Goal: Task Accomplishment & Management: Use online tool/utility

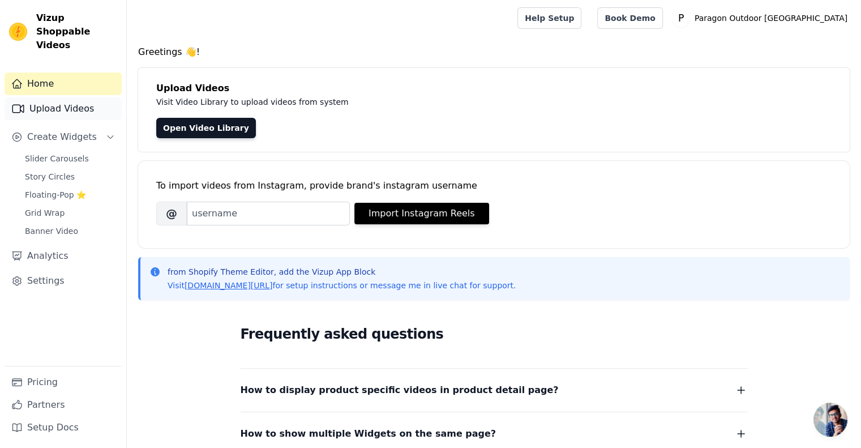
click at [63, 97] on link "Upload Videos" at bounding box center [63, 108] width 117 height 23
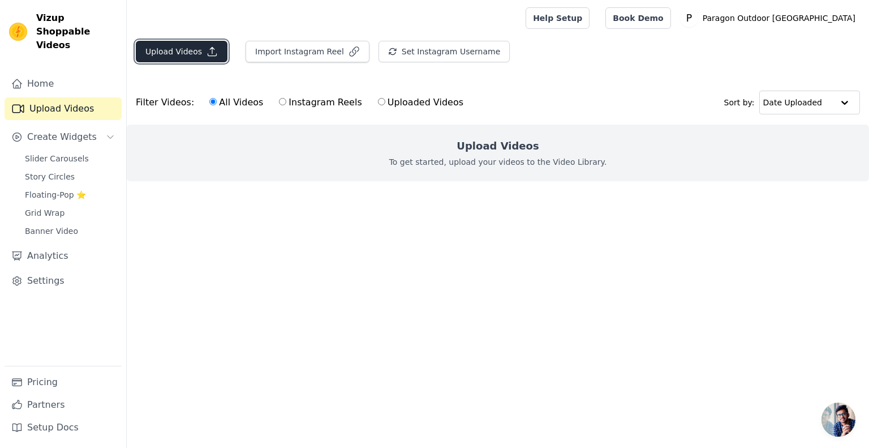
click at [183, 52] on button "Upload Videos" at bounding box center [182, 52] width 92 height 22
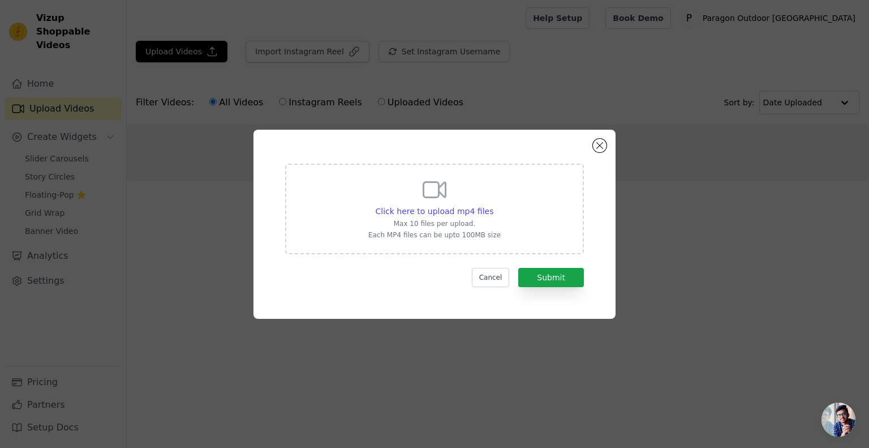
click at [459, 201] on div "Click here to upload mp4 files Max 10 files per upload. Each MP4 files can be u…" at bounding box center [434, 207] width 132 height 63
click at [493, 205] on input "Click here to upload mp4 files Max 10 files per upload. Each MP4 files can be u…" at bounding box center [493, 205] width 1 height 1
type input "C:\fakepath\Video about Reinforced Double Layer Louver-Slate Gray color (RAL701…"
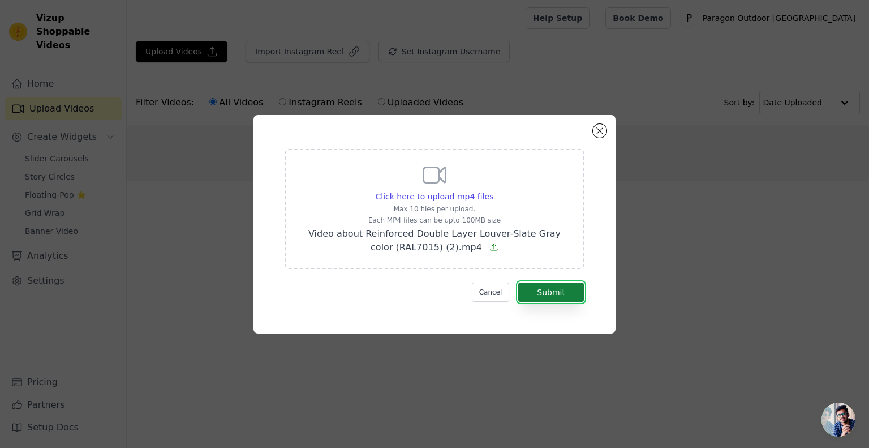
click at [547, 285] on button "Submit" at bounding box center [551, 291] width 66 height 19
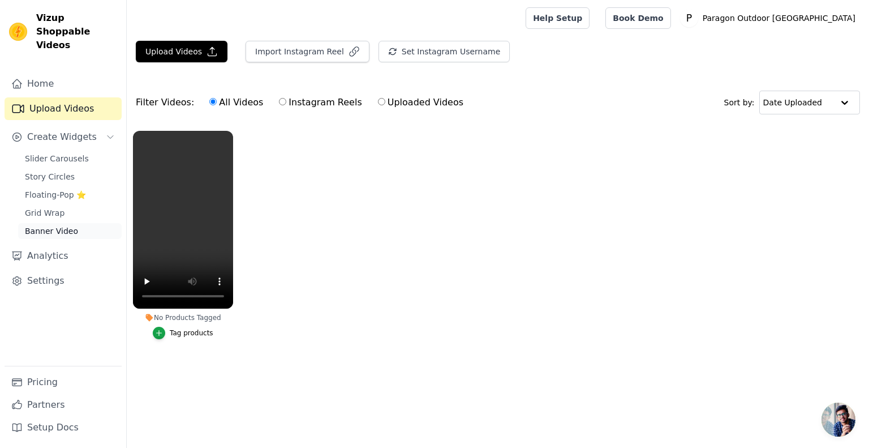
click at [43, 224] on link "Banner Video" at bounding box center [70, 231] width 104 height 16
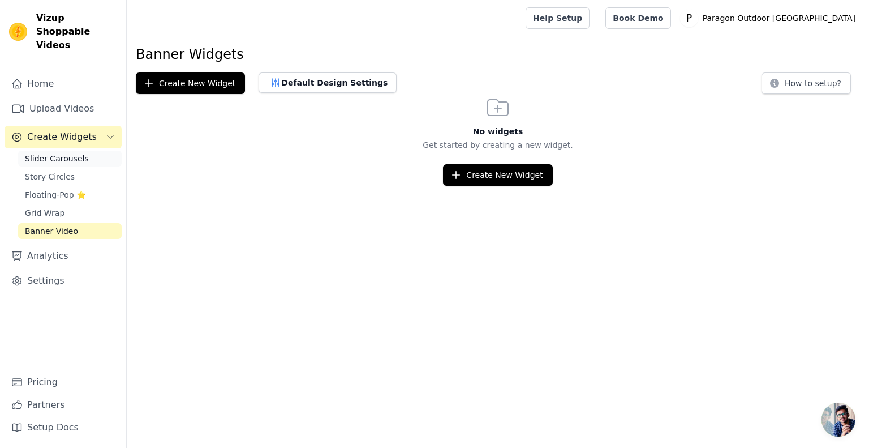
click at [43, 153] on span "Slider Carousels" at bounding box center [57, 158] width 64 height 11
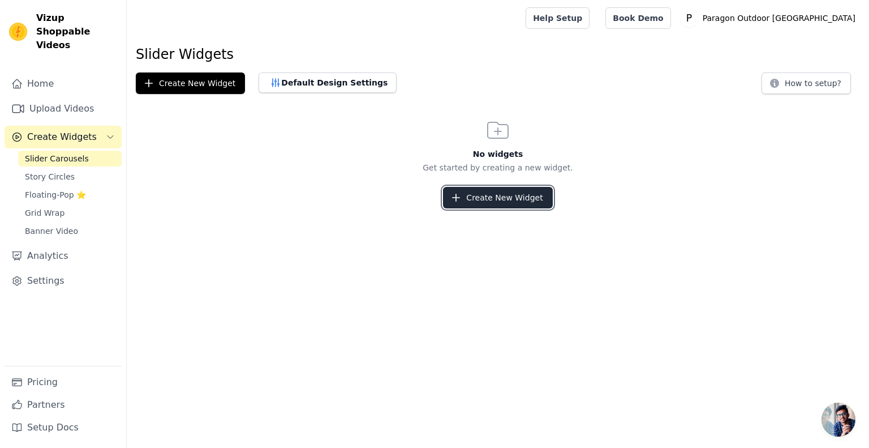
click at [510, 205] on button "Create New Widget" at bounding box center [497, 198] width 109 height 22
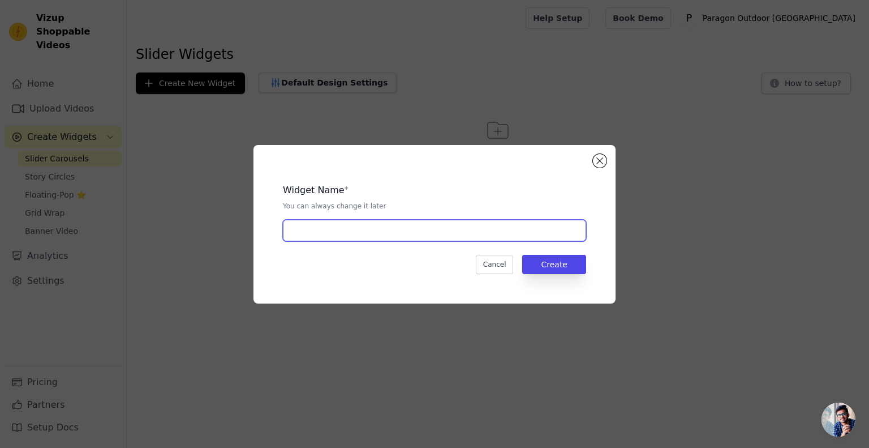
click at [420, 238] on input "text" at bounding box center [434, 231] width 303 height 22
type input "Sup"
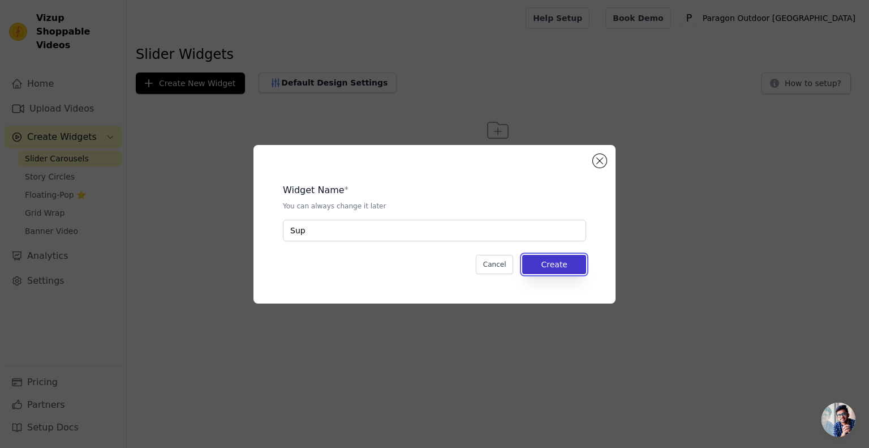
click at [548, 267] on button "Create" at bounding box center [554, 264] width 64 height 19
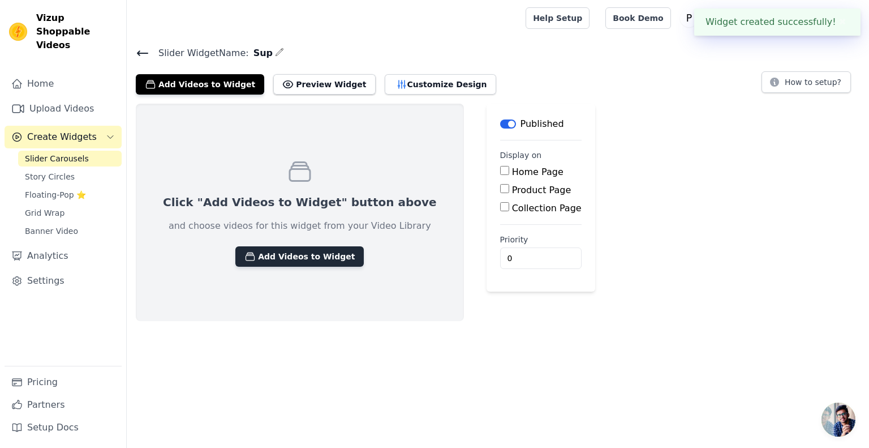
click at [309, 256] on button "Add Videos to Widget" at bounding box center [299, 256] width 128 height 20
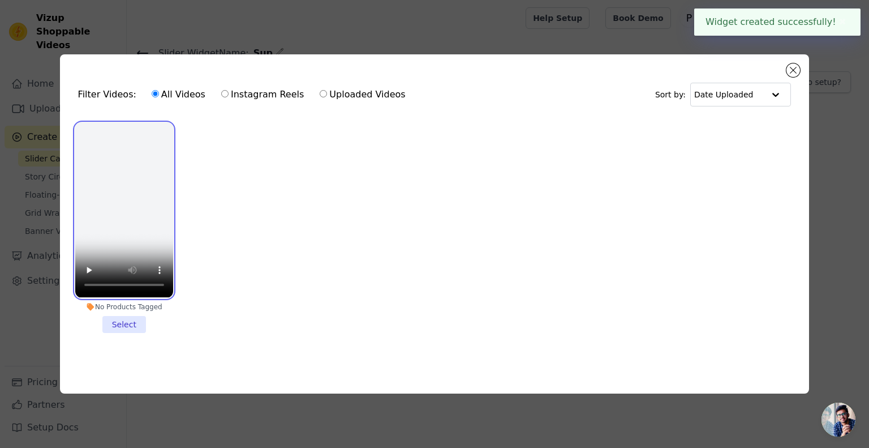
click at [140, 167] on video at bounding box center [124, 210] width 98 height 174
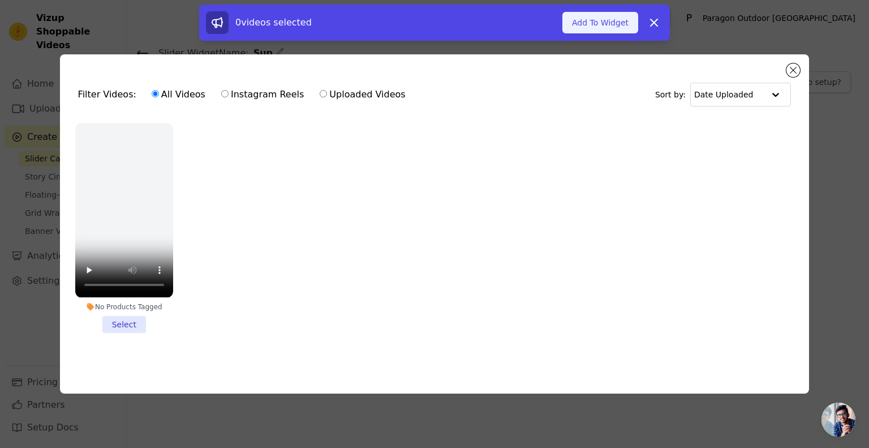
click at [586, 23] on button "Add To Widget" at bounding box center [600, 23] width 76 height 22
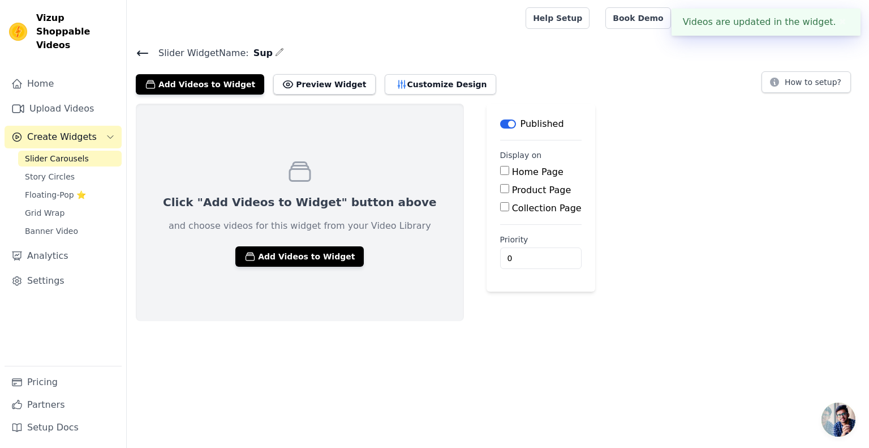
click at [512, 191] on label "Product Page" at bounding box center [541, 189] width 59 height 11
click at [500, 191] on input "Product Page" at bounding box center [504, 188] width 9 height 9
checkbox input "true"
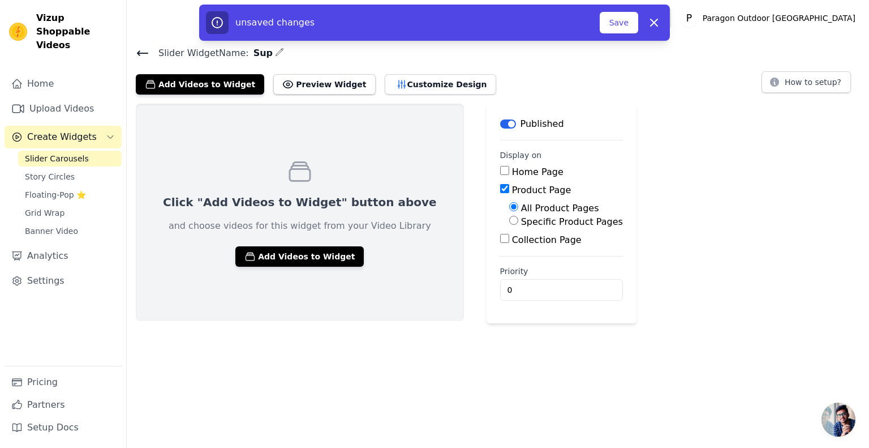
click at [521, 218] on label "Specific Product Pages" at bounding box center [572, 221] width 102 height 11
click at [518, 218] on input "Specific Product Pages" at bounding box center [513, 220] width 9 height 9
radio input "true"
click at [509, 242] on button "Select Products" at bounding box center [547, 247] width 76 height 19
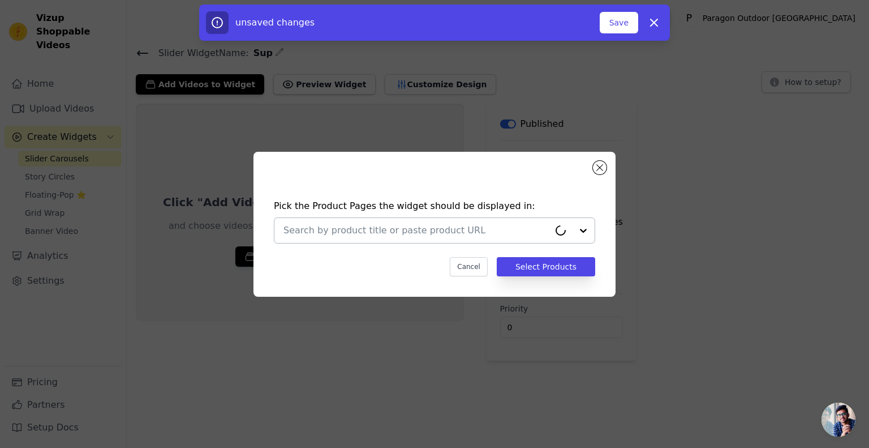
click at [421, 242] on div at bounding box center [417, 230] width 266 height 25
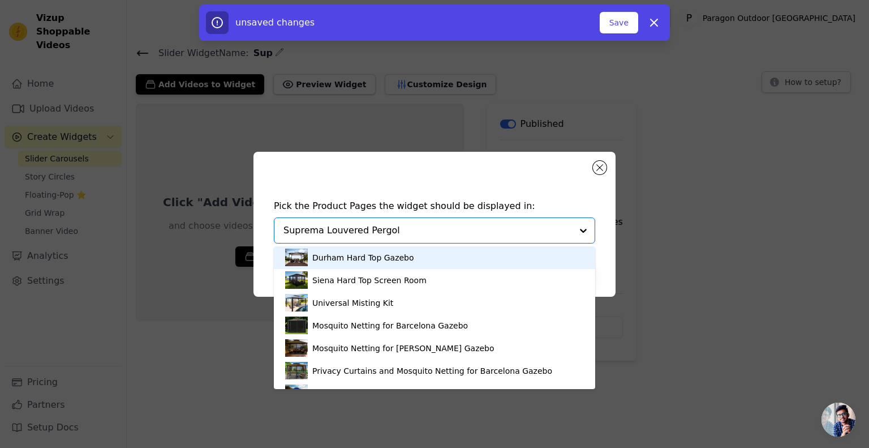
type input "Suprema Louvered Pergola"
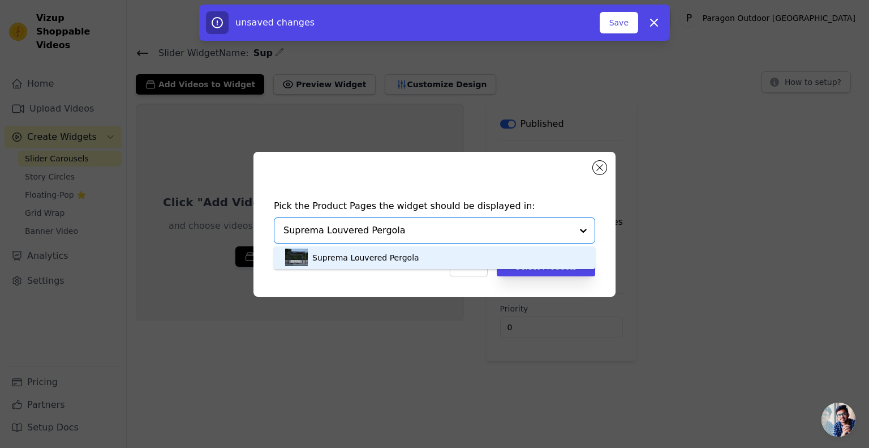
click at [431, 262] on div "Suprema Louvered Pergola" at bounding box center [434, 257] width 299 height 23
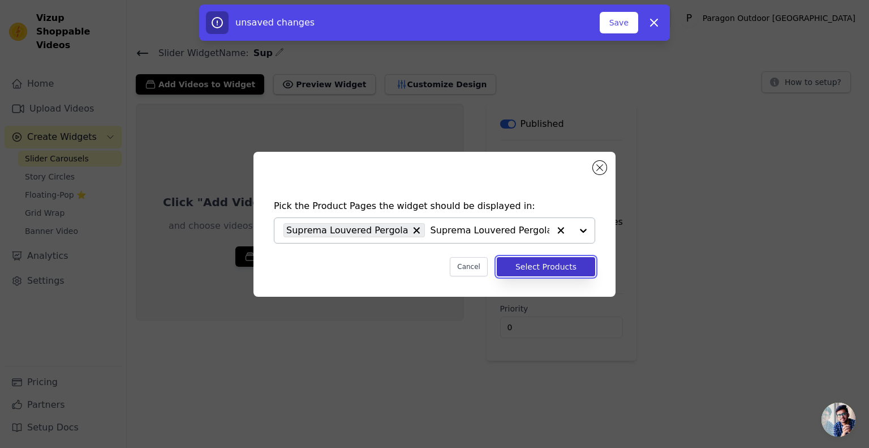
click at [579, 263] on button "Select Products" at bounding box center [546, 266] width 98 height 19
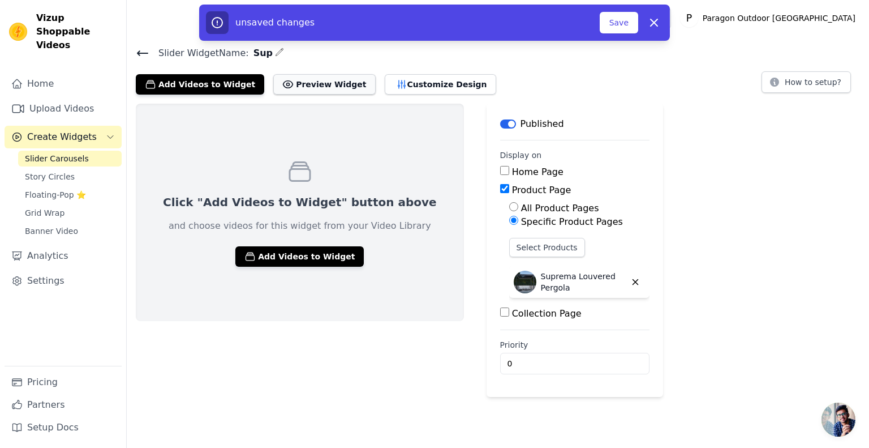
click at [325, 84] on button "Preview Widget" at bounding box center [324, 84] width 102 height 20
click at [623, 24] on button "Save" at bounding box center [619, 23] width 38 height 22
click at [626, 25] on button "Save" at bounding box center [619, 23] width 38 height 22
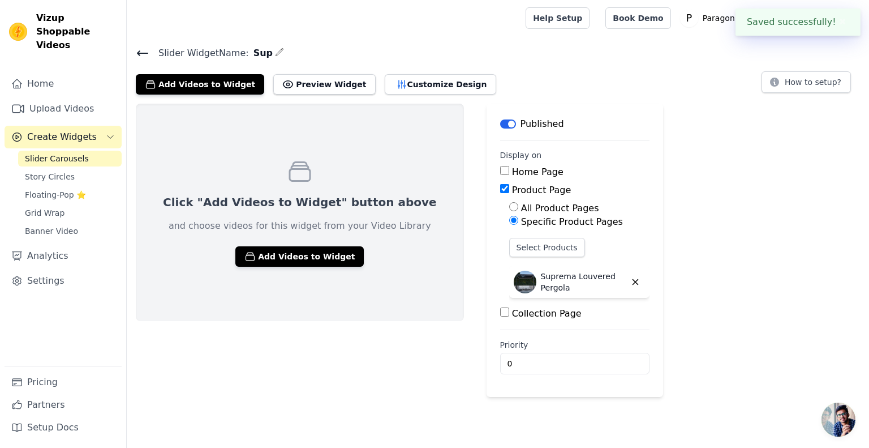
drag, startPoint x: 618, startPoint y: 94, endPoint x: 548, endPoint y: 177, distance: 108.4
click at [618, 95] on div "Slider Widget Name: Sup Add Videos to Widget Preview Widget Customize Design Ho…" at bounding box center [498, 220] width 742 height 351
click at [297, 266] on div "Click "Add Videos to Widget" button above and choose videos for this widget fro…" at bounding box center [300, 212] width 328 height 217
click at [298, 260] on button "Add Videos to Widget" at bounding box center [299, 256] width 128 height 20
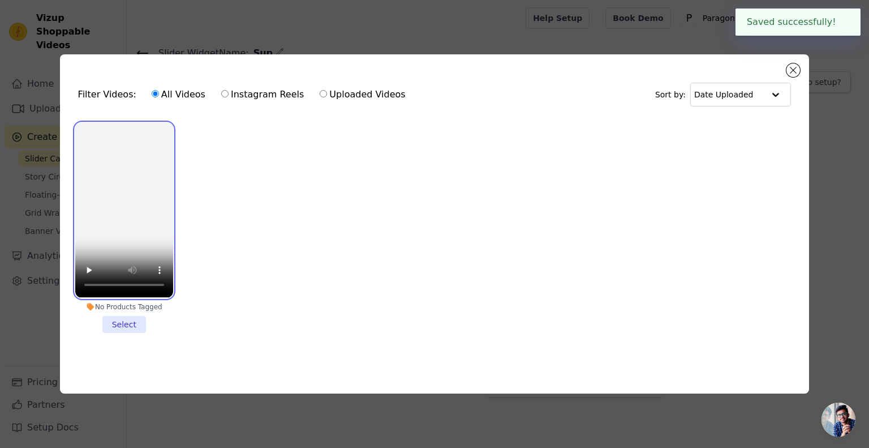
click at [143, 208] on video at bounding box center [124, 210] width 98 height 174
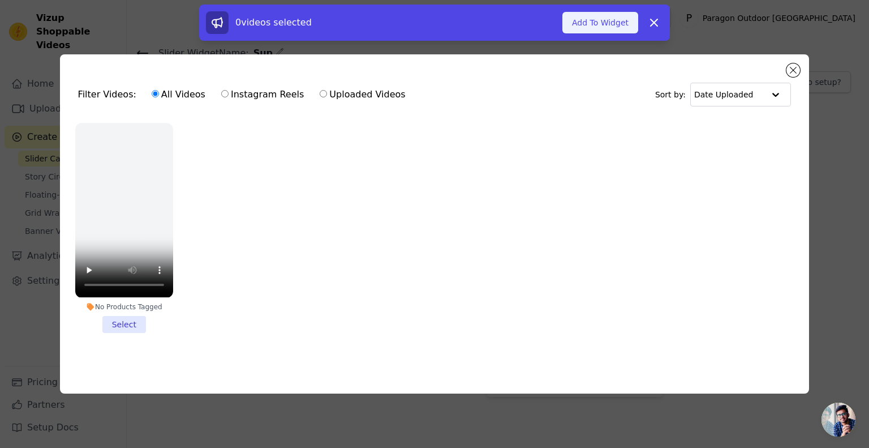
click at [598, 22] on button "Add To Widget" at bounding box center [600, 23] width 76 height 22
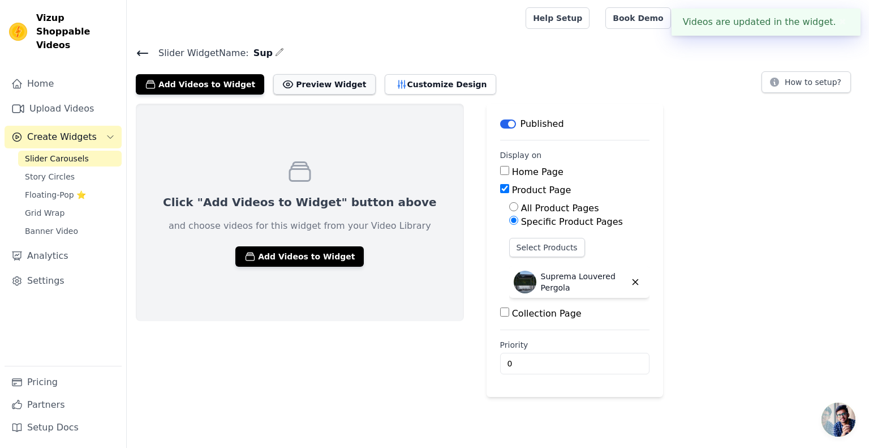
click at [320, 88] on button "Preview Widget" at bounding box center [324, 84] width 102 height 20
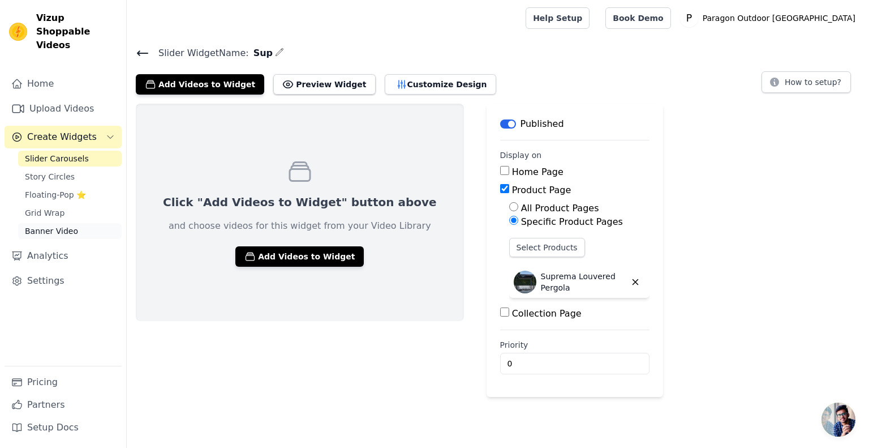
click at [70, 225] on span "Banner Video" at bounding box center [51, 230] width 53 height 11
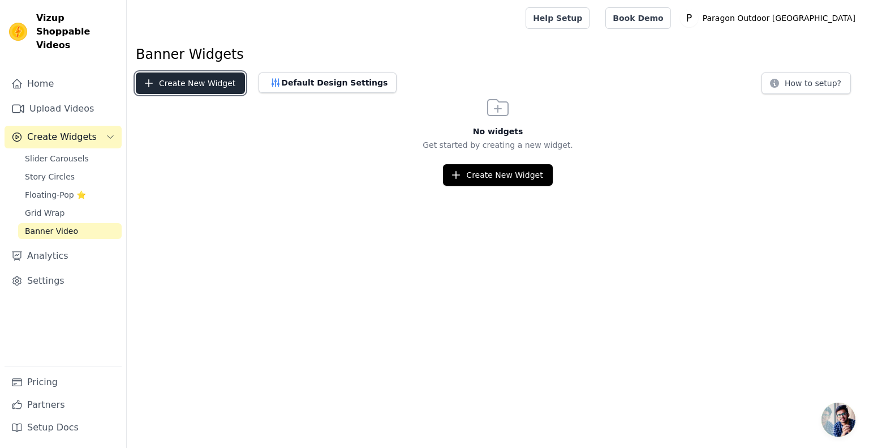
click at [225, 85] on button "Create New Widget" at bounding box center [190, 83] width 109 height 22
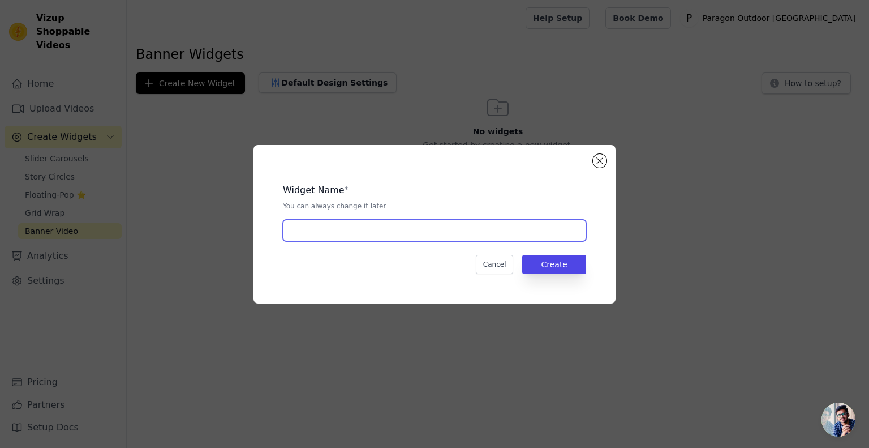
click at [523, 228] on input "text" at bounding box center [434, 231] width 303 height 22
type input "Sup2"
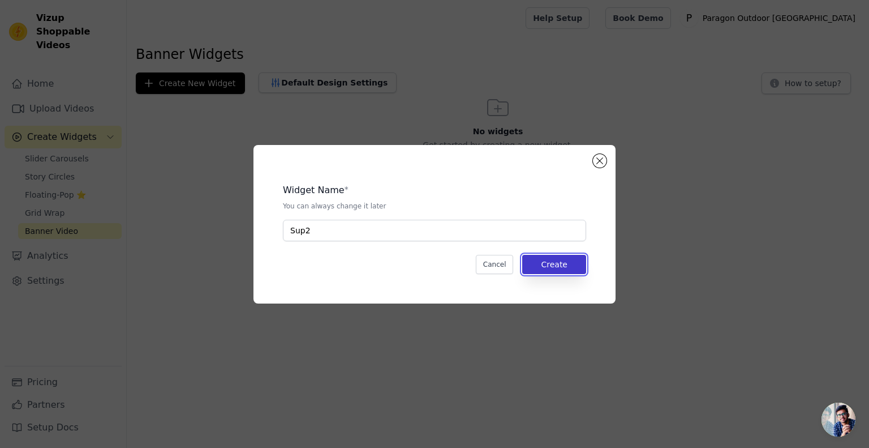
click at [570, 260] on button "Create" at bounding box center [554, 264] width 64 height 19
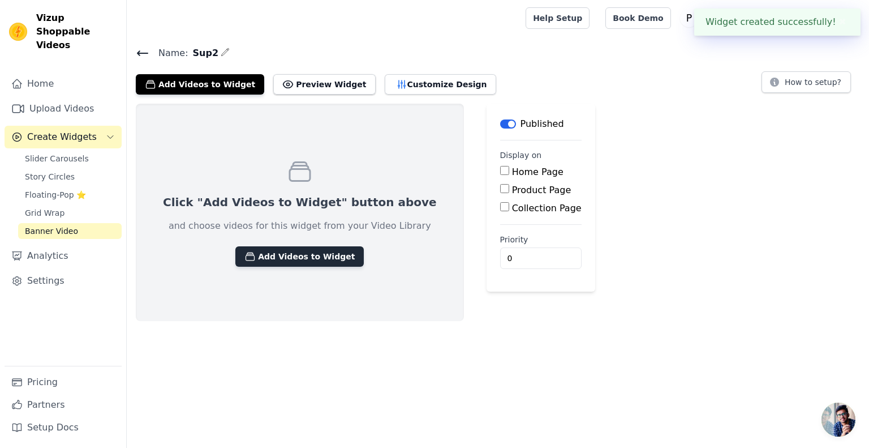
click at [278, 252] on button "Add Videos to Widget" at bounding box center [299, 256] width 128 height 20
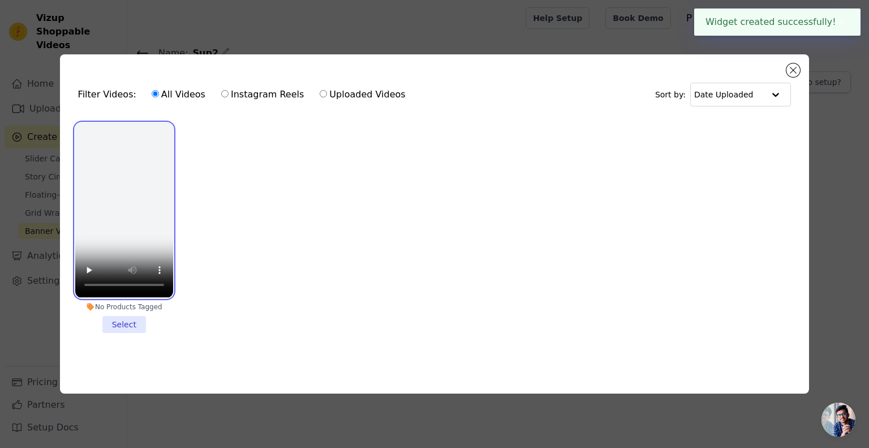
click at [132, 195] on video at bounding box center [124, 210] width 98 height 174
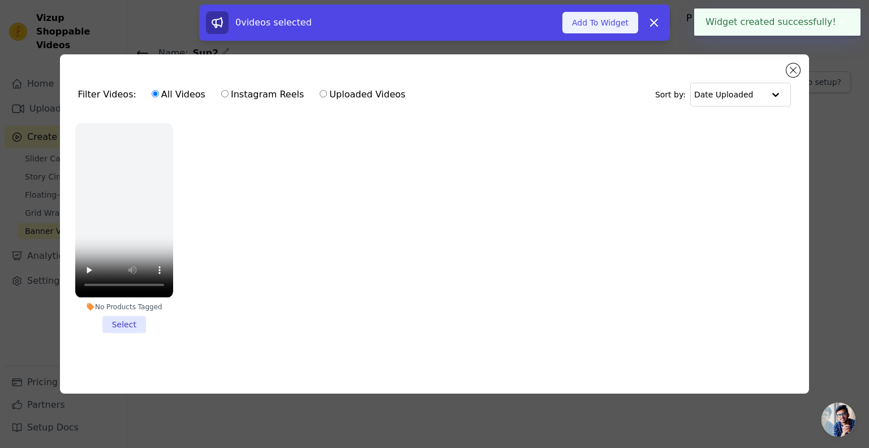
click at [607, 18] on button "Add To Widget" at bounding box center [600, 23] width 76 height 22
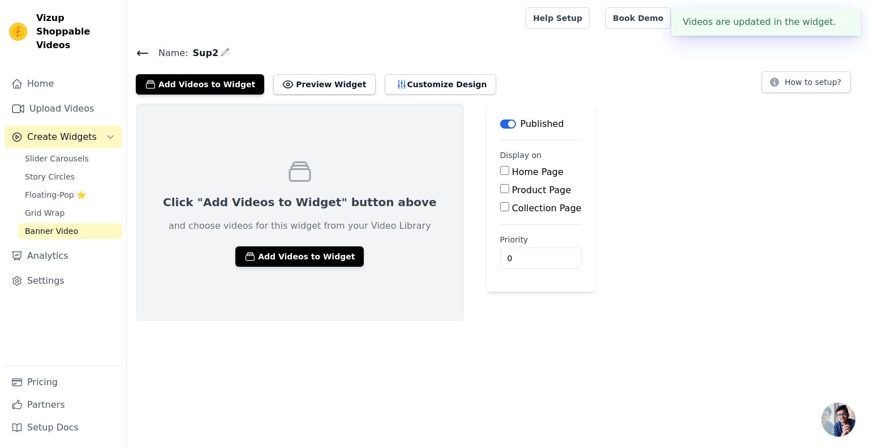
click at [512, 191] on label "Product Page" at bounding box center [541, 189] width 59 height 11
click at [500, 191] on input "Product Page" at bounding box center [504, 188] width 9 height 9
checkbox input "true"
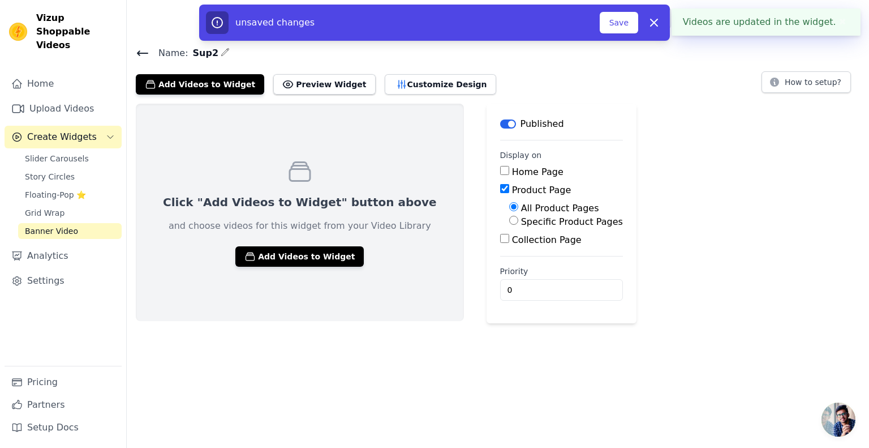
click at [517, 227] on div "Specific Product Pages" at bounding box center [566, 222] width 114 height 14
click at [521, 224] on label "Specific Product Pages" at bounding box center [572, 221] width 102 height 11
click at [518, 224] on input "Specific Product Pages" at bounding box center [513, 220] width 9 height 9
radio input "true"
click at [514, 248] on button "Select Products" at bounding box center [547, 247] width 76 height 19
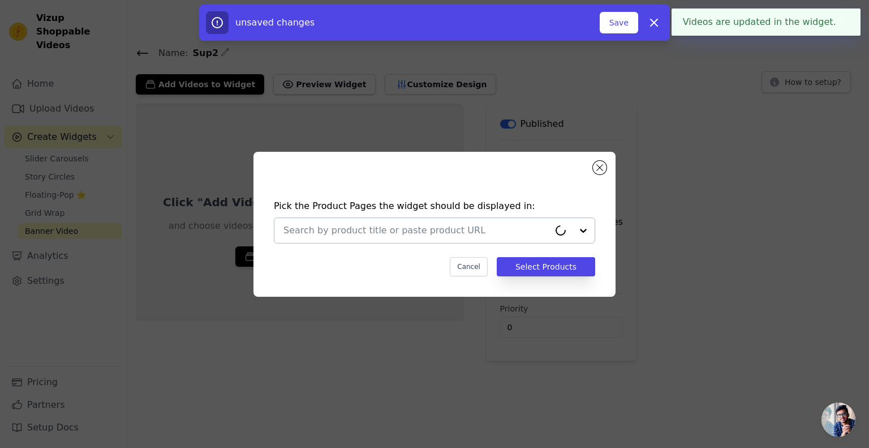
click at [518, 230] on input "text" at bounding box center [417, 231] width 266 height 14
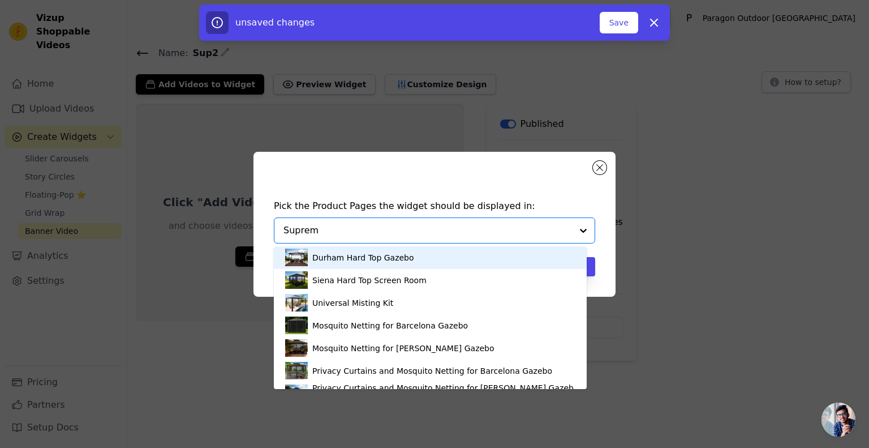
type input "Suprema"
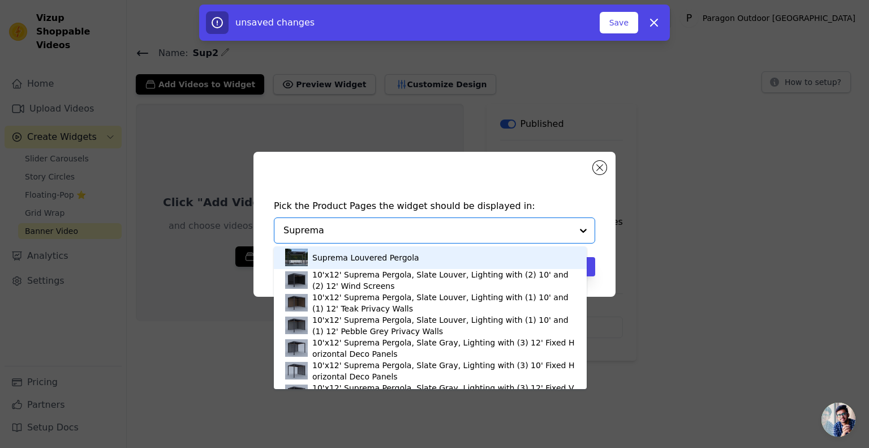
click at [441, 260] on div "Suprema Louvered Pergola" at bounding box center [430, 257] width 290 height 23
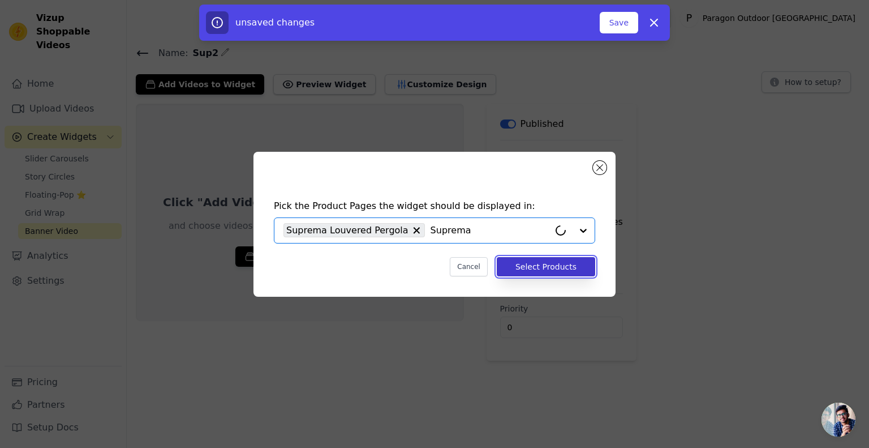
click at [570, 264] on button "Select Products" at bounding box center [546, 266] width 98 height 19
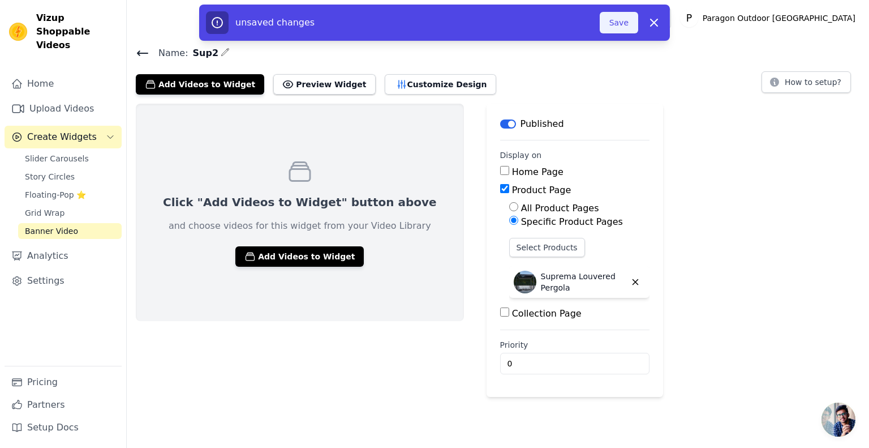
click at [620, 28] on button "Save" at bounding box center [619, 23] width 38 height 22
click at [617, 29] on button "Save" at bounding box center [619, 23] width 38 height 22
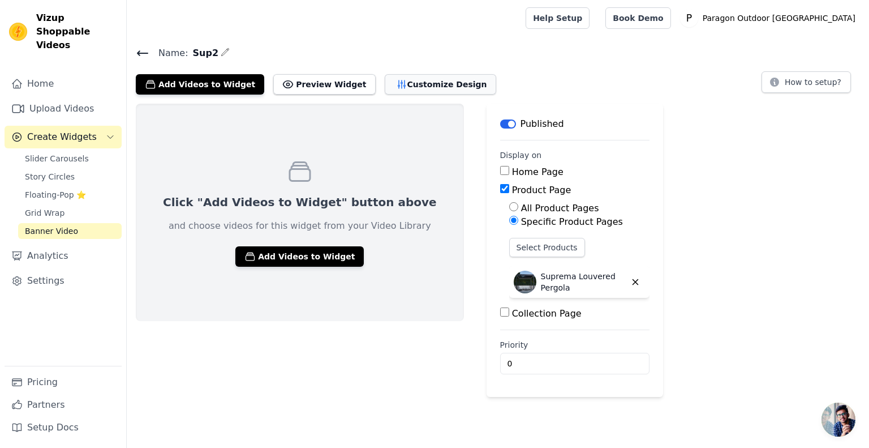
click at [426, 72] on div "Add Videos to Widget Preview Widget Customize Design" at bounding box center [321, 82] width 370 height 25
click at [425, 80] on button "Customize Design" at bounding box center [440, 84] width 111 height 20
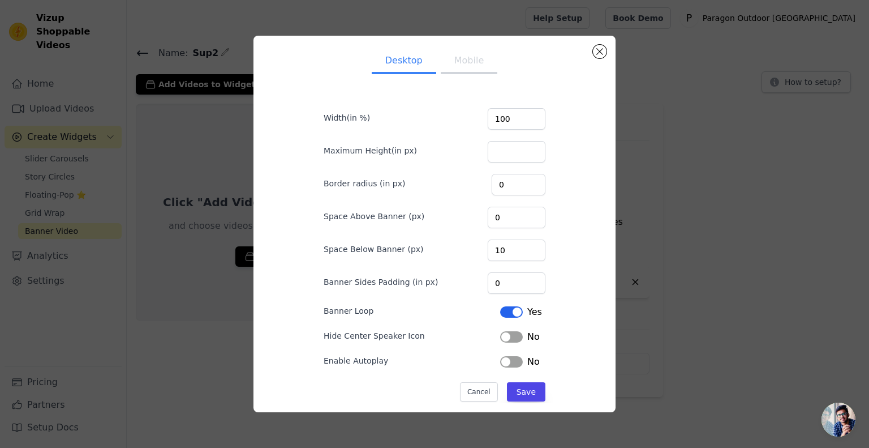
click at [463, 58] on button "Mobile" at bounding box center [469, 61] width 57 height 25
click at [420, 65] on button "Desktop" at bounding box center [404, 61] width 65 height 25
click at [598, 52] on button "Close modal" at bounding box center [600, 52] width 14 height 14
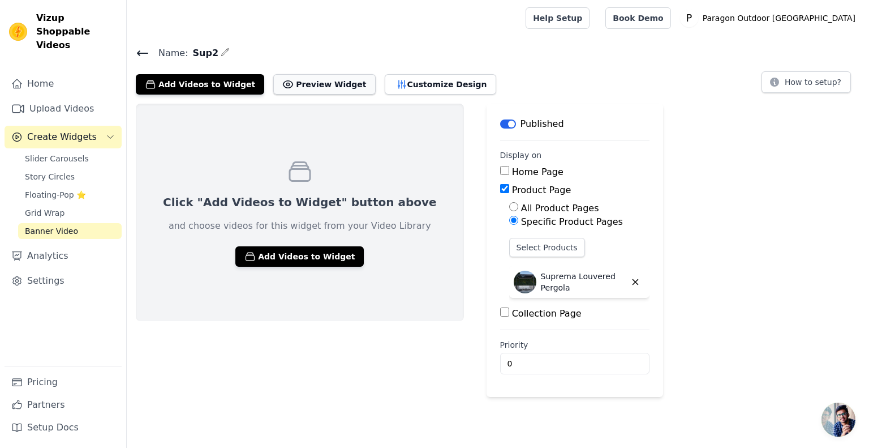
click at [315, 89] on button "Preview Widget" at bounding box center [324, 84] width 102 height 20
click at [302, 81] on button "Preview Widget" at bounding box center [324, 84] width 102 height 20
click at [322, 88] on button "Preview Widget" at bounding box center [324, 84] width 102 height 20
click at [29, 97] on link "Upload Videos" at bounding box center [63, 108] width 117 height 23
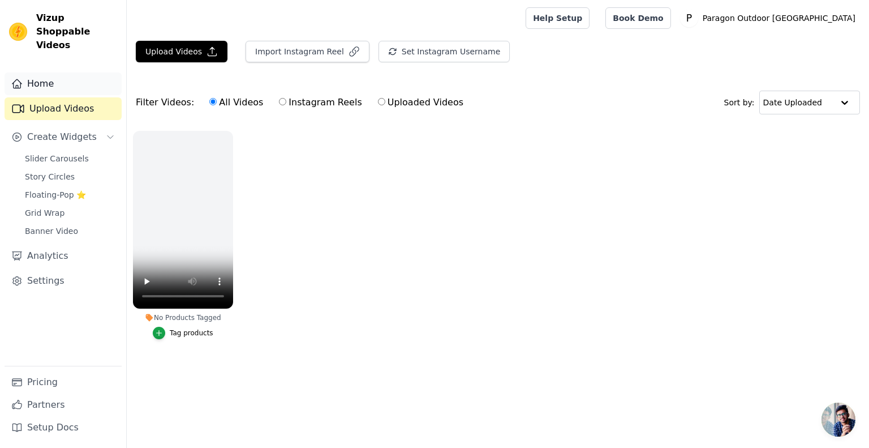
click at [49, 75] on link "Home" at bounding box center [63, 83] width 117 height 23
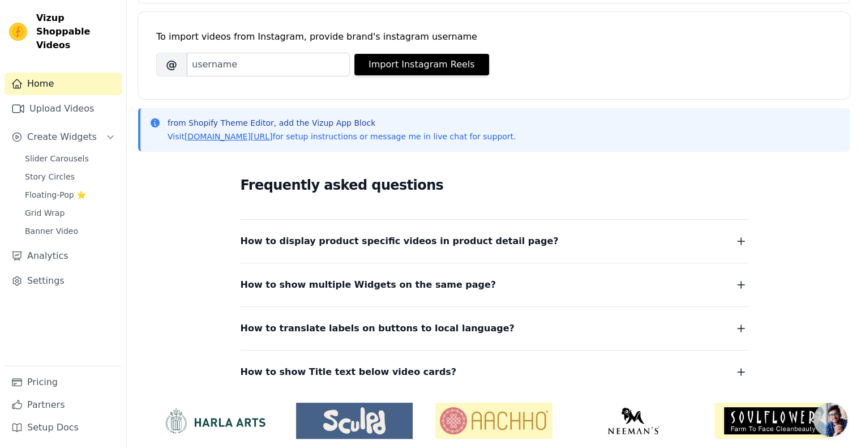
scroll to position [186, 0]
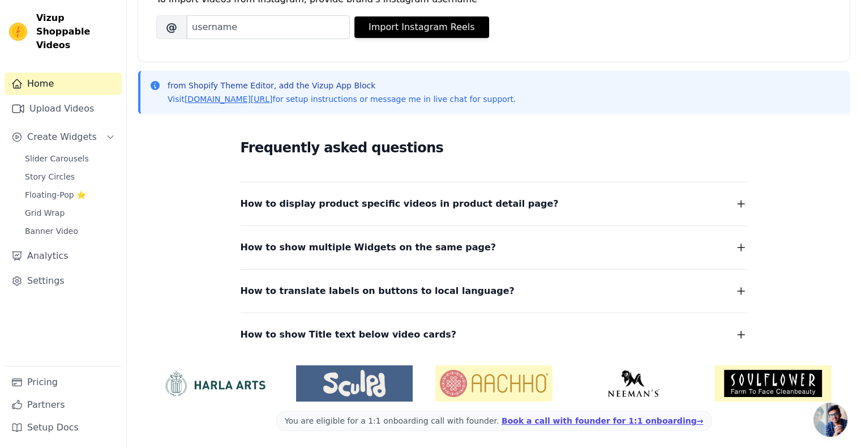
click at [318, 204] on span "How to display product specific videos in product detail page?" at bounding box center [399, 204] width 318 height 16
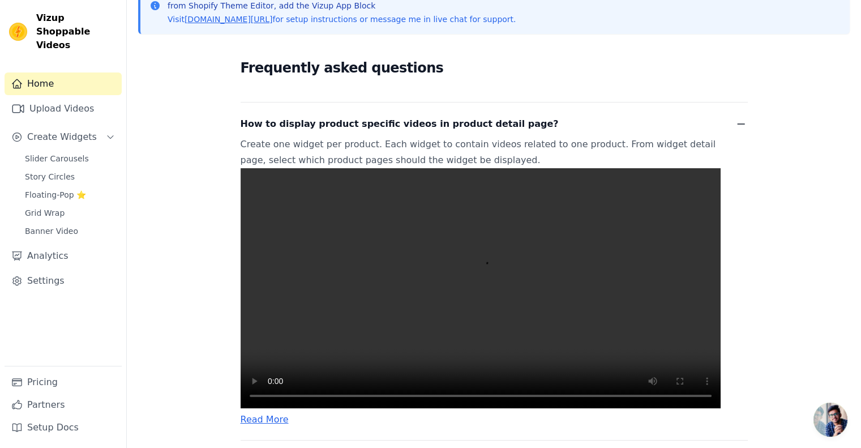
scroll to position [356, 0]
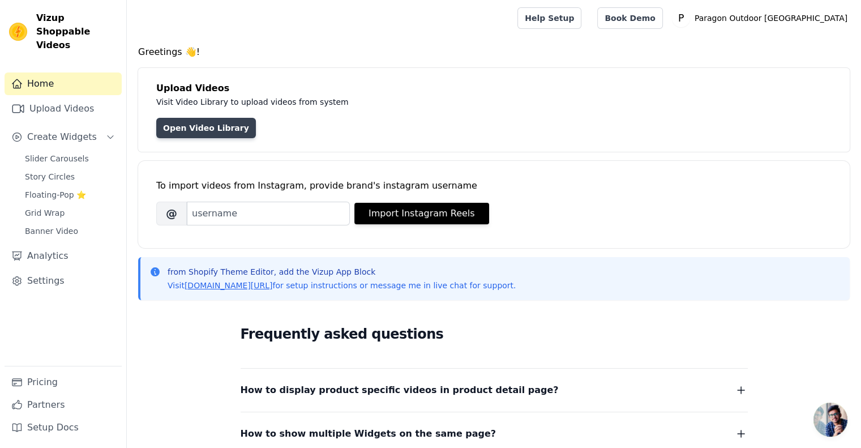
click at [214, 123] on link "Open Video Library" at bounding box center [206, 128] width 100 height 20
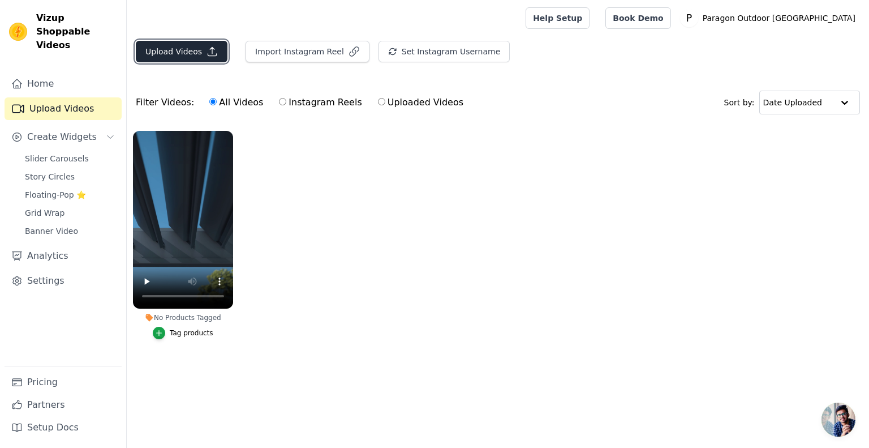
click at [197, 50] on button "Upload Videos" at bounding box center [182, 52] width 92 height 22
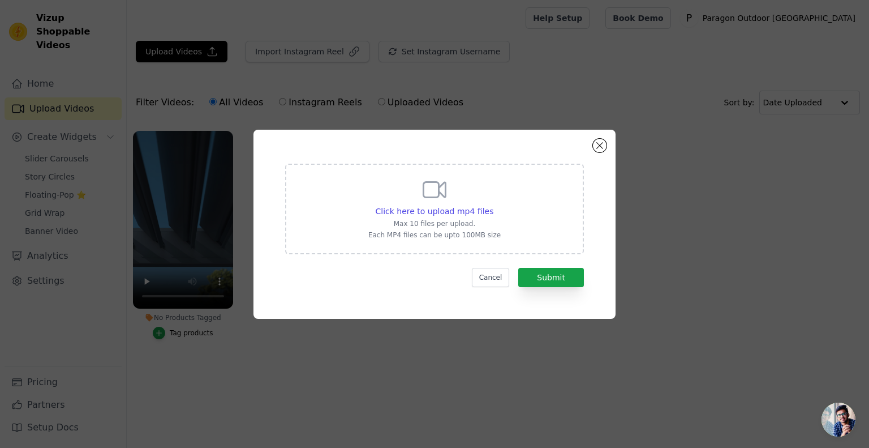
click at [459, 220] on p "Max 10 files per upload." at bounding box center [434, 223] width 132 height 9
click at [493, 205] on input "Click here to upload mp4 files Max 10 files per upload. Each MP4 files can be u…" at bounding box center [493, 205] width 1 height 1
type input "C:\fakepath\Arc Social Video.mp4"
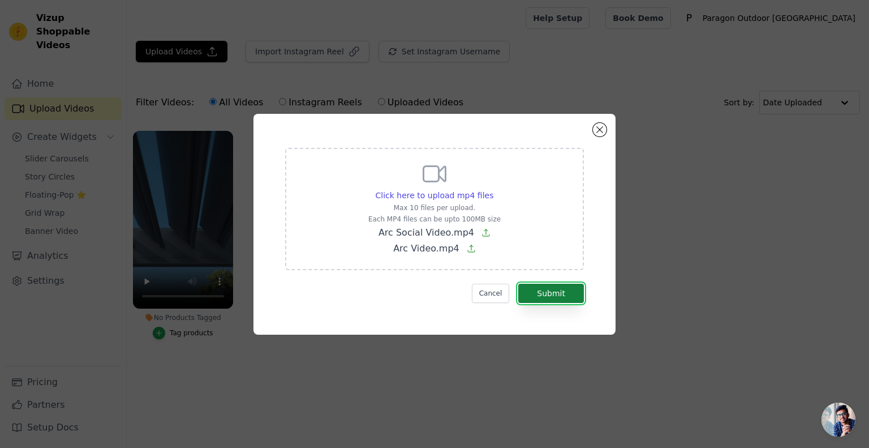
click at [555, 285] on button "Submit" at bounding box center [551, 293] width 66 height 19
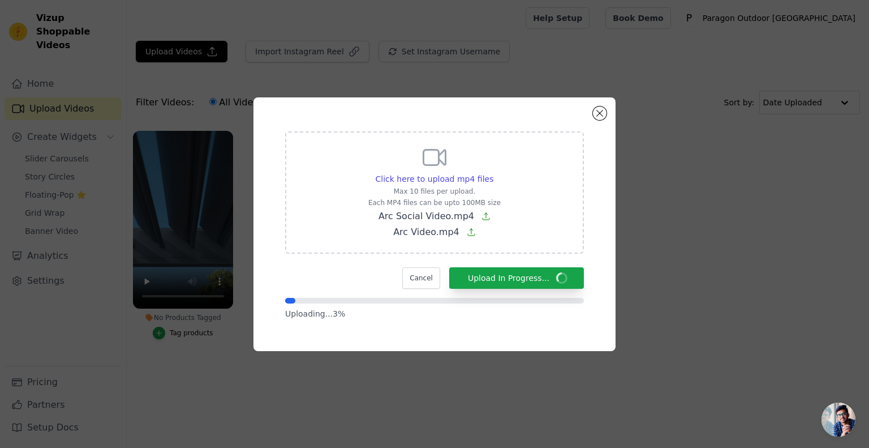
click at [190, 332] on div "Click here to upload mp4 files Max 10 files per upload. Each MP4 files can be u…" at bounding box center [434, 224] width 833 height 290
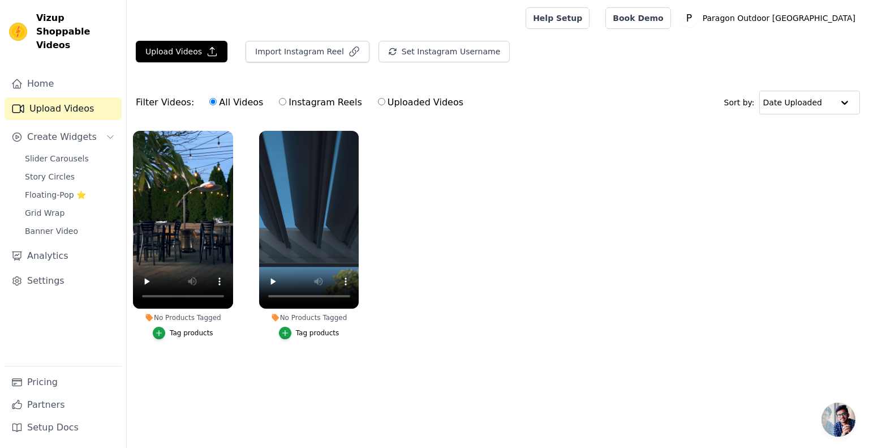
click at [170, 332] on ul "No Products Tagged Tag products No Products Tagged Tag products" at bounding box center [498, 245] width 742 height 243
click at [317, 334] on div "Tag products" at bounding box center [318, 332] width 44 height 9
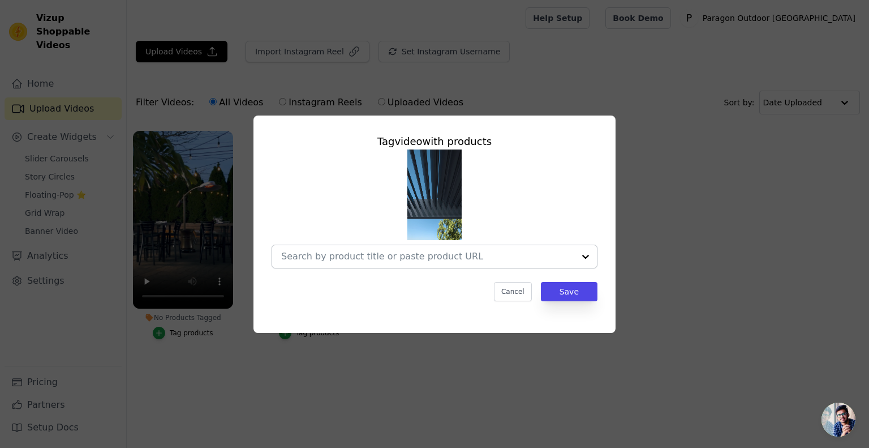
click at [369, 263] on div at bounding box center [427, 256] width 293 height 23
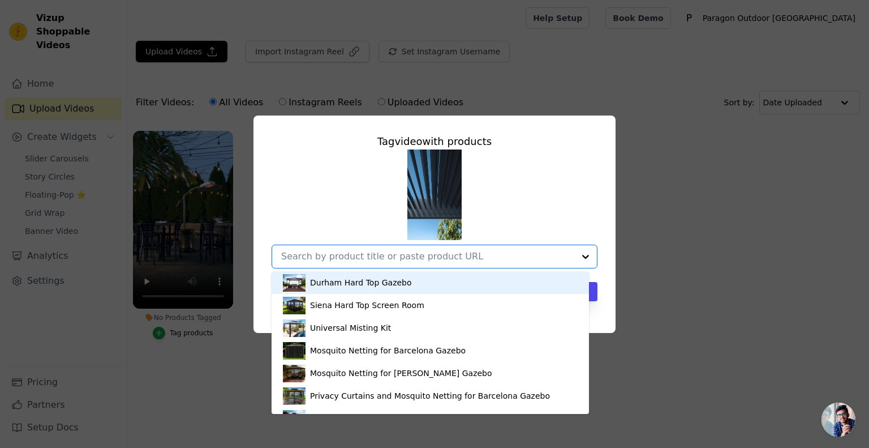
paste input "https://paragon-outdoor.com/products/suprema-louvered-pergola"
type input "https://paragon-outdoor.com/products/suprema-louvered-pergola"
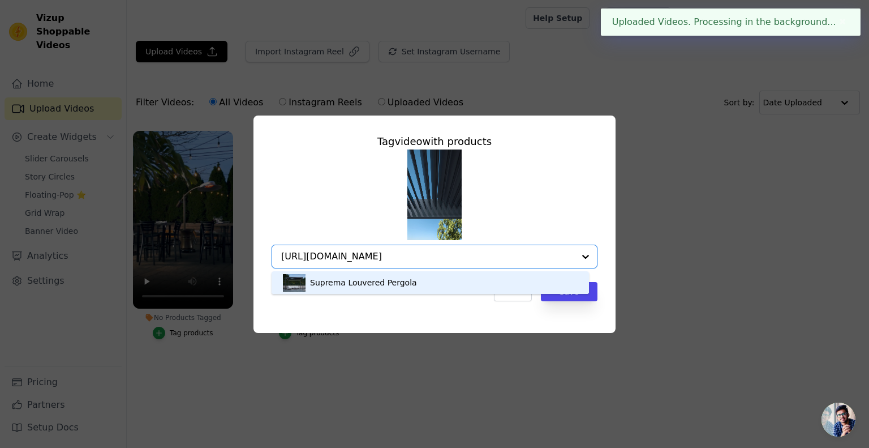
click at [383, 283] on div "Suprema Louvered Pergola" at bounding box center [363, 282] width 107 height 11
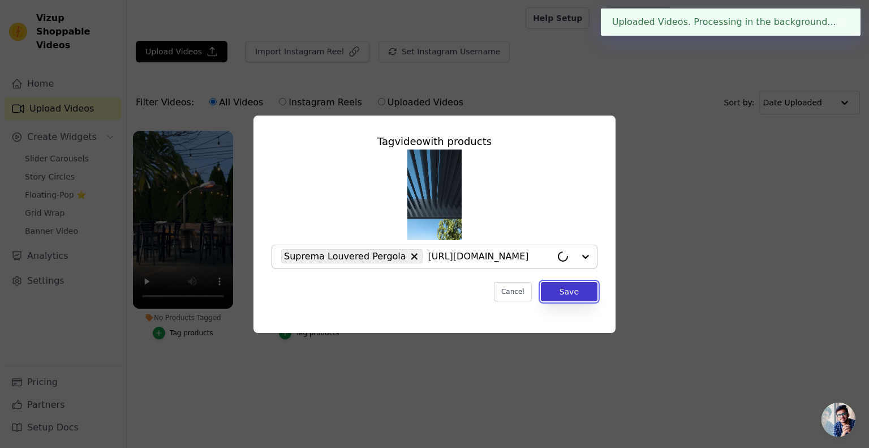
click at [587, 290] on button "Save" at bounding box center [569, 291] width 57 height 19
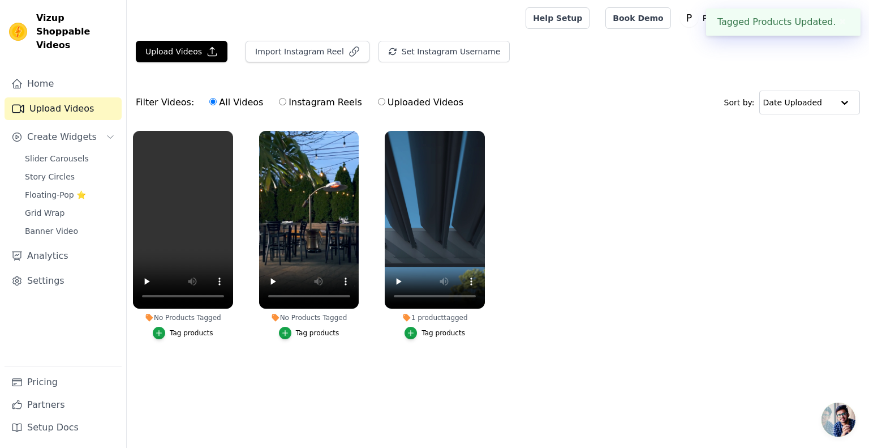
click at [305, 328] on div "Tag products" at bounding box center [318, 332] width 44 height 9
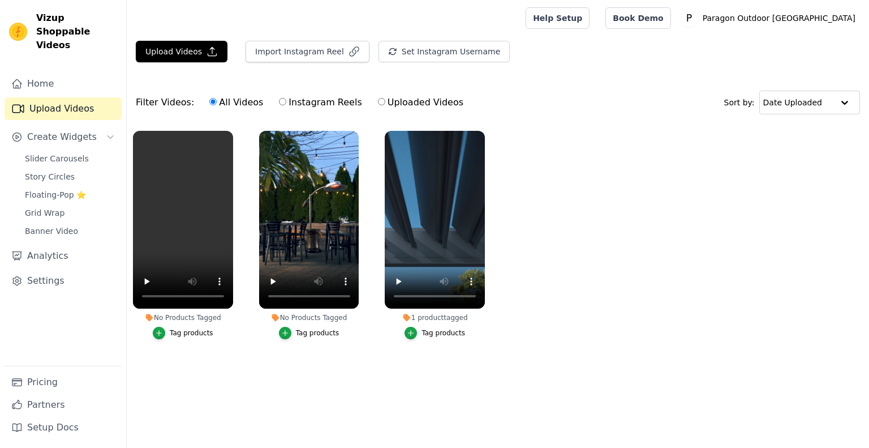
click at [312, 341] on label "No Products Tagged Tag products" at bounding box center [309, 237] width 101 height 214
click at [314, 337] on div "Tag products" at bounding box center [318, 332] width 44 height 9
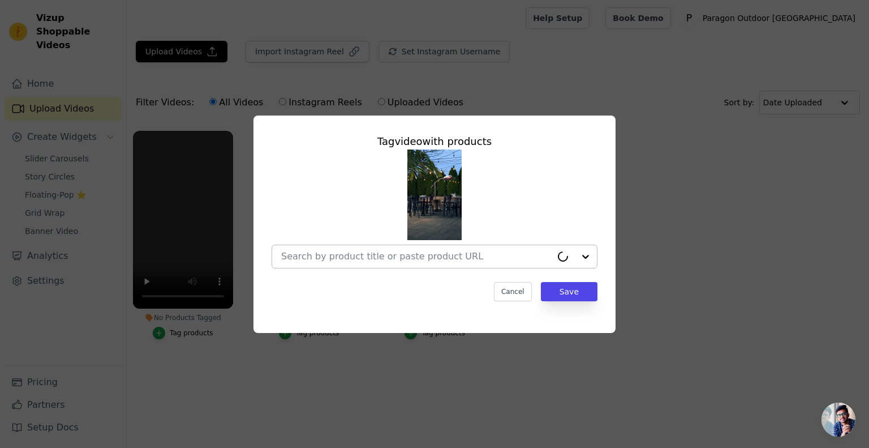
click at [381, 257] on input "No Products Tagged Tag video with products Cancel Save Tag products" at bounding box center [416, 256] width 270 height 11
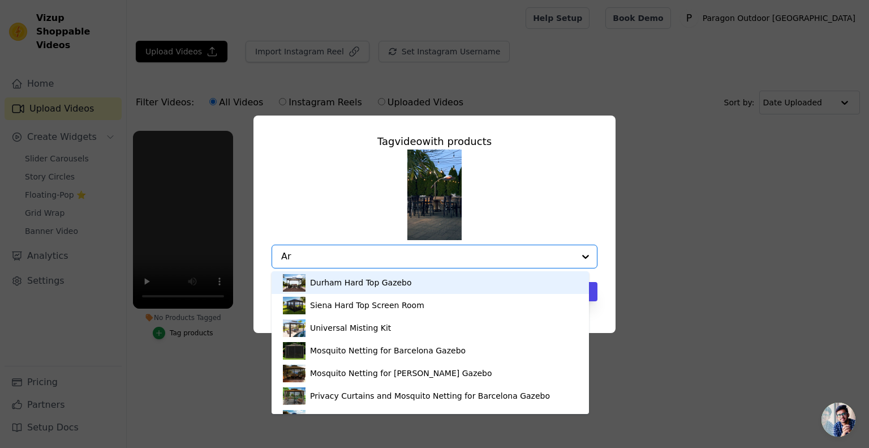
type input "Arc"
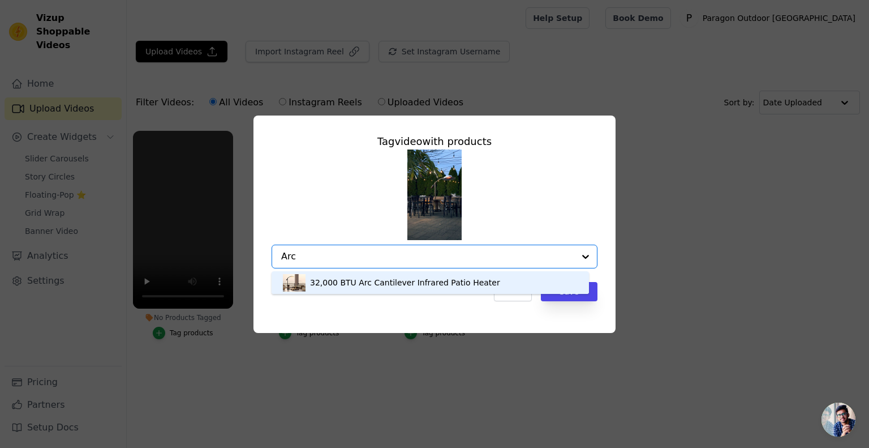
click at [408, 276] on div "32,000 BTU Arc Cantilever Infrared Patio Heater" at bounding box center [430, 282] width 295 height 23
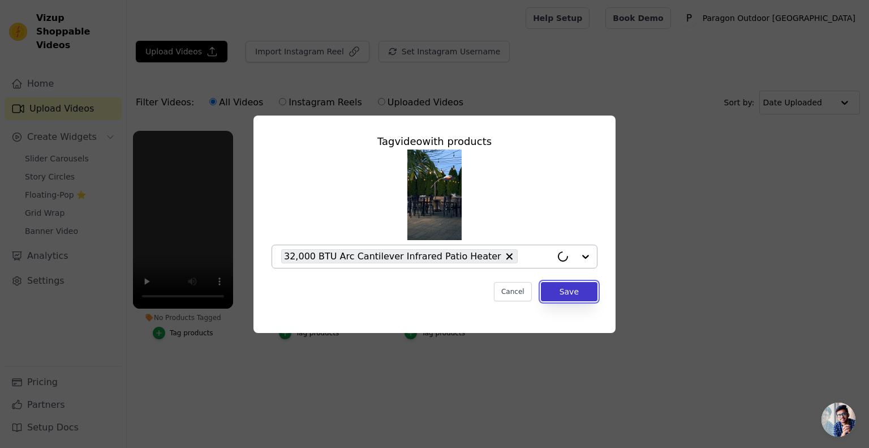
click at [597, 299] on button "Save" at bounding box center [569, 291] width 57 height 19
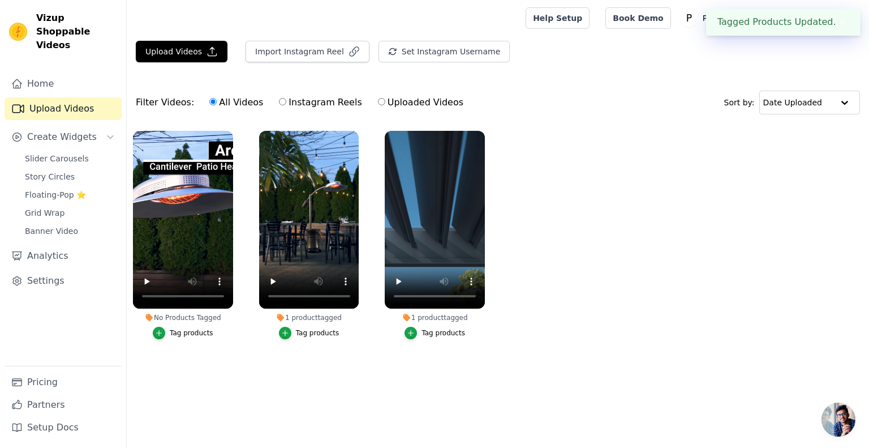
click at [197, 335] on div "Tag products" at bounding box center [192, 332] width 44 height 9
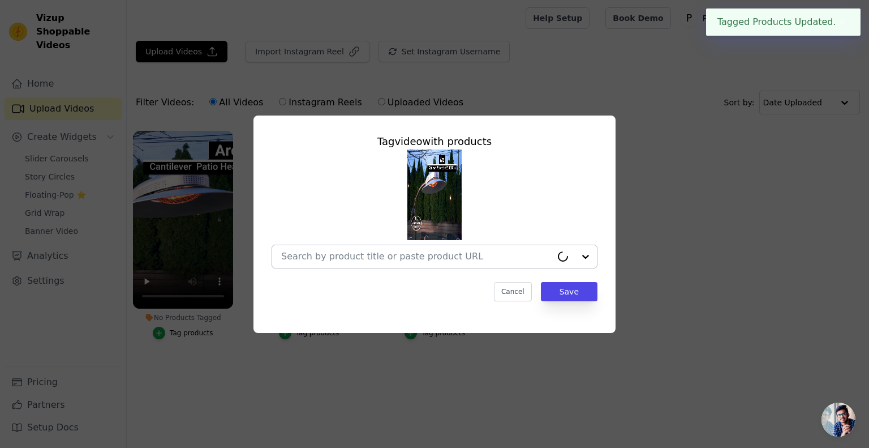
click at [490, 255] on input "No Products Tagged Tag video with products Cancel Save Tag products" at bounding box center [416, 256] width 270 height 11
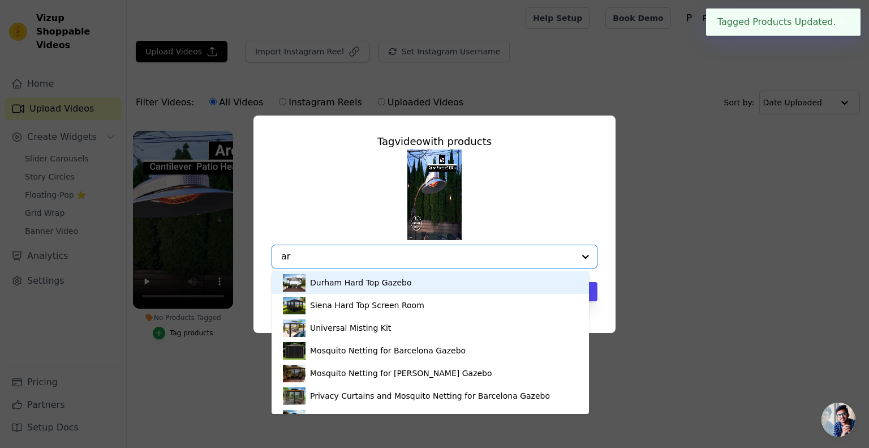
type input "arc"
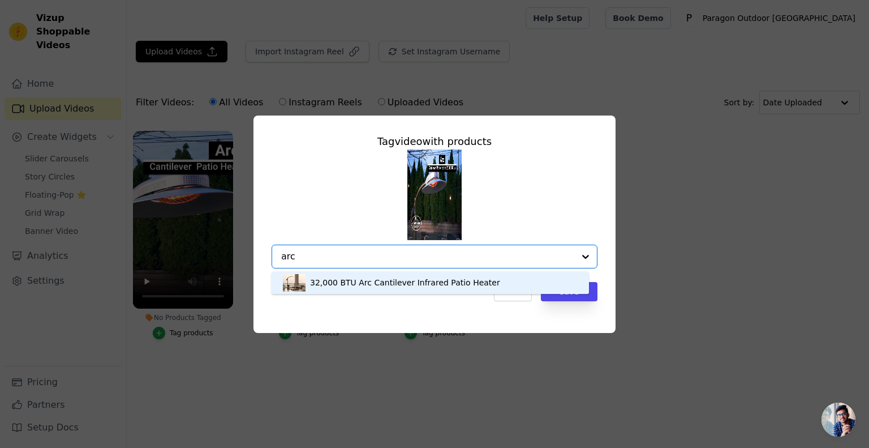
click at [450, 281] on div "32,000 BTU Arc Cantilever Infrared Patio Heater" at bounding box center [405, 282] width 190 height 11
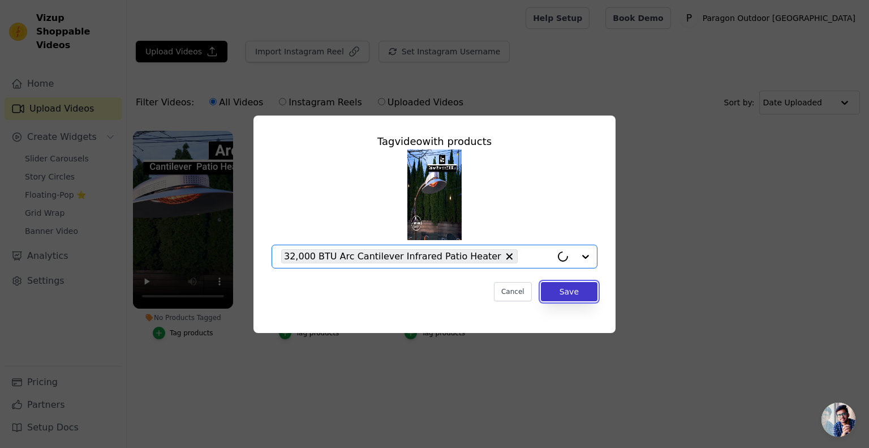
click at [561, 292] on button "Save" at bounding box center [569, 291] width 57 height 19
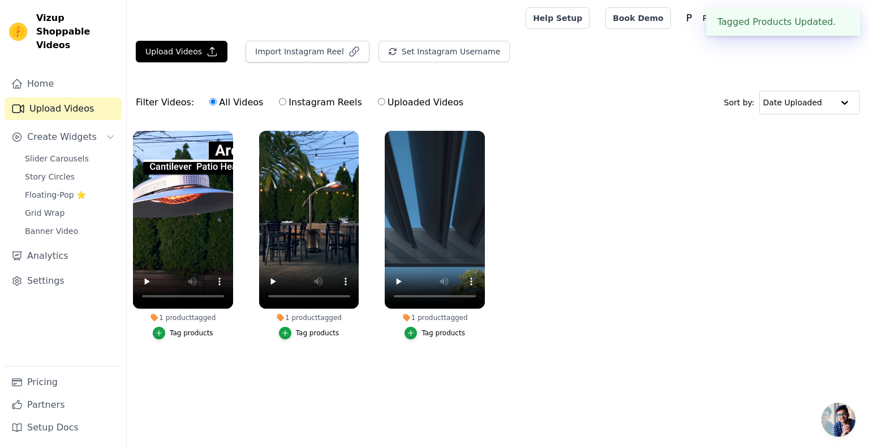
click at [591, 375] on main "Upload Videos Import Instagram Reel Set Instagram Username Import Latest IG Ree…" at bounding box center [498, 215] width 742 height 359
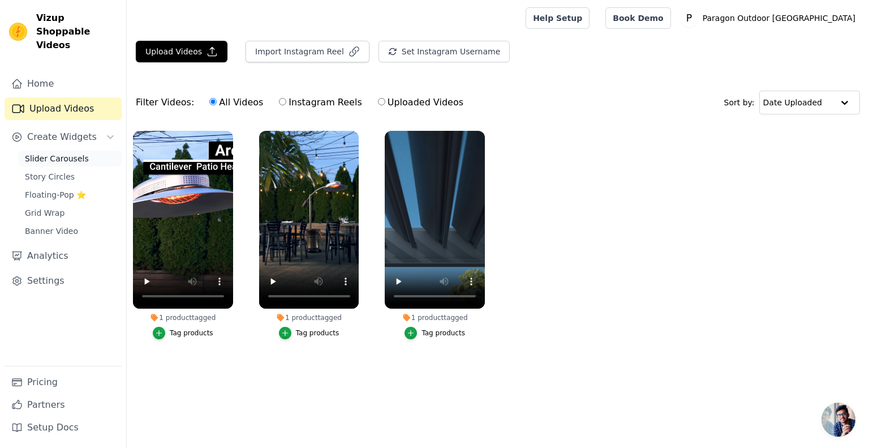
click at [58, 153] on span "Slider Carousels" at bounding box center [57, 158] width 64 height 11
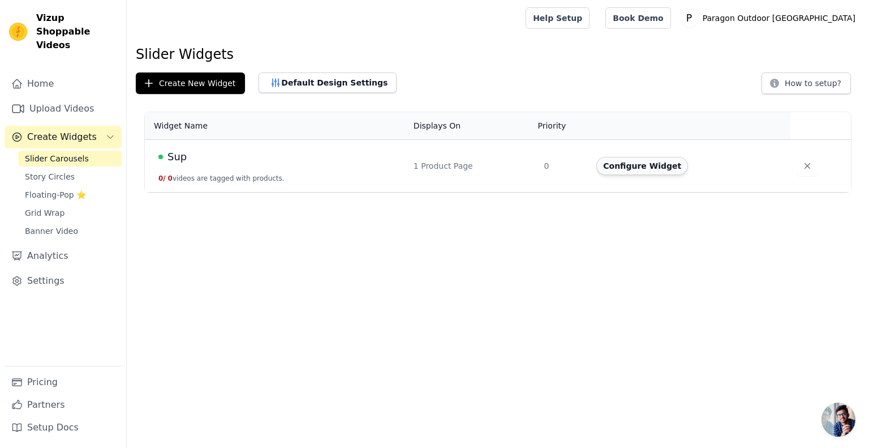
click at [654, 163] on button "Configure Widget" at bounding box center [642, 166] width 92 height 18
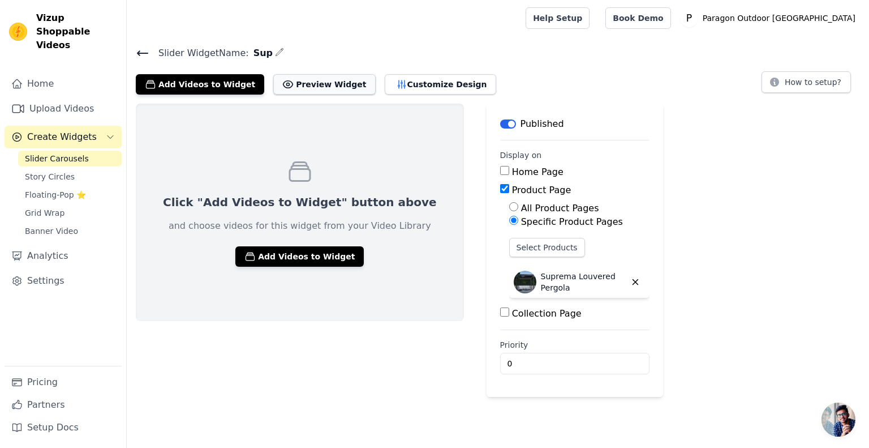
click at [292, 78] on button "Preview Widget" at bounding box center [324, 84] width 102 height 20
click at [403, 79] on button "Customize Design" at bounding box center [440, 84] width 111 height 20
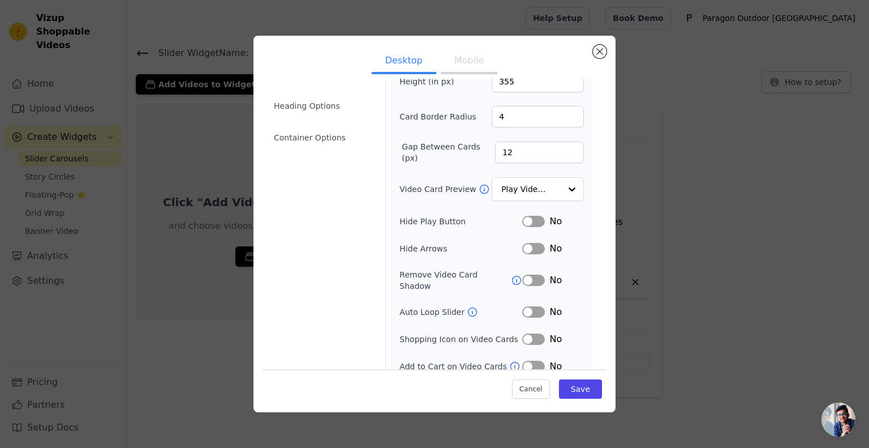
scroll to position [61, 0]
click at [524, 305] on button "Label" at bounding box center [533, 310] width 23 height 11
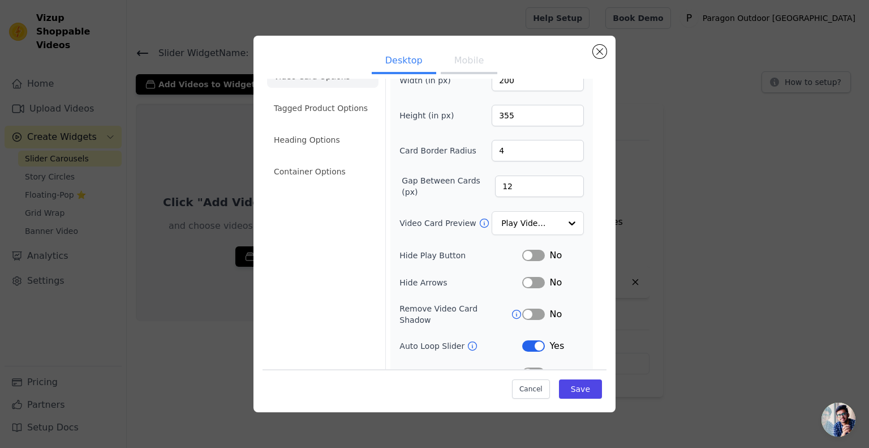
scroll to position [0, 0]
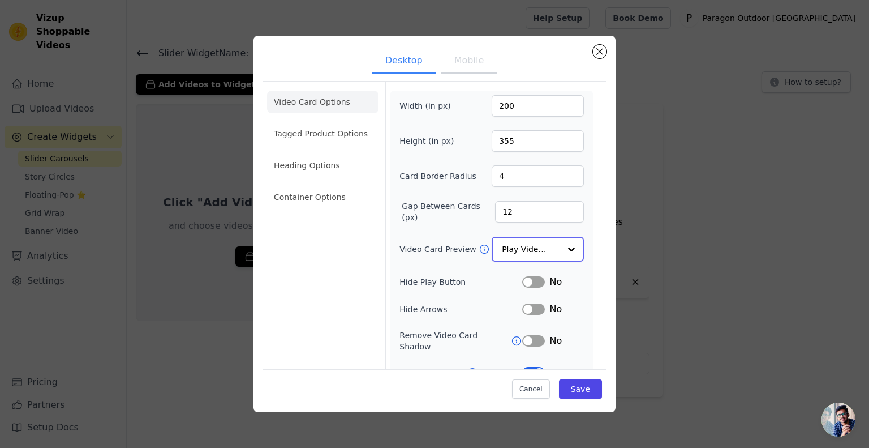
click at [520, 246] on input "Video Card Preview" at bounding box center [531, 249] width 58 height 23
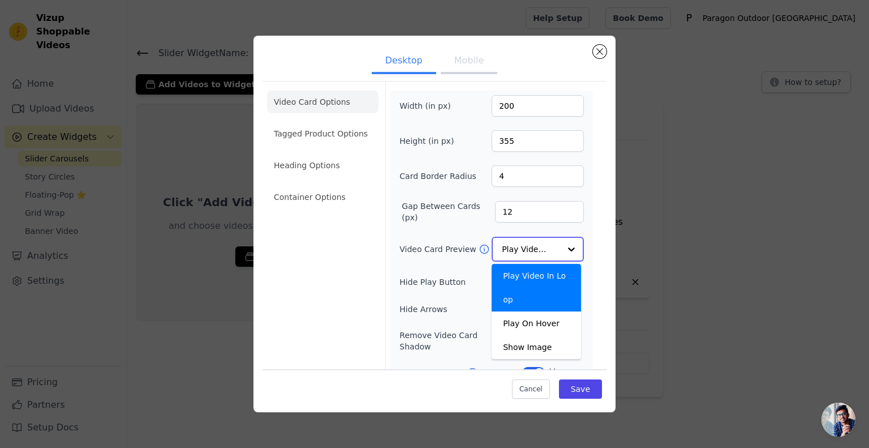
click at [555, 280] on div "Play Video In Loop" at bounding box center [536, 288] width 89 height 48
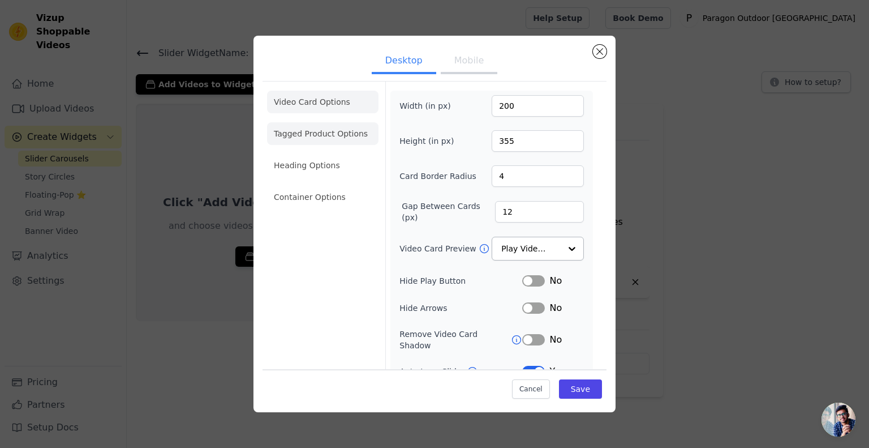
click at [349, 134] on li "Tagged Product Options" at bounding box center [322, 133] width 111 height 23
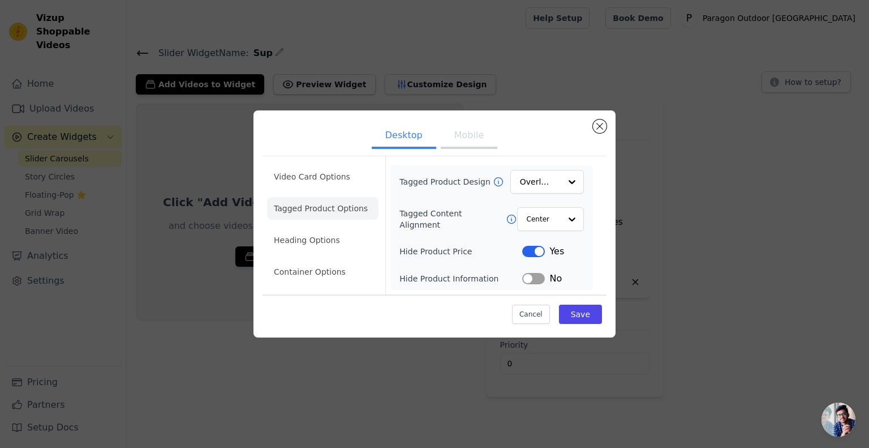
click at [468, 131] on button "Mobile" at bounding box center [469, 136] width 57 height 25
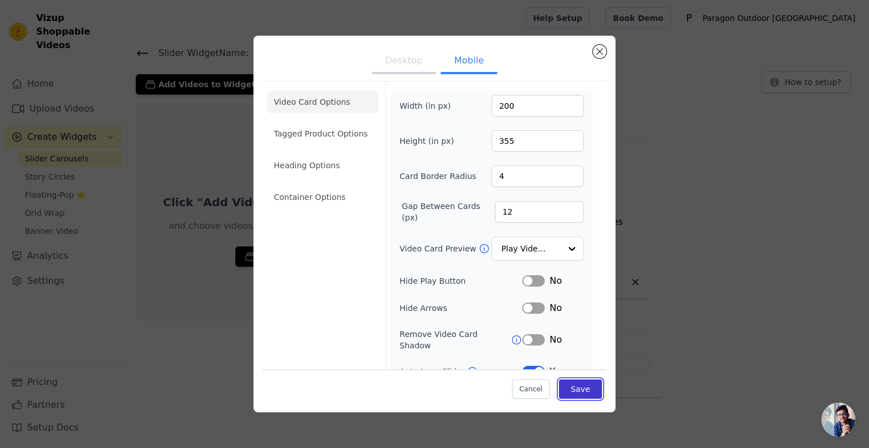
click at [573, 393] on button "Save" at bounding box center [580, 388] width 43 height 19
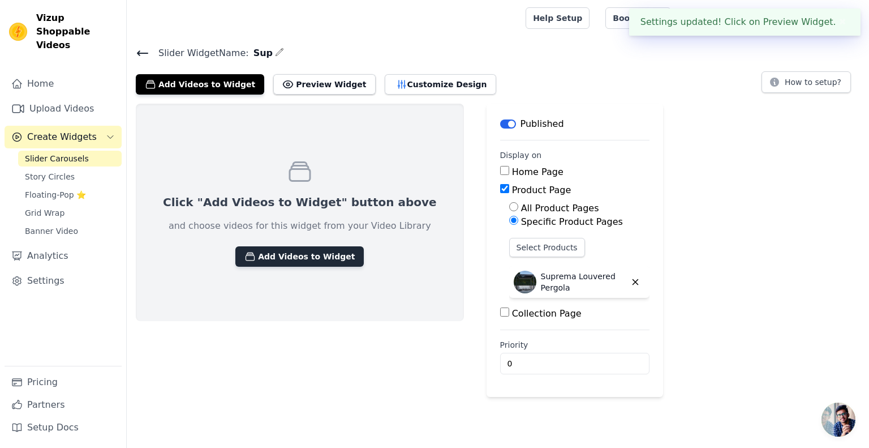
click at [333, 258] on button "Add Videos to Widget" at bounding box center [299, 256] width 128 height 20
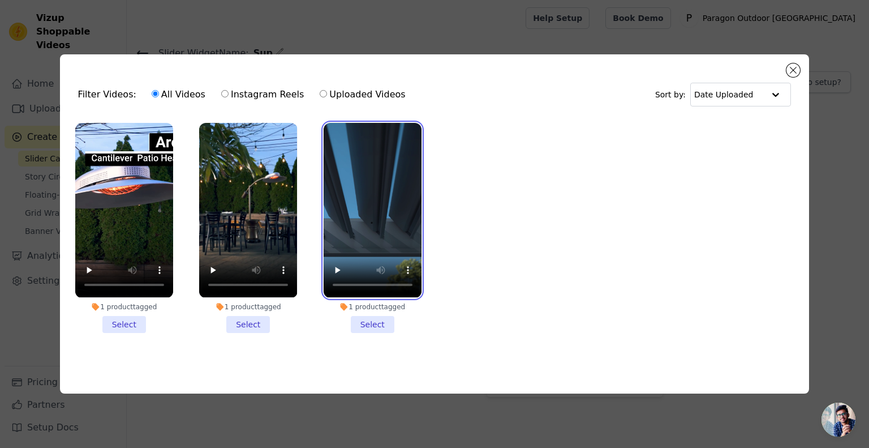
click at [381, 203] on video at bounding box center [373, 210] width 98 height 174
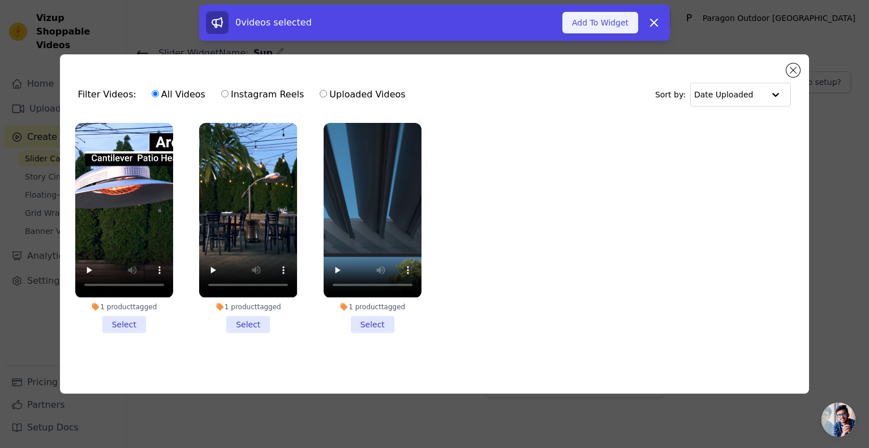
click at [612, 12] on button "Add To Widget" at bounding box center [600, 23] width 76 height 22
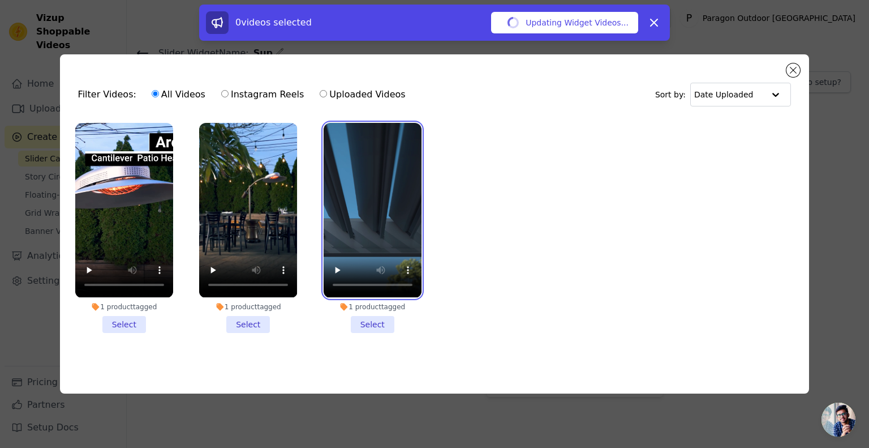
click at [385, 192] on video at bounding box center [373, 210] width 98 height 174
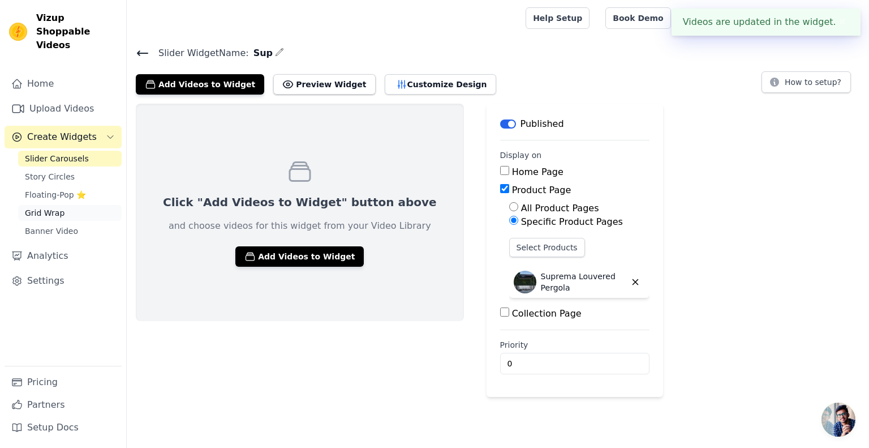
click at [52, 207] on span "Grid Wrap" at bounding box center [45, 212] width 40 height 11
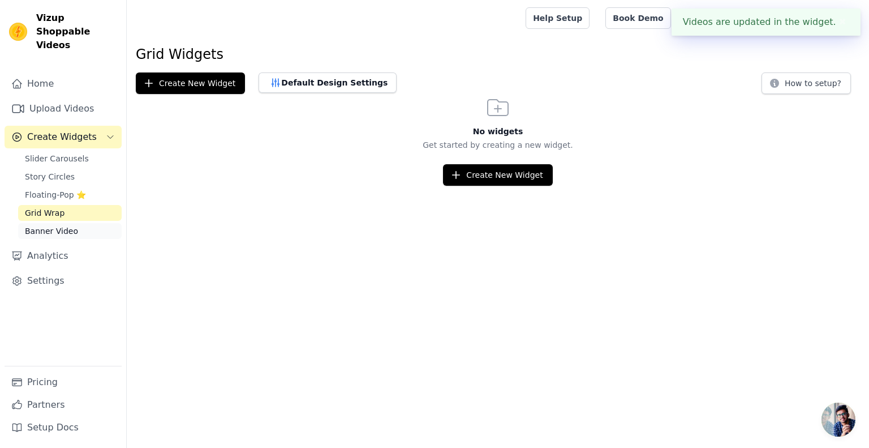
click at [51, 225] on span "Banner Video" at bounding box center [51, 230] width 53 height 11
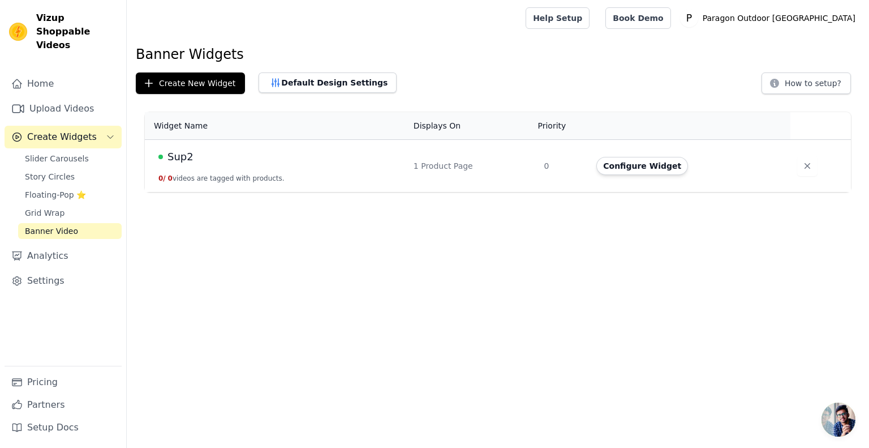
click at [240, 164] on div "Sup2" at bounding box center [279, 157] width 242 height 16
click at [182, 177] on button "0 / 0 videos are tagged with products." at bounding box center [221, 178] width 126 height 9
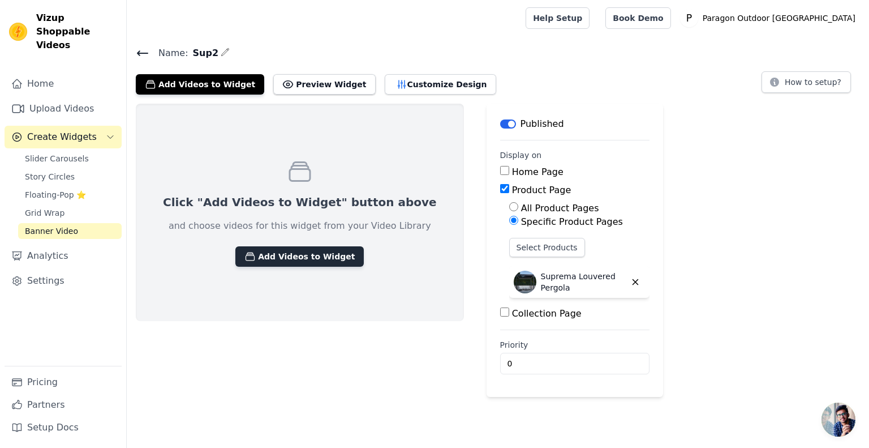
click at [263, 256] on button "Add Videos to Widget" at bounding box center [299, 256] width 128 height 20
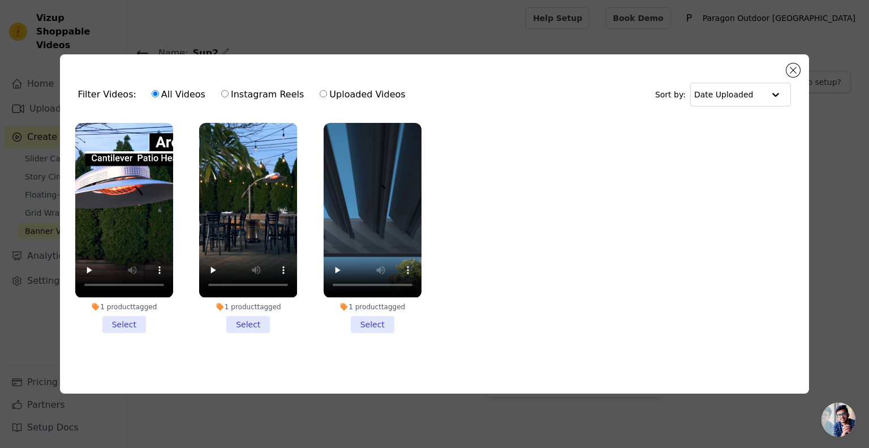
click at [376, 325] on li "1 product tagged Select" at bounding box center [373, 227] width 98 height 209
click at [0, 0] on input "1 product tagged Select" at bounding box center [0, 0] width 0 height 0
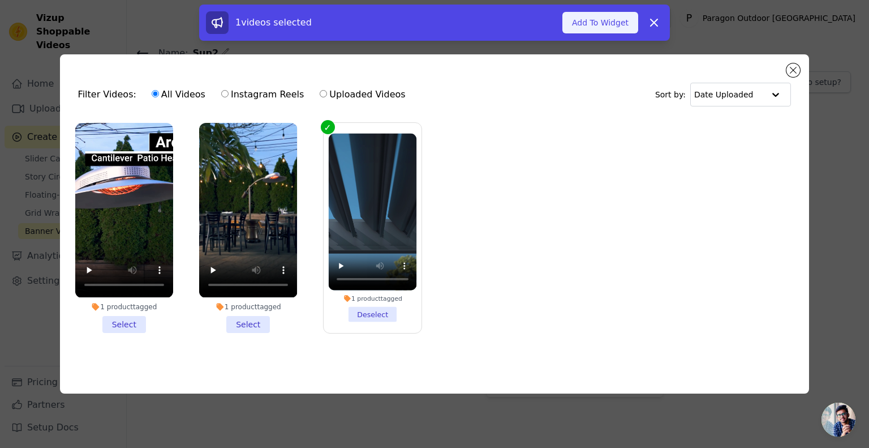
click at [616, 20] on button "Add To Widget" at bounding box center [600, 23] width 76 height 22
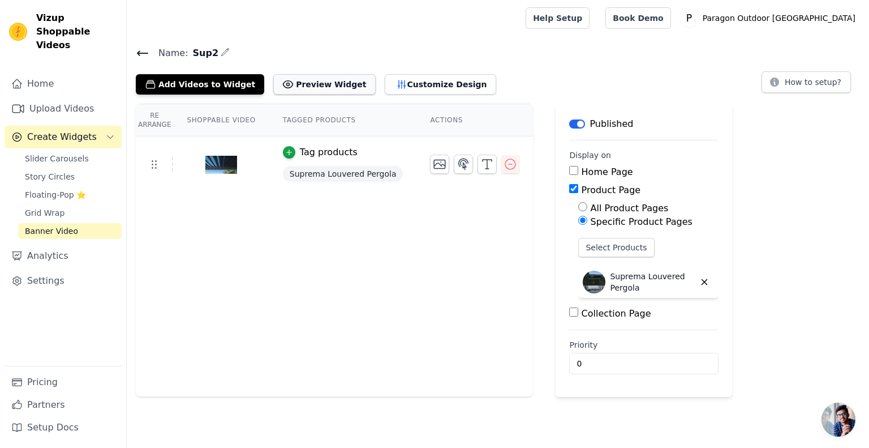
click at [316, 85] on button "Preview Widget" at bounding box center [324, 84] width 102 height 20
click at [65, 205] on link "Grid Wrap" at bounding box center [70, 213] width 104 height 16
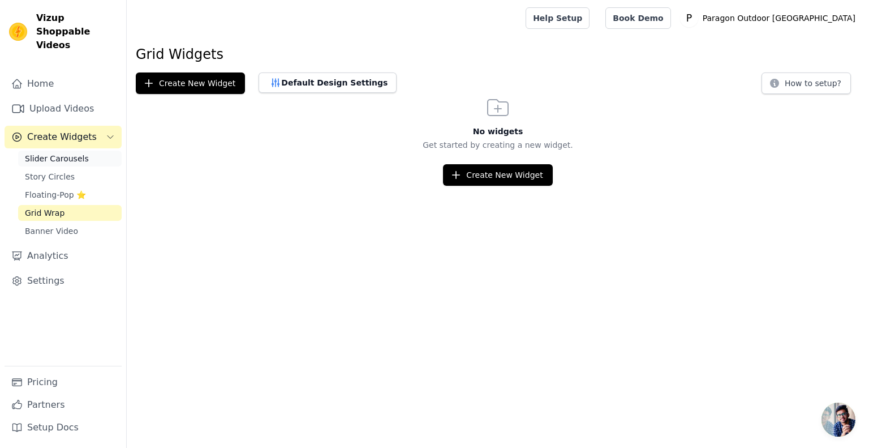
click at [75, 153] on span "Slider Carousels" at bounding box center [57, 158] width 64 height 11
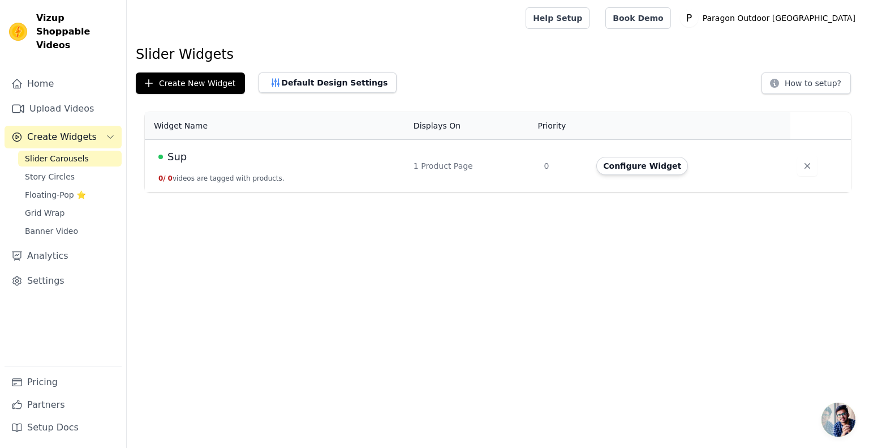
click at [177, 179] on button "0 / 0 videos are tagged with products." at bounding box center [221, 178] width 126 height 9
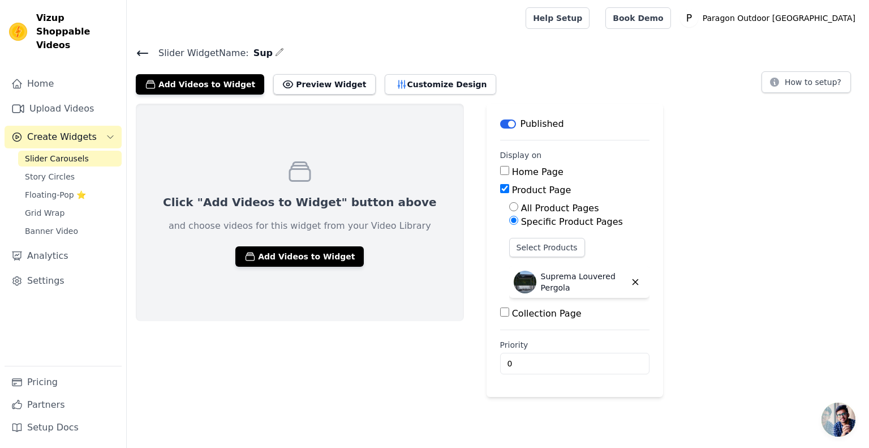
click at [138, 51] on icon at bounding box center [143, 53] width 10 height 5
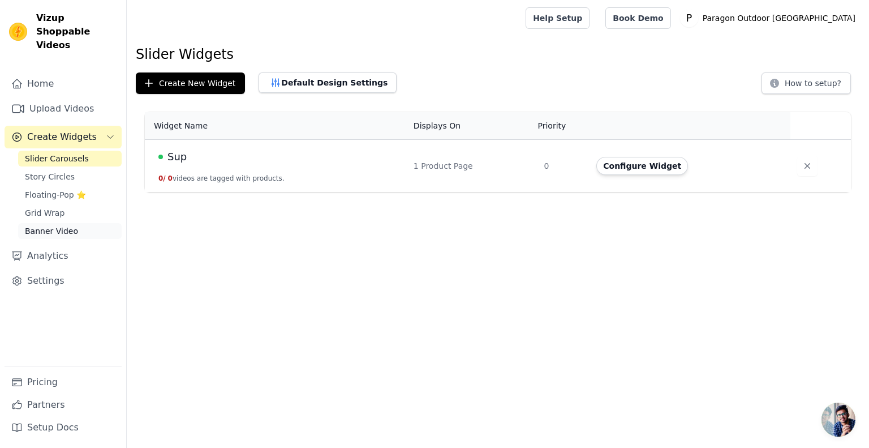
click at [59, 225] on span "Banner Video" at bounding box center [51, 230] width 53 height 11
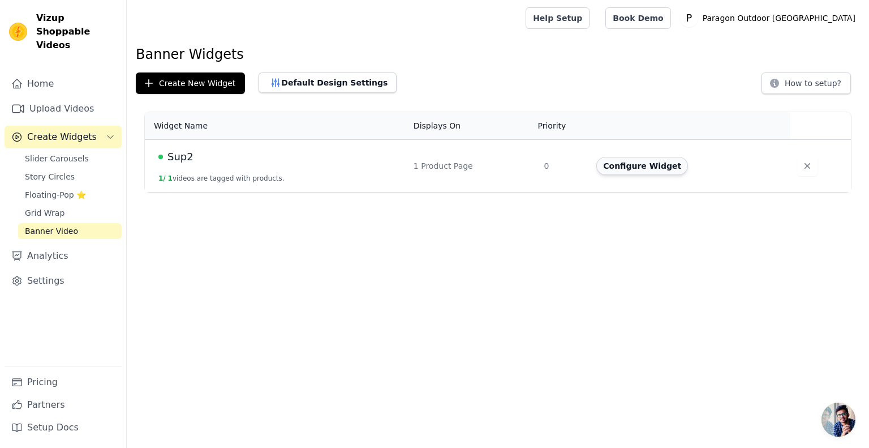
click at [646, 173] on button "Configure Widget" at bounding box center [642, 166] width 92 height 18
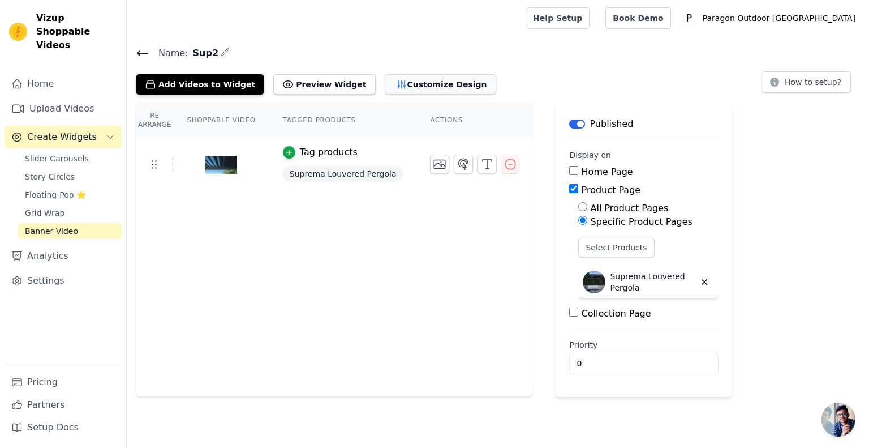
click at [385, 83] on button "Customize Design" at bounding box center [440, 84] width 111 height 20
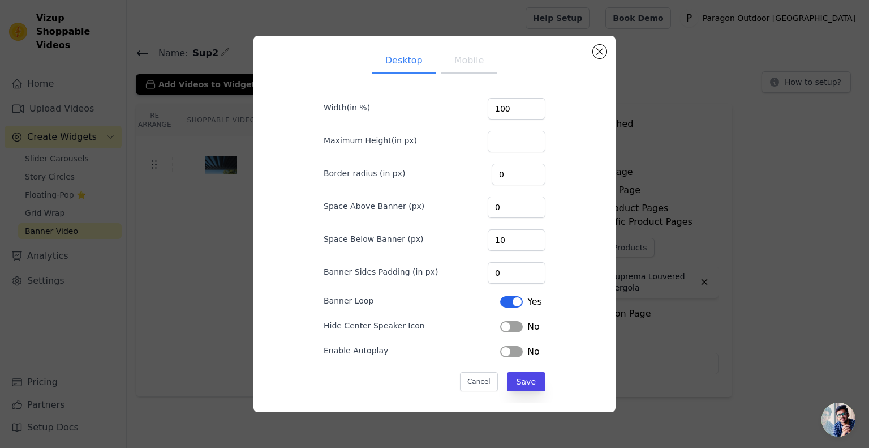
scroll to position [15, 0]
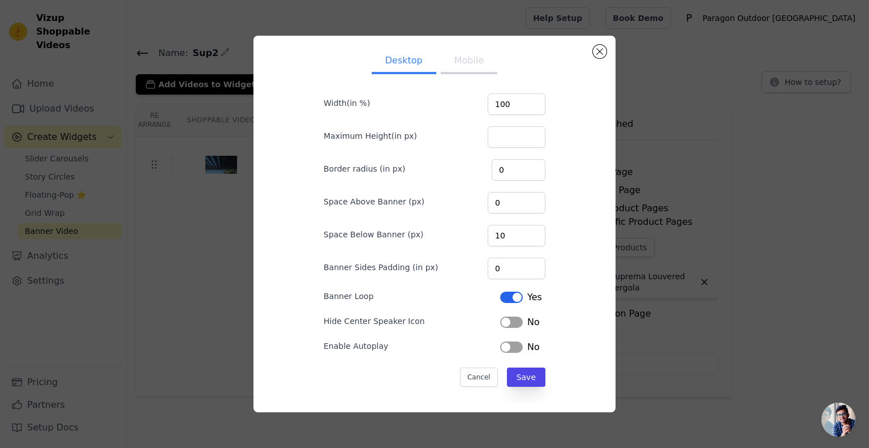
click at [512, 320] on button "Label" at bounding box center [511, 321] width 23 height 11
click at [527, 379] on button "Save" at bounding box center [526, 376] width 38 height 19
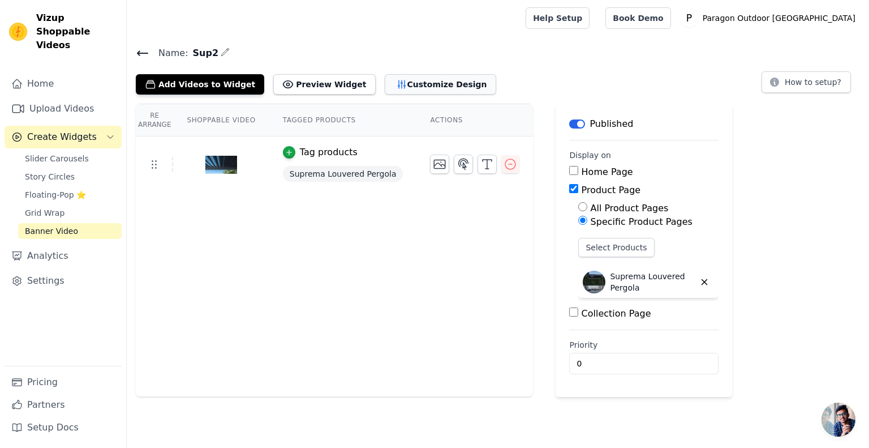
click at [394, 89] on button "Customize Design" at bounding box center [440, 84] width 111 height 20
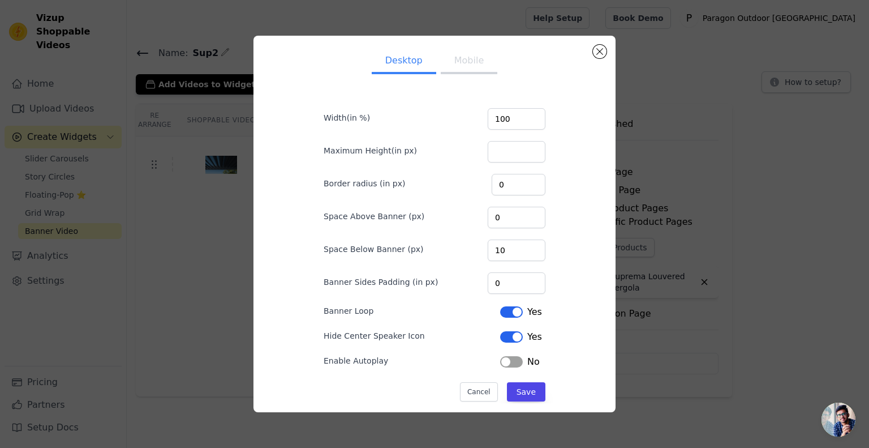
click at [461, 64] on button "Mobile" at bounding box center [469, 61] width 57 height 25
click at [594, 58] on div "Desktop Mobile Width(in %) 100 Maximum Height(in px) Border radius (in px) 0 Sp…" at bounding box center [435, 224] width 344 height 358
click at [596, 54] on button "Close modal" at bounding box center [600, 52] width 14 height 14
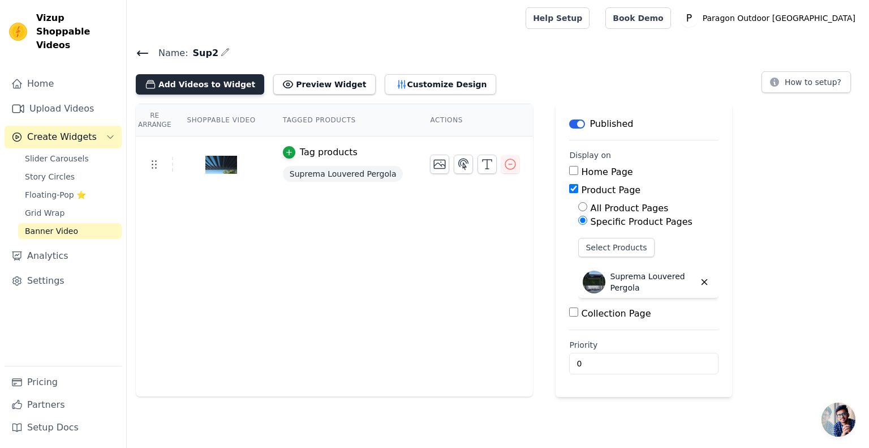
click at [217, 80] on button "Add Videos to Widget" at bounding box center [200, 84] width 128 height 20
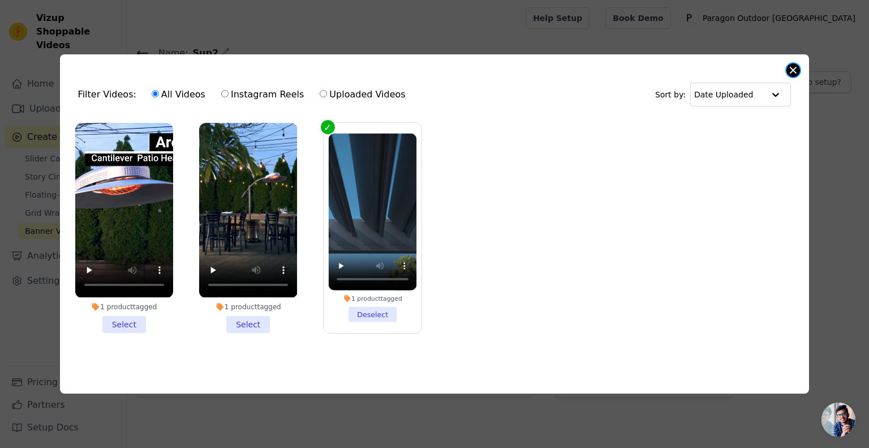
click at [800, 67] on button "Close modal" at bounding box center [794, 70] width 14 height 14
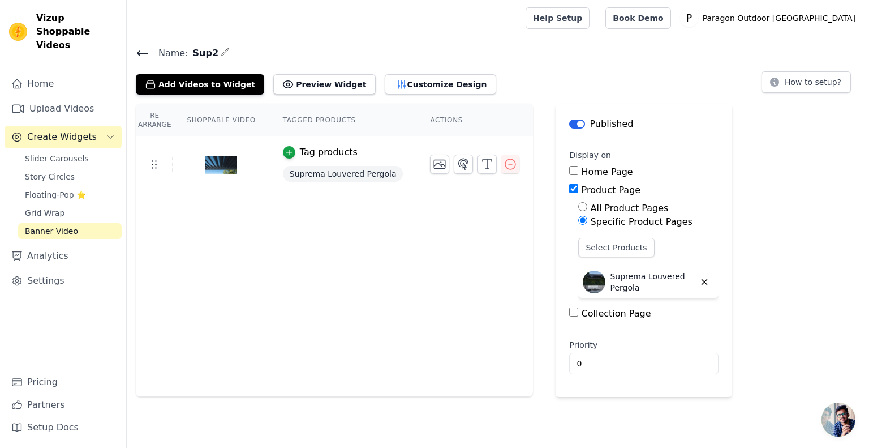
click at [147, 55] on icon at bounding box center [143, 53] width 14 height 14
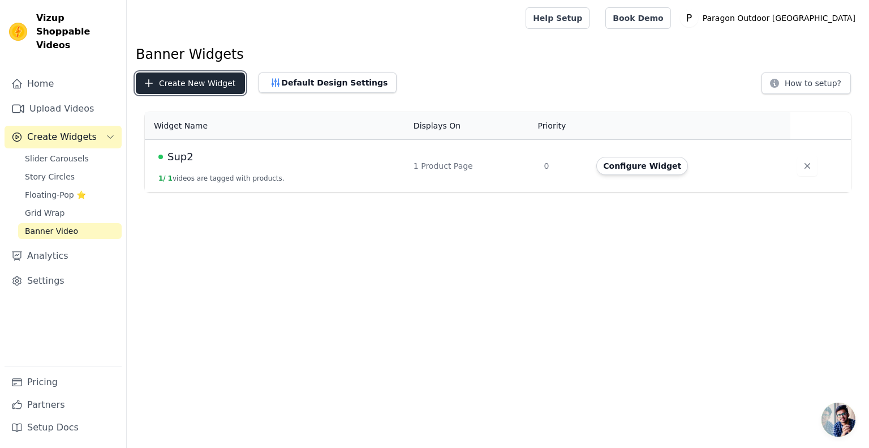
click at [190, 88] on button "Create New Widget" at bounding box center [190, 83] width 109 height 22
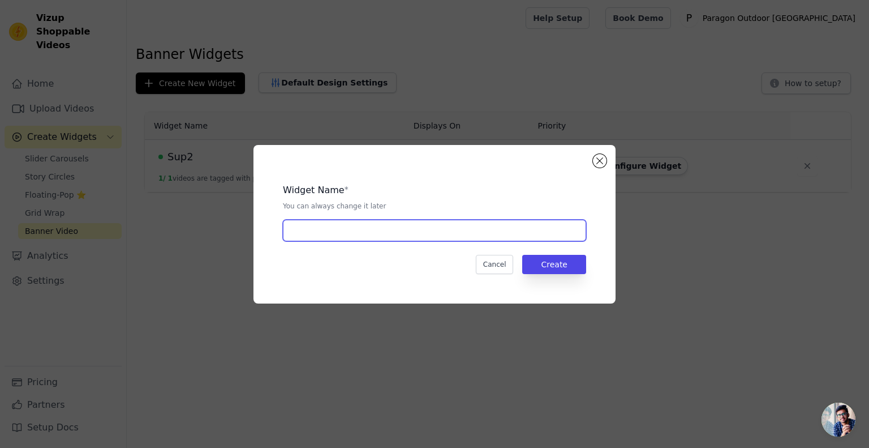
click at [342, 239] on input "text" at bounding box center [434, 231] width 303 height 22
type input "Arc"
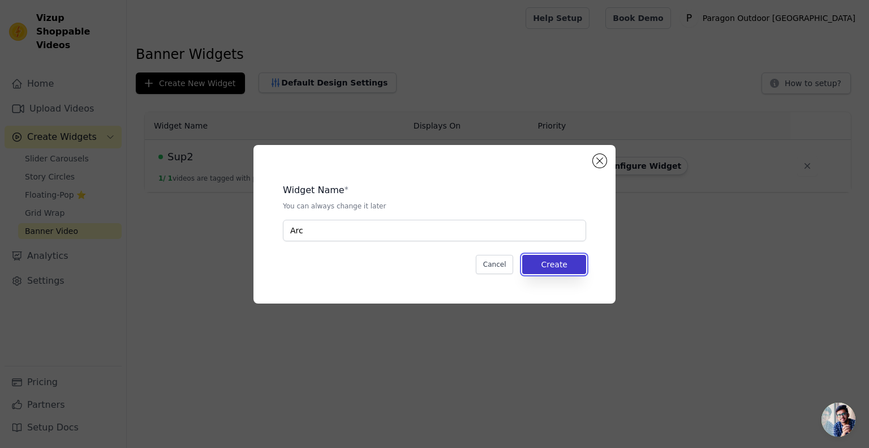
click at [571, 272] on button "Create" at bounding box center [554, 264] width 64 height 19
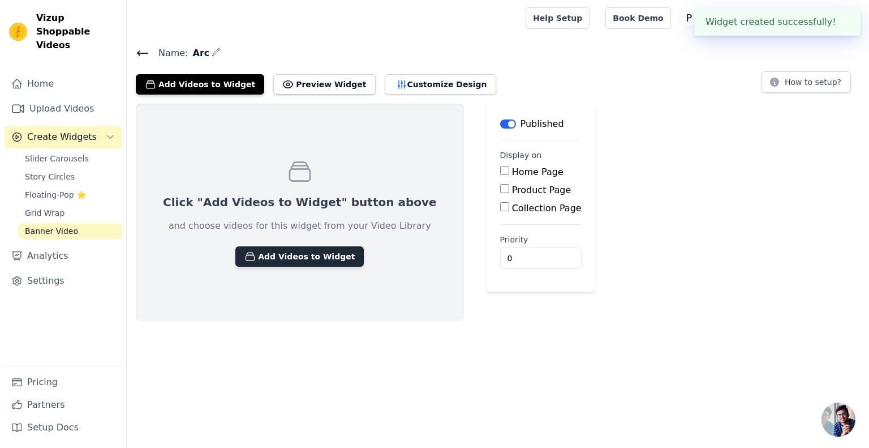
click at [321, 260] on button "Add Videos to Widget" at bounding box center [299, 256] width 128 height 20
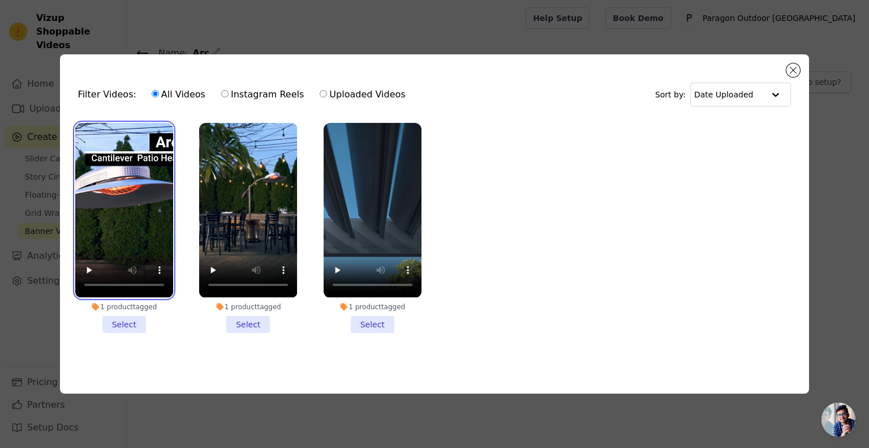
click at [136, 244] on video at bounding box center [124, 210] width 98 height 174
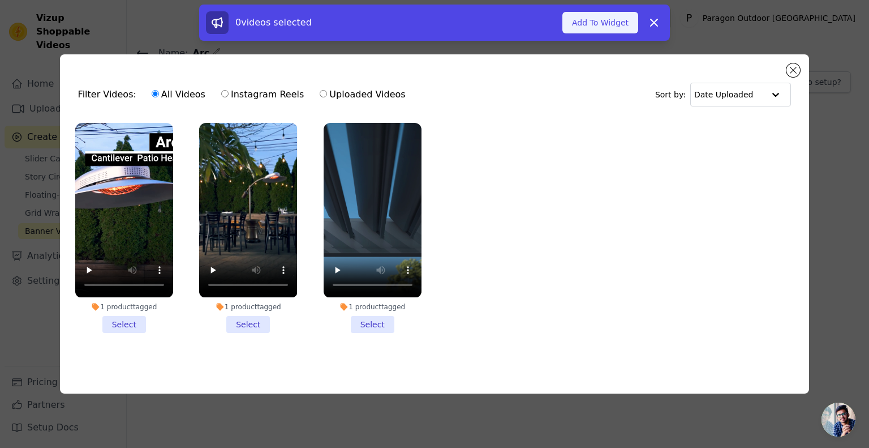
click at [611, 25] on button "Add To Widget" at bounding box center [600, 23] width 76 height 22
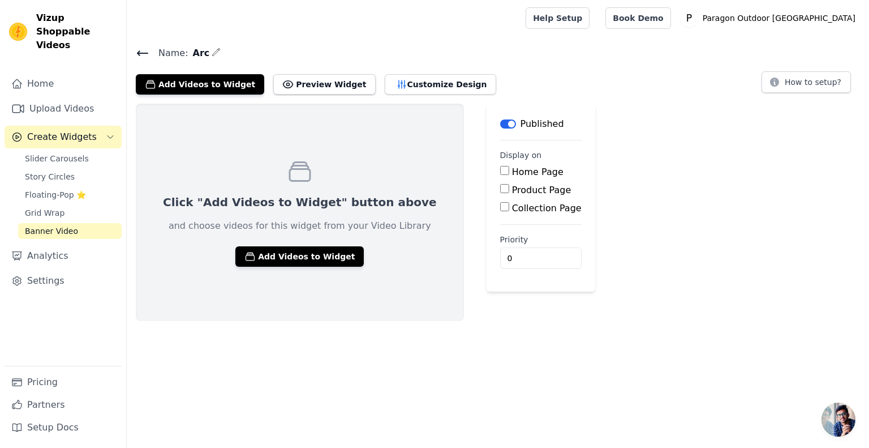
click at [512, 191] on label "Product Page" at bounding box center [541, 189] width 59 height 11
click at [502, 191] on input "Product Page" at bounding box center [504, 188] width 9 height 9
checkbox input "true"
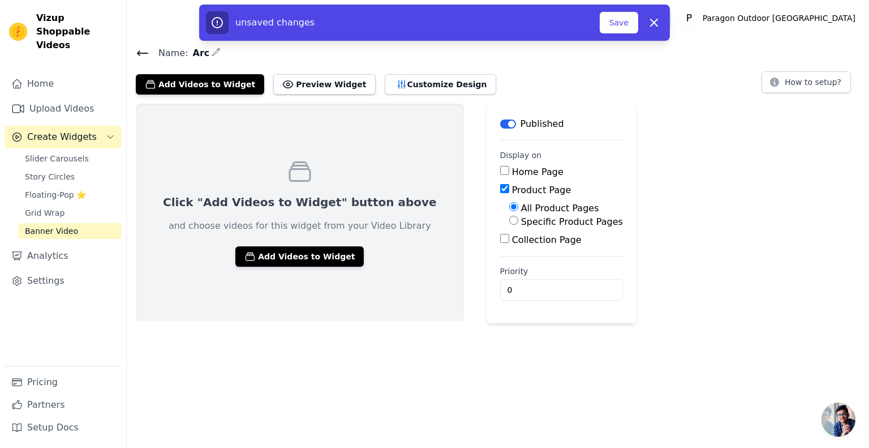
click at [521, 224] on label "Specific Product Pages" at bounding box center [572, 221] width 102 height 11
click at [512, 224] on input "Specific Product Pages" at bounding box center [513, 220] width 9 height 9
radio input "true"
click at [512, 247] on button "Select Products" at bounding box center [547, 247] width 76 height 19
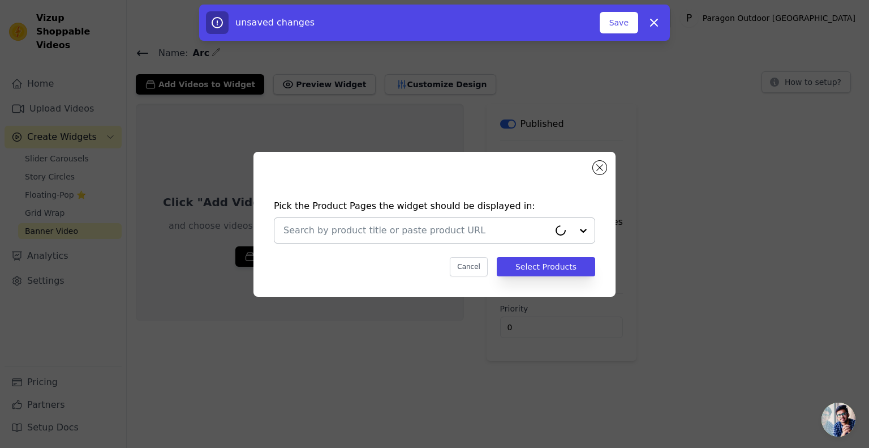
click at [446, 221] on div at bounding box center [417, 230] width 266 height 25
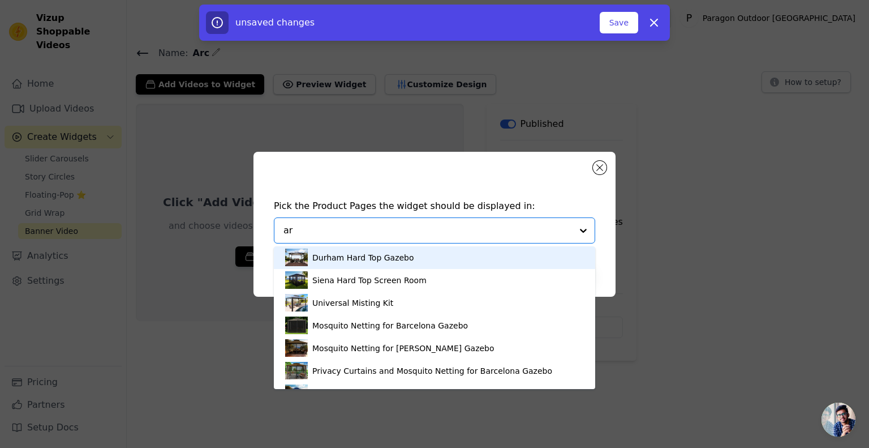
type input "arc"
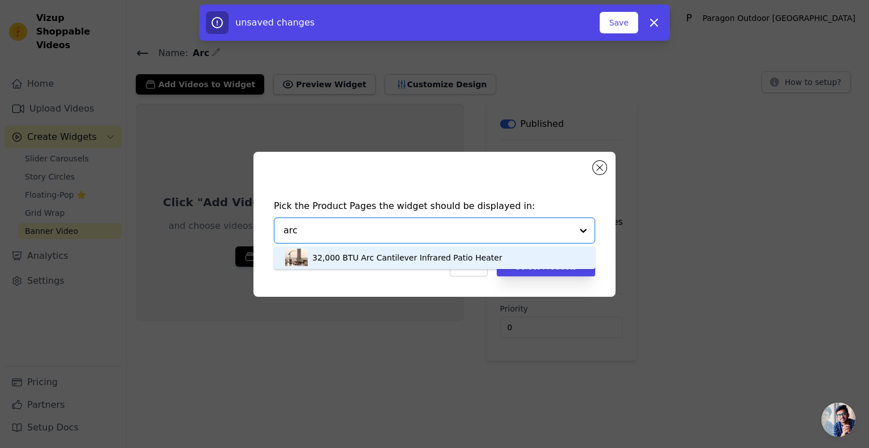
click at [407, 257] on div "32,000 BTU Arc Cantilever Infrared Patio Heater" at bounding box center [407, 257] width 190 height 11
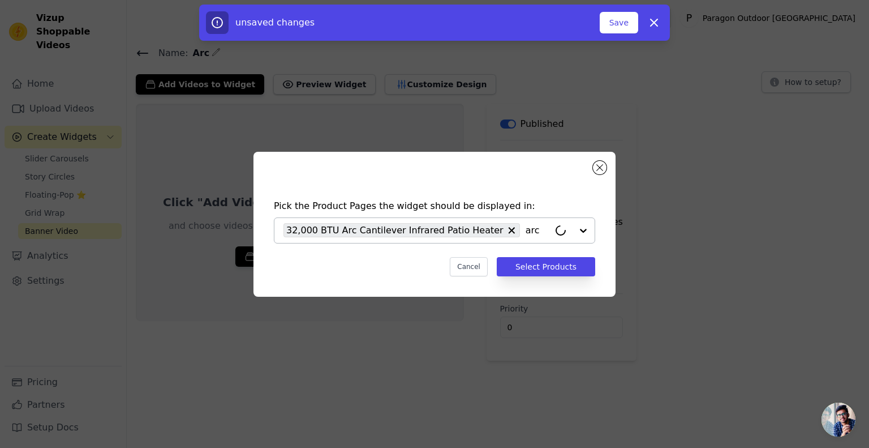
drag, startPoint x: 613, startPoint y: 24, endPoint x: 611, endPoint y: 74, distance: 49.8
click at [613, 24] on button "Save" at bounding box center [619, 23] width 38 height 22
click at [558, 272] on button "Select Products" at bounding box center [546, 266] width 98 height 19
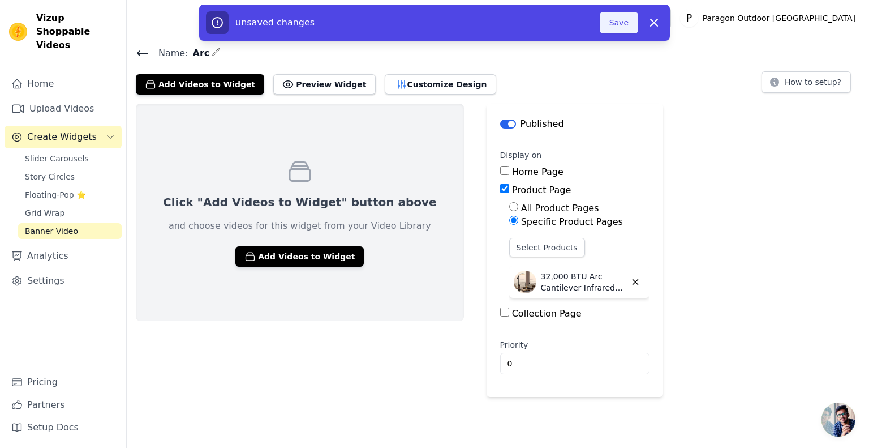
click at [624, 24] on button "Save" at bounding box center [619, 23] width 38 height 22
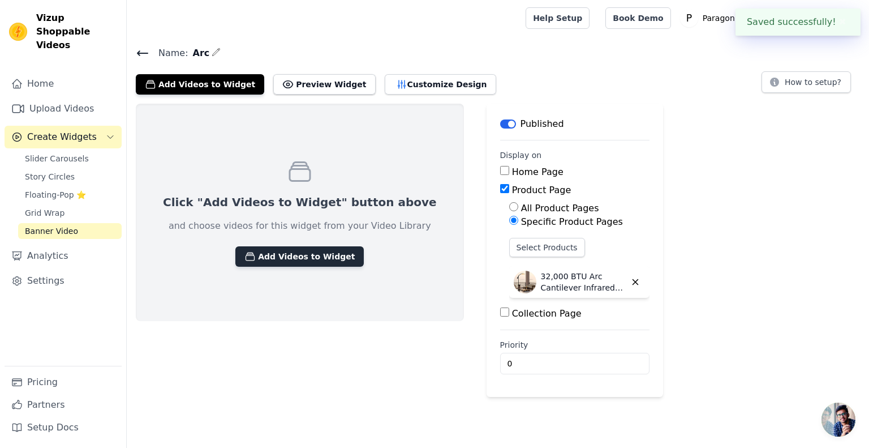
click at [272, 257] on button "Add Videos to Widget" at bounding box center [299, 256] width 128 height 20
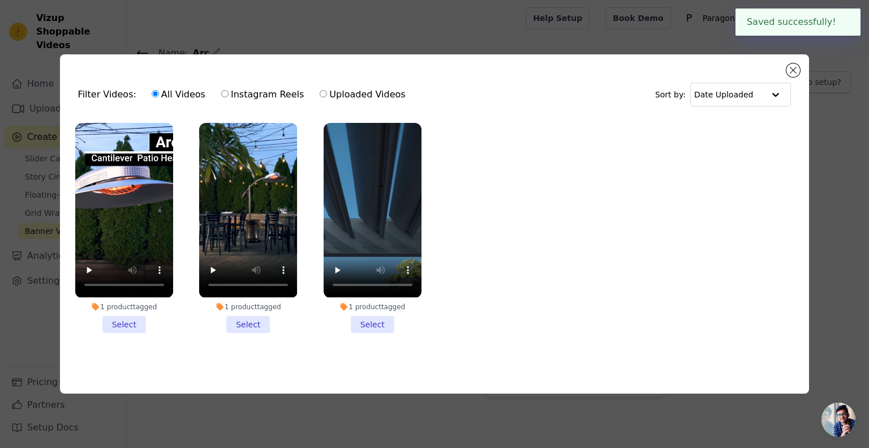
click at [131, 319] on li "1 product tagged Select" at bounding box center [124, 227] width 98 height 209
click at [0, 0] on input "1 product tagged Select" at bounding box center [0, 0] width 0 height 0
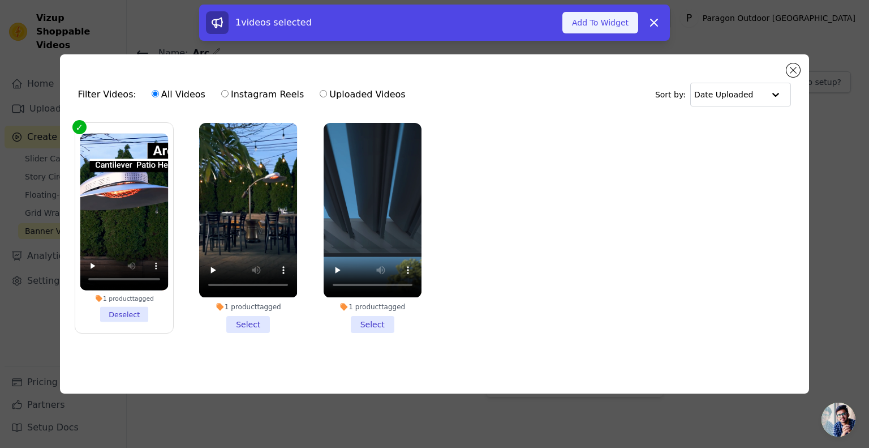
click at [596, 22] on button "Add To Widget" at bounding box center [600, 23] width 76 height 22
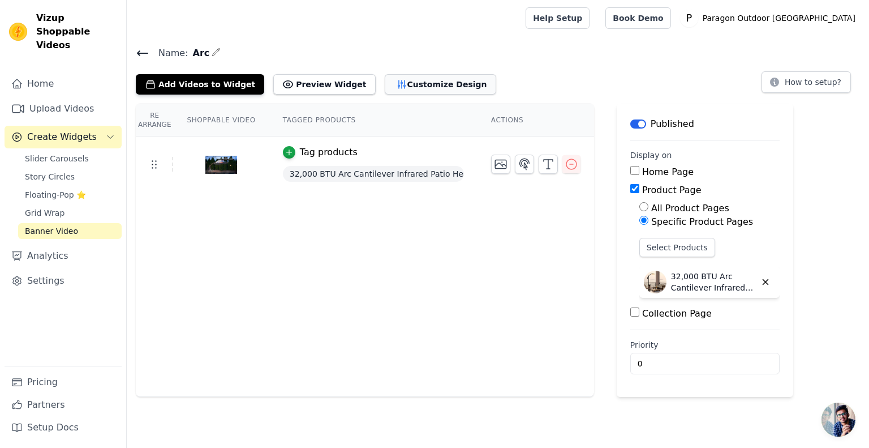
click at [385, 85] on button "Customize Design" at bounding box center [440, 84] width 111 height 20
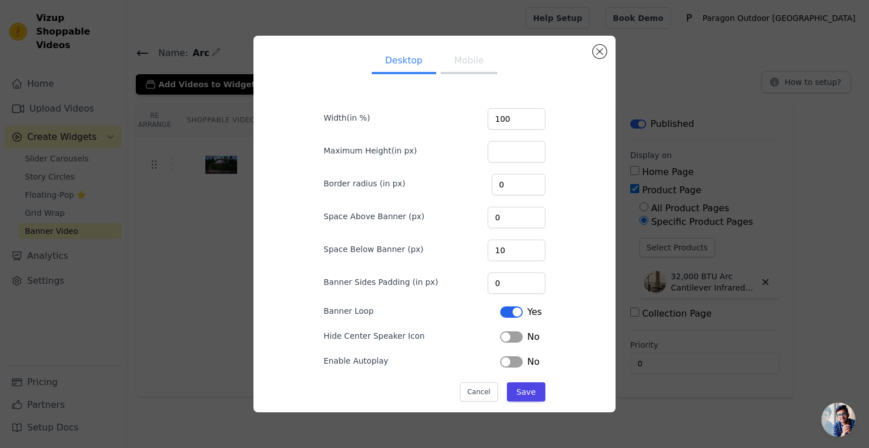
scroll to position [15, 0]
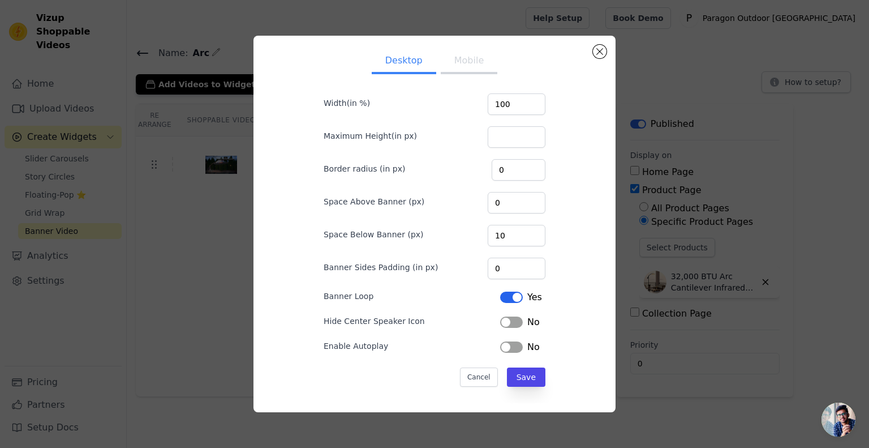
click at [510, 319] on button "Label" at bounding box center [511, 321] width 23 height 11
click at [531, 378] on button "Save" at bounding box center [526, 376] width 38 height 19
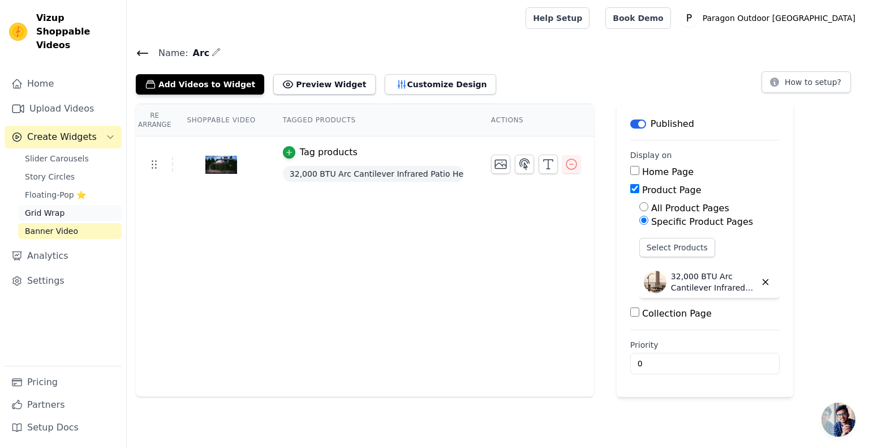
click at [63, 205] on link "Grid Wrap" at bounding box center [70, 213] width 104 height 16
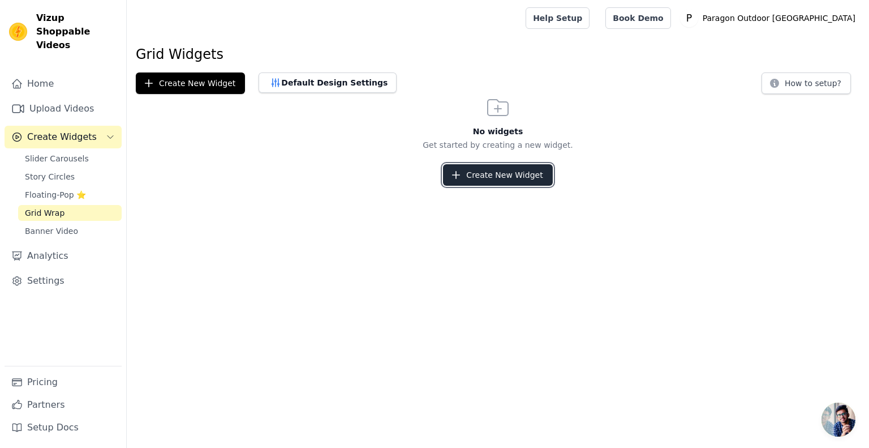
click at [499, 171] on button "Create New Widget" at bounding box center [497, 175] width 109 height 22
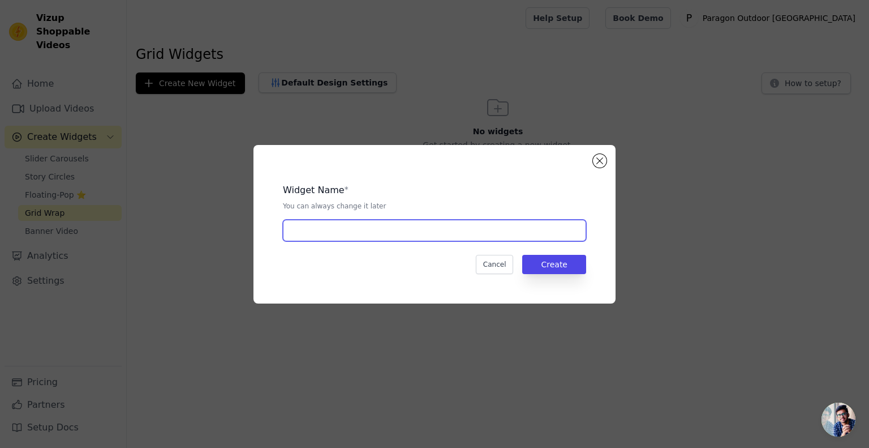
click at [373, 229] on input "text" at bounding box center [434, 231] width 303 height 22
type input "Homepage"
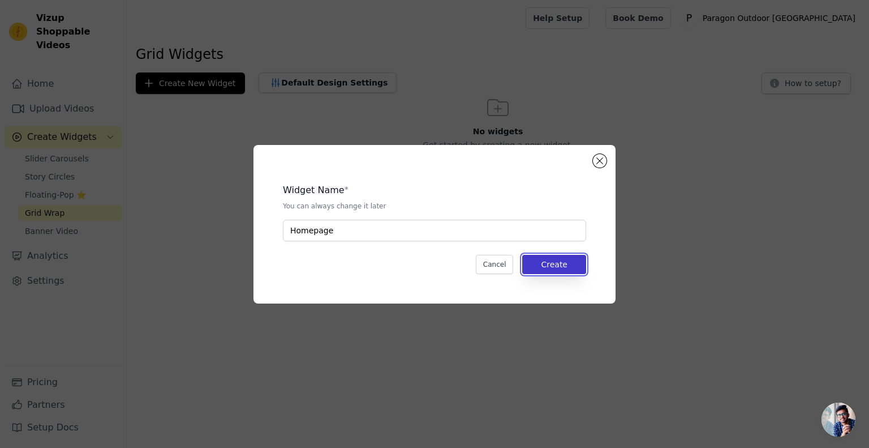
click at [585, 264] on button "Create" at bounding box center [554, 264] width 64 height 19
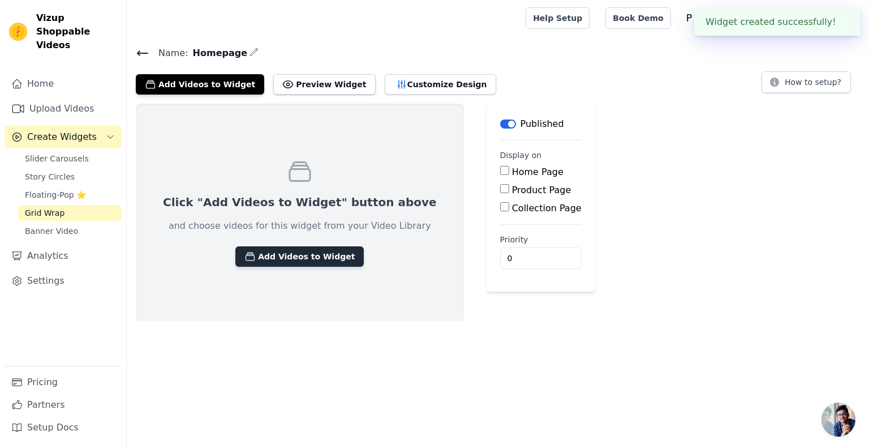
click at [273, 259] on button "Add Videos to Widget" at bounding box center [299, 256] width 128 height 20
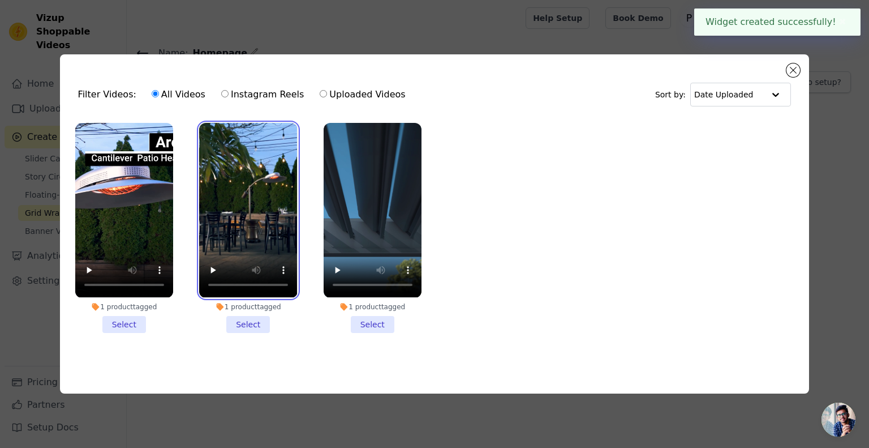
click at [248, 201] on video at bounding box center [248, 210] width 98 height 174
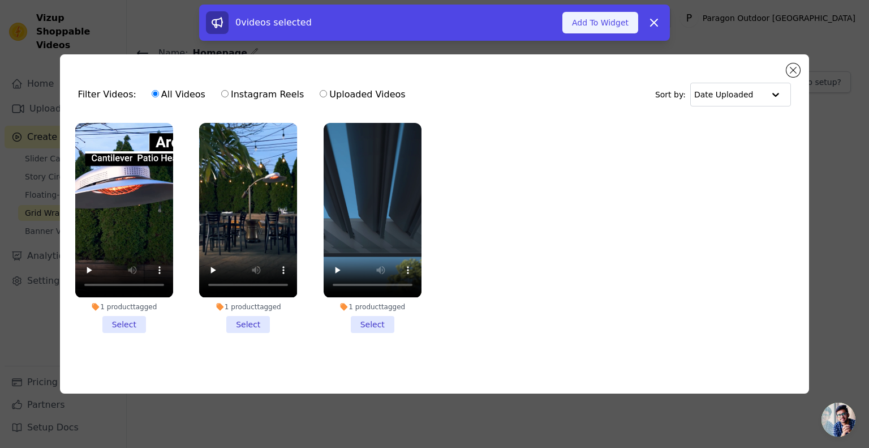
click at [609, 25] on button "Add To Widget" at bounding box center [600, 23] width 76 height 22
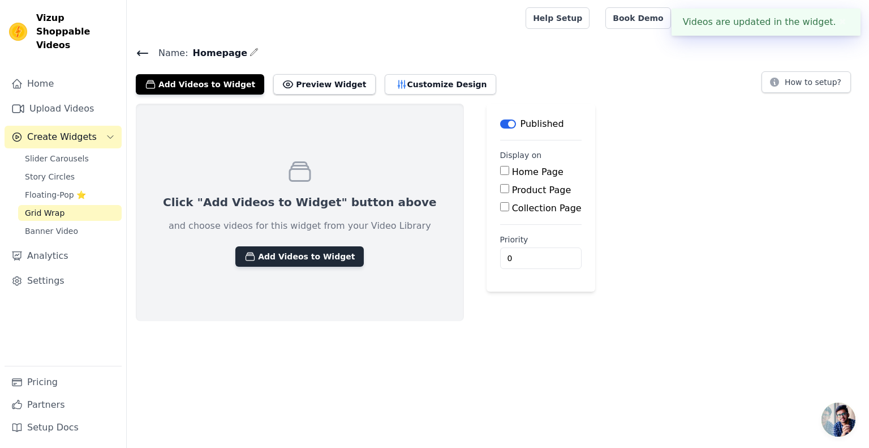
click at [267, 247] on button "Add Videos to Widget" at bounding box center [299, 256] width 128 height 20
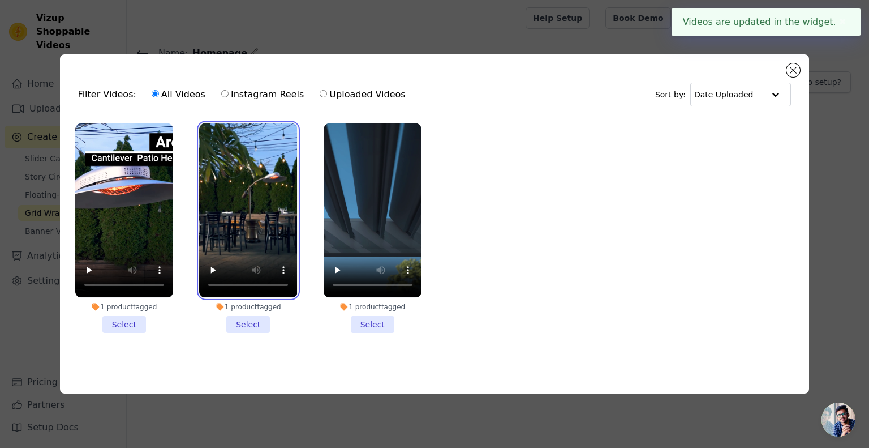
click at [272, 140] on video at bounding box center [248, 210] width 98 height 174
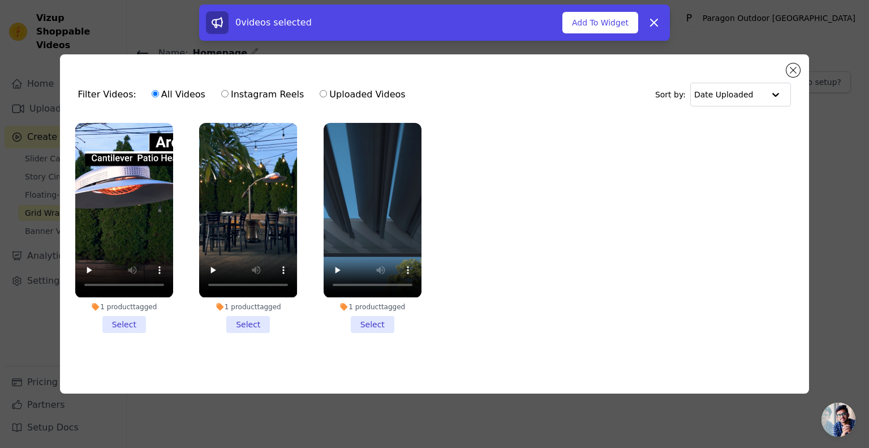
click at [246, 316] on li "1 product tagged Select" at bounding box center [248, 227] width 98 height 209
click at [0, 0] on input "1 product tagged Select" at bounding box center [0, 0] width 0 height 0
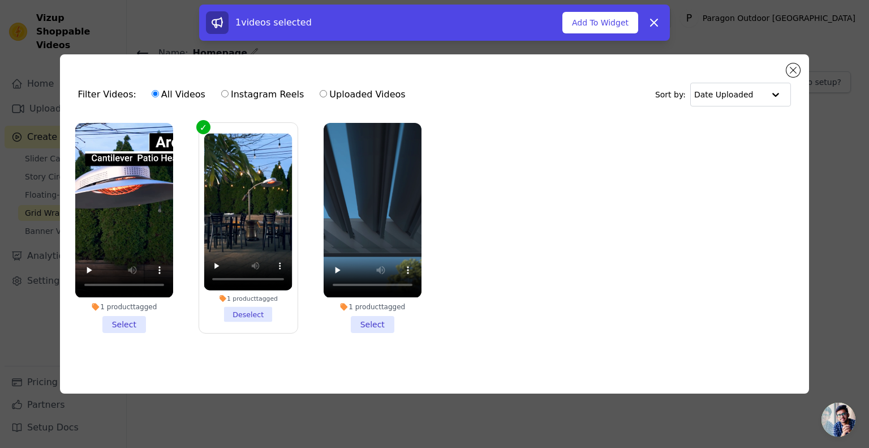
click at [384, 319] on li "1 product tagged Select" at bounding box center [373, 227] width 98 height 209
click at [0, 0] on input "1 product tagged Select" at bounding box center [0, 0] width 0 height 0
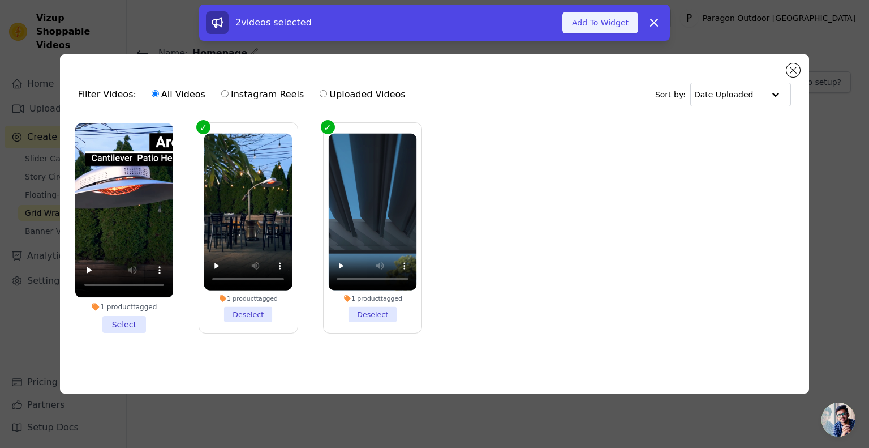
click at [611, 25] on button "Add To Widget" at bounding box center [600, 23] width 76 height 22
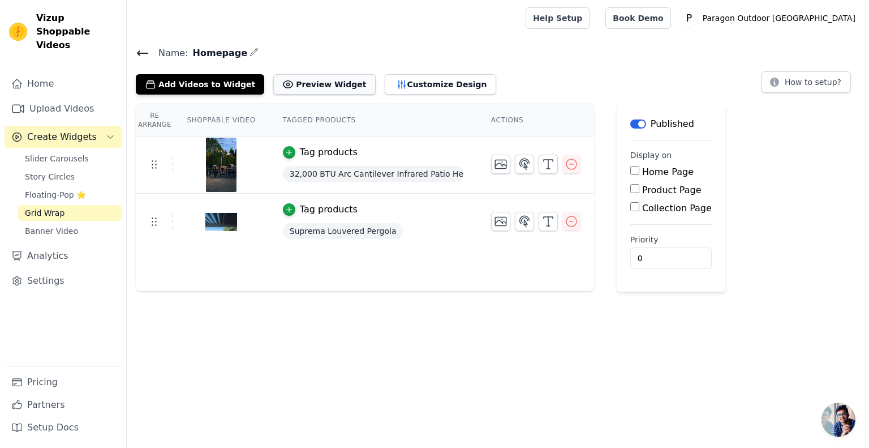
click at [295, 85] on button "Preview Widget" at bounding box center [324, 84] width 102 height 20
click at [397, 85] on button "Customize Design" at bounding box center [440, 84] width 111 height 20
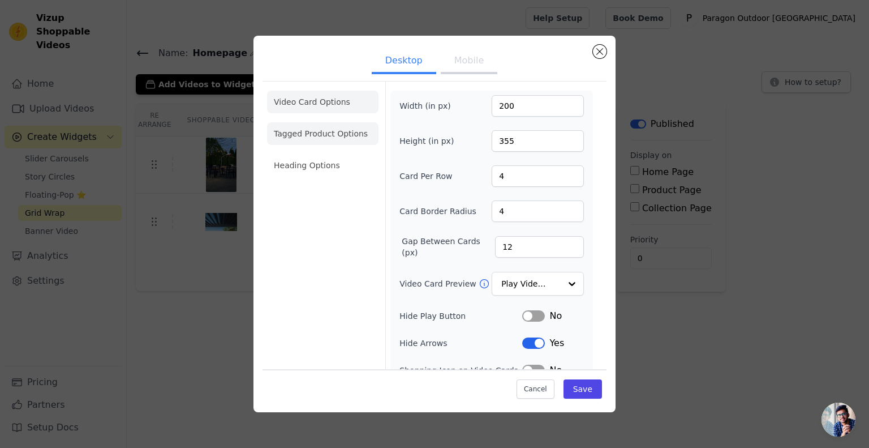
click at [306, 132] on li "Tagged Product Options" at bounding box center [322, 133] width 111 height 23
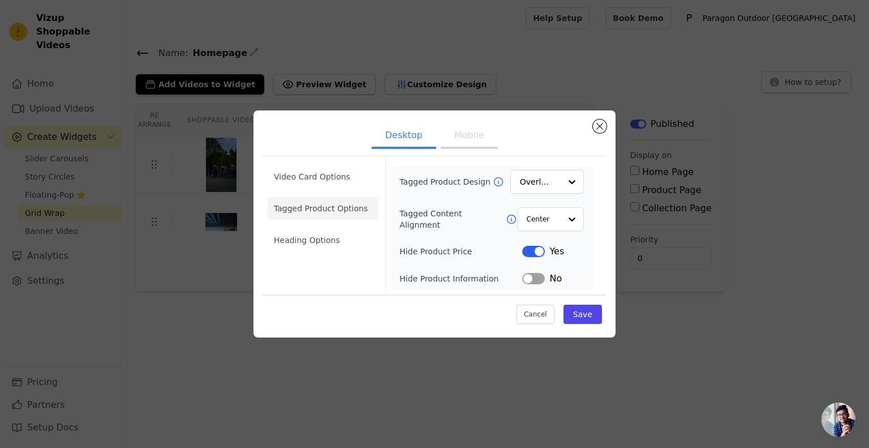
click at [528, 254] on button "Label" at bounding box center [533, 251] width 23 height 11
click at [561, 183] on div at bounding box center [571, 181] width 23 height 23
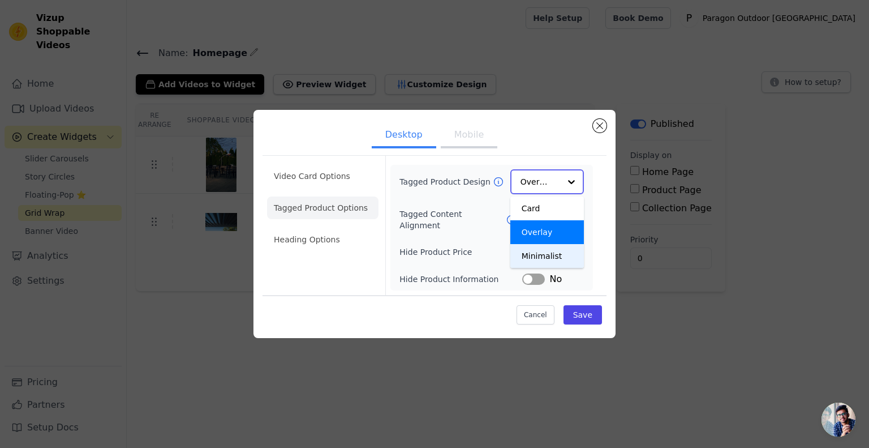
click at [543, 254] on div "Minimalist" at bounding box center [547, 256] width 74 height 24
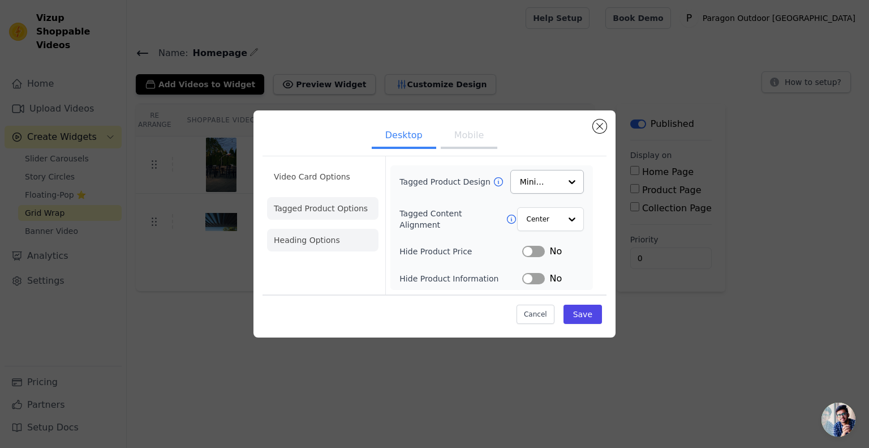
click at [330, 234] on li "Heading Options" at bounding box center [322, 240] width 111 height 23
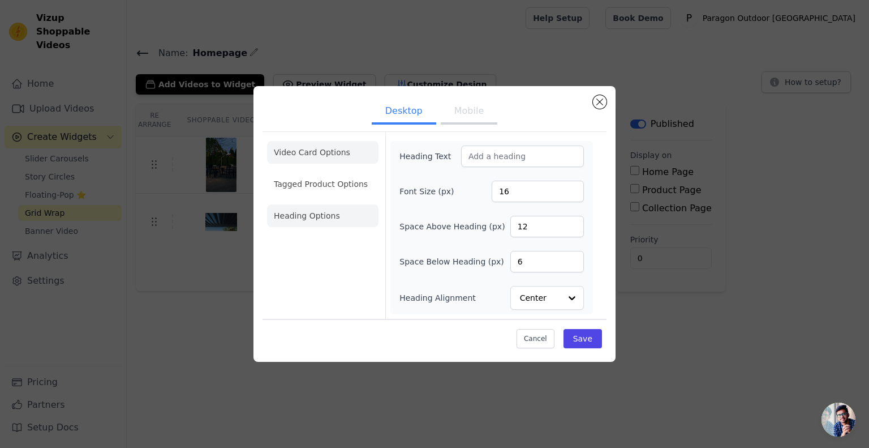
click at [326, 156] on li "Video Card Options" at bounding box center [322, 152] width 111 height 23
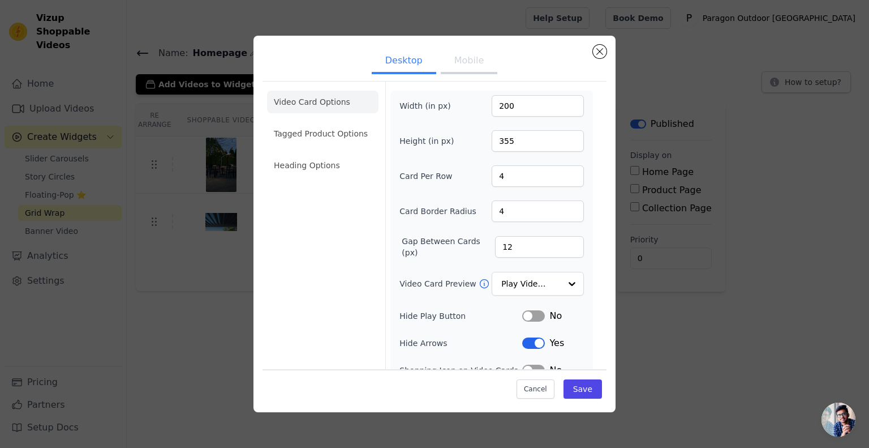
scroll to position [41, 0]
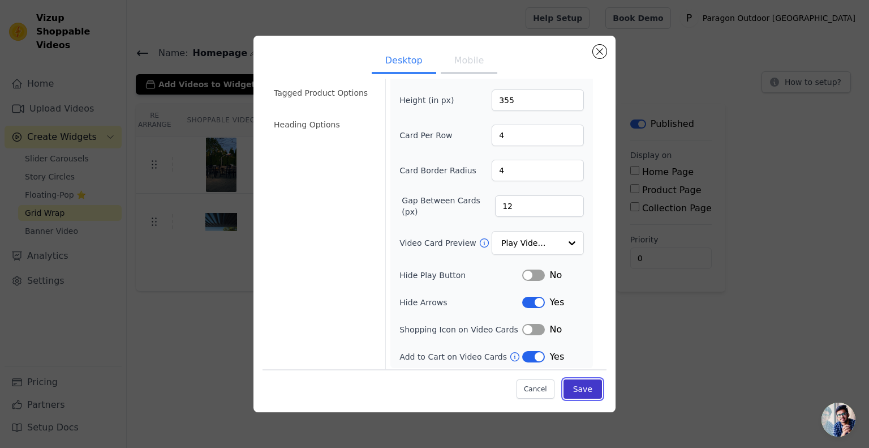
click at [582, 386] on button "Save" at bounding box center [583, 388] width 38 height 19
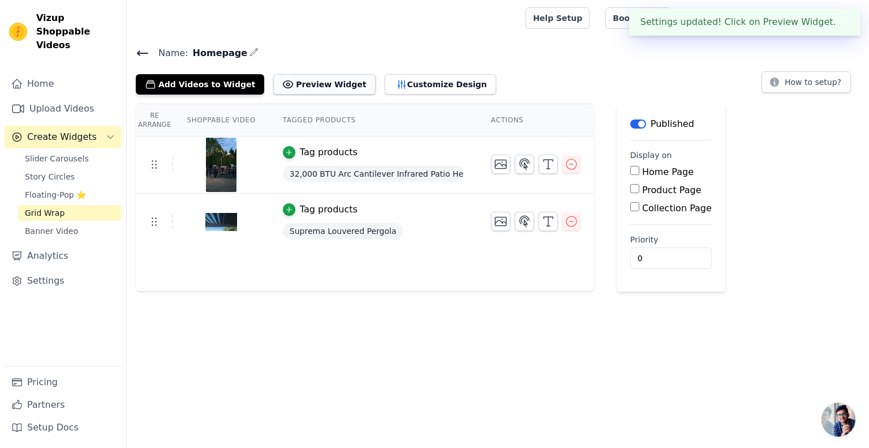
click at [319, 90] on button "Preview Widget" at bounding box center [324, 84] width 102 height 20
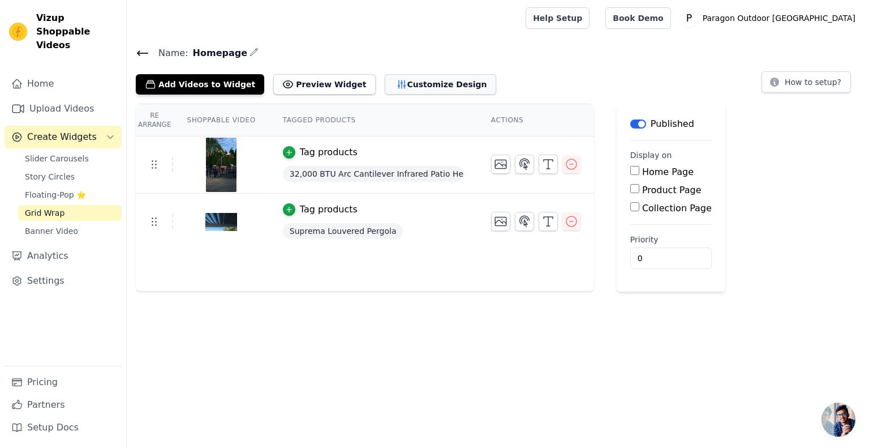
click at [393, 85] on button "Customize Design" at bounding box center [440, 84] width 111 height 20
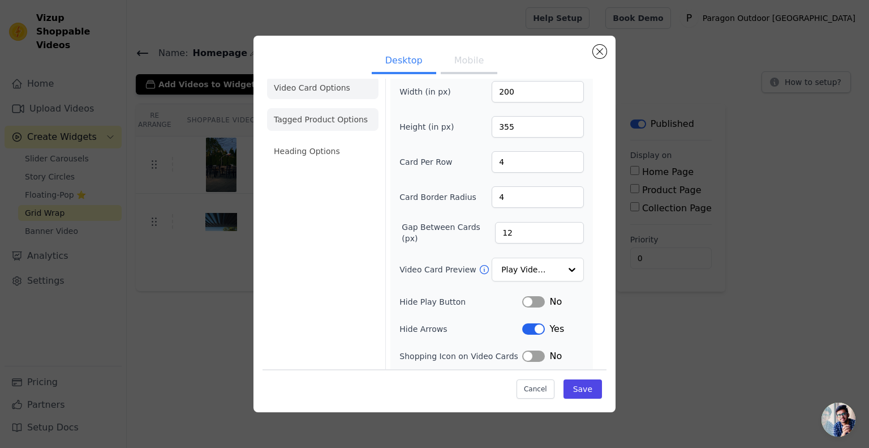
scroll to position [0, 0]
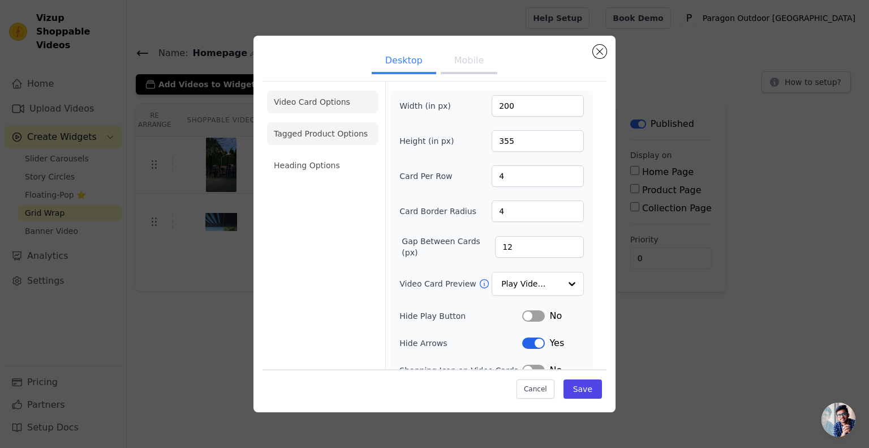
click at [329, 122] on li "Tagged Product Options" at bounding box center [322, 133] width 111 height 23
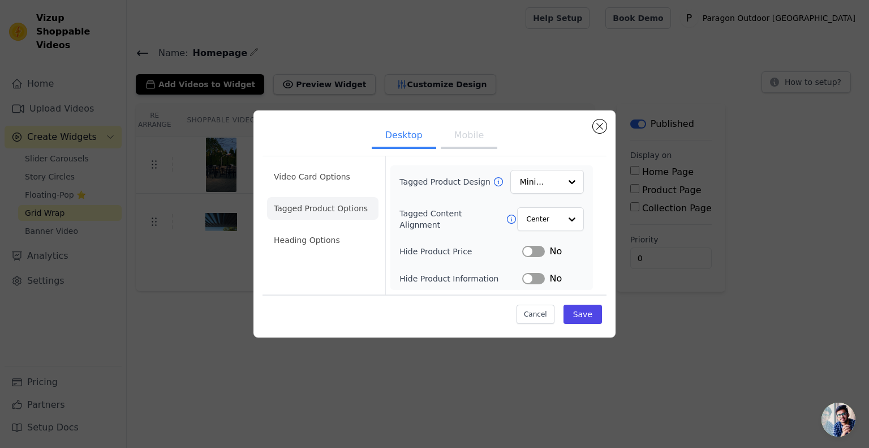
click at [539, 252] on button "Label" at bounding box center [533, 251] width 23 height 11
click at [586, 321] on button "Save" at bounding box center [583, 313] width 38 height 19
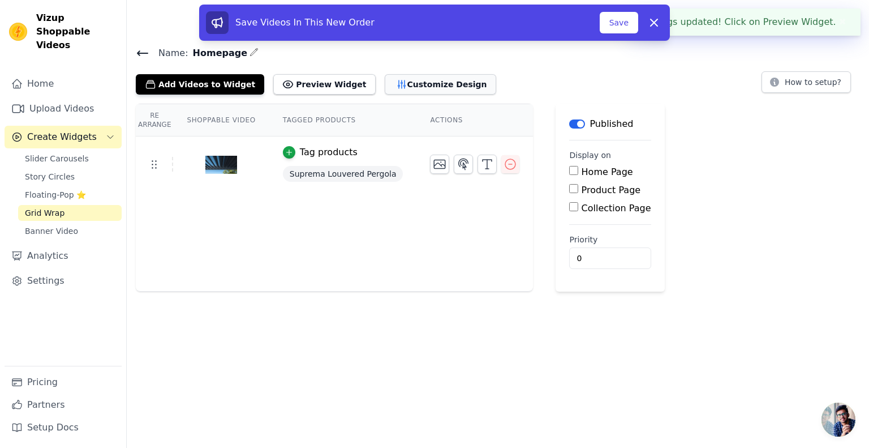
click at [394, 83] on button "Customize Design" at bounding box center [440, 84] width 111 height 20
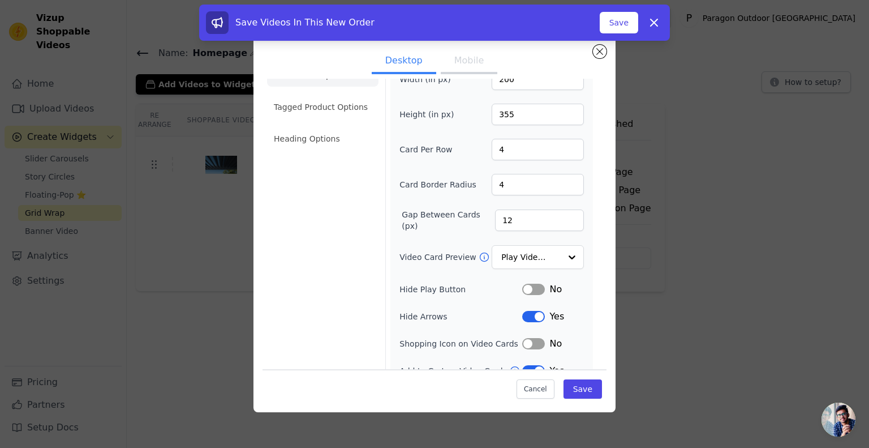
scroll to position [41, 0]
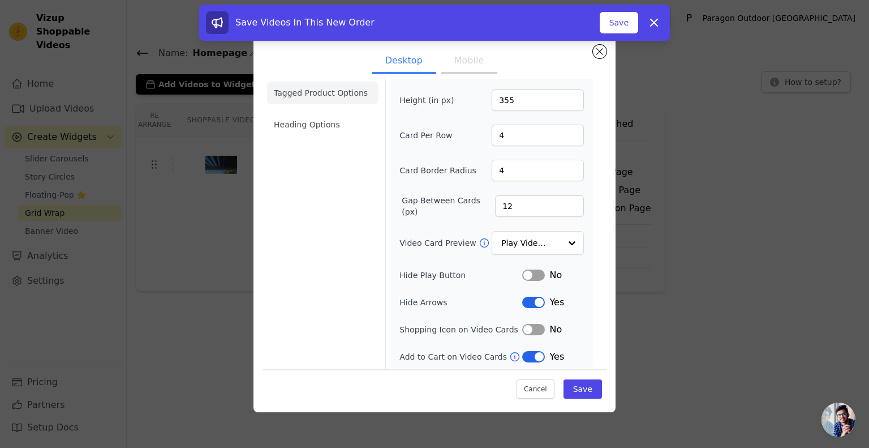
click at [311, 97] on li "Tagged Product Options" at bounding box center [322, 92] width 111 height 23
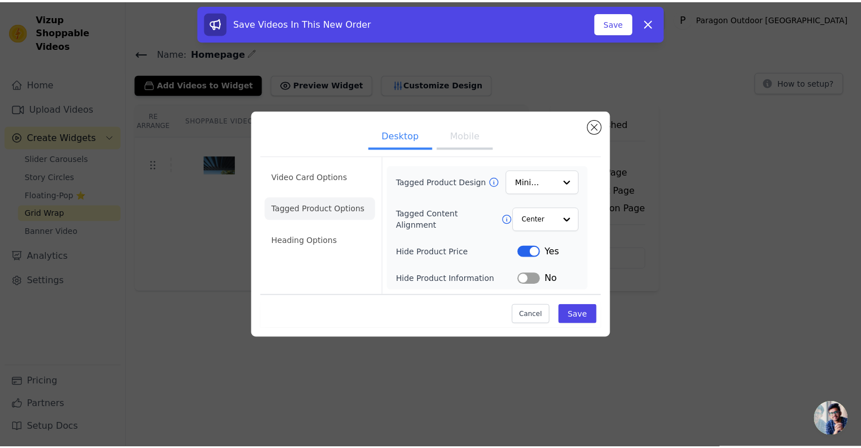
scroll to position [0, 0]
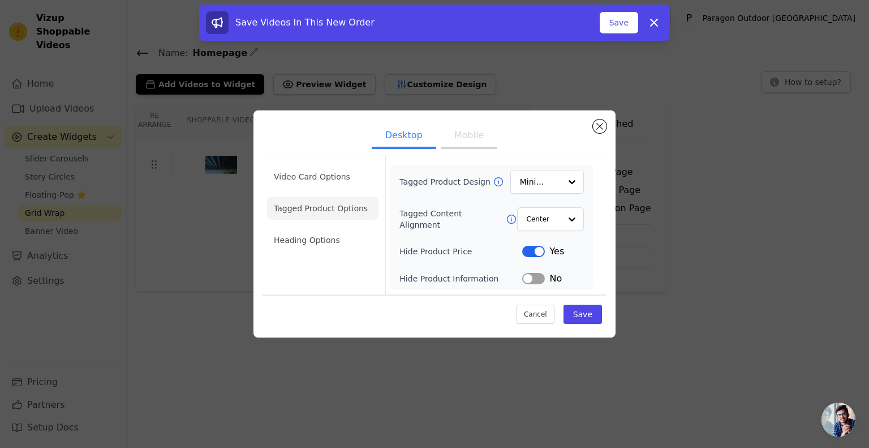
click at [544, 278] on button "Label" at bounding box center [533, 278] width 23 height 11
click at [583, 317] on button "Save" at bounding box center [583, 313] width 38 height 19
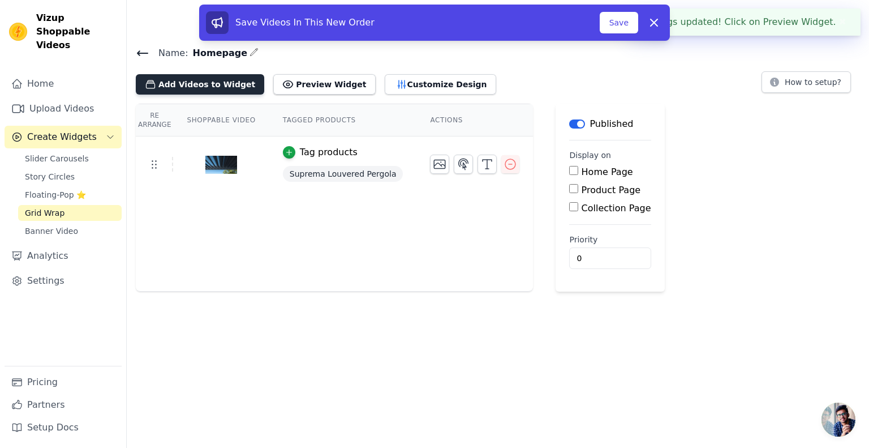
click at [197, 85] on button "Add Videos to Widget" at bounding box center [200, 84] width 128 height 20
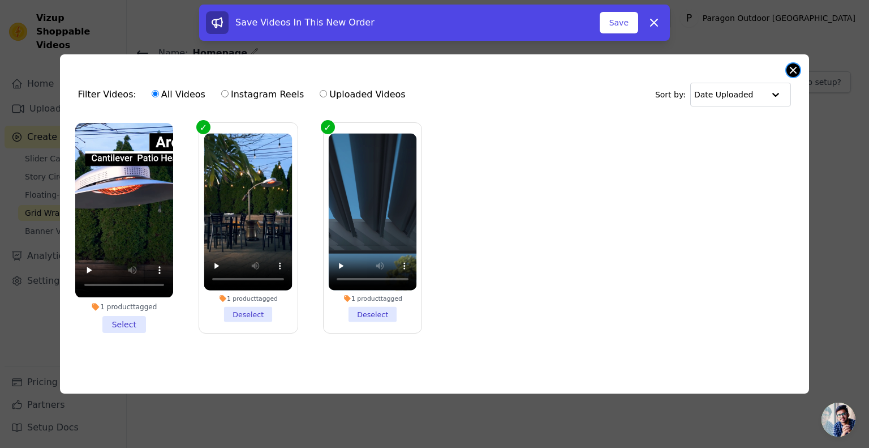
click at [797, 65] on button "Close modal" at bounding box center [794, 70] width 14 height 14
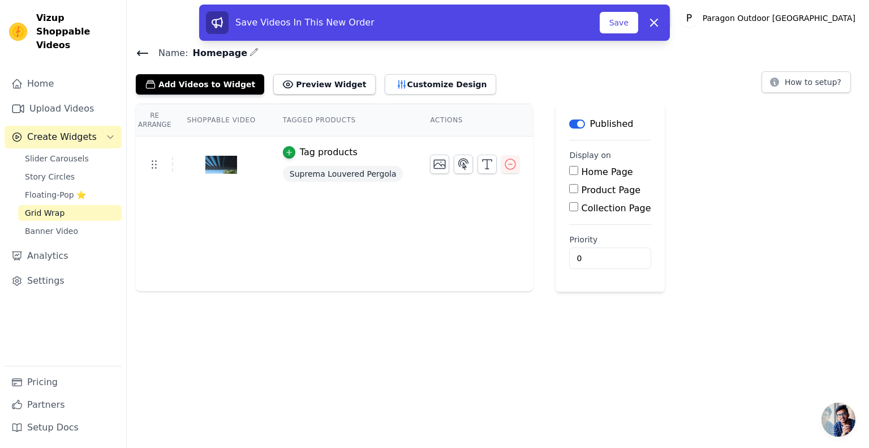
click at [328, 291] on html "Vizup Shoppable Videos Home Upload Videos Create Widgets Slider Carousels Story…" at bounding box center [434, 145] width 869 height 291
click at [293, 78] on button "Preview Widget" at bounding box center [324, 84] width 102 height 20
click at [144, 54] on icon at bounding box center [143, 53] width 14 height 14
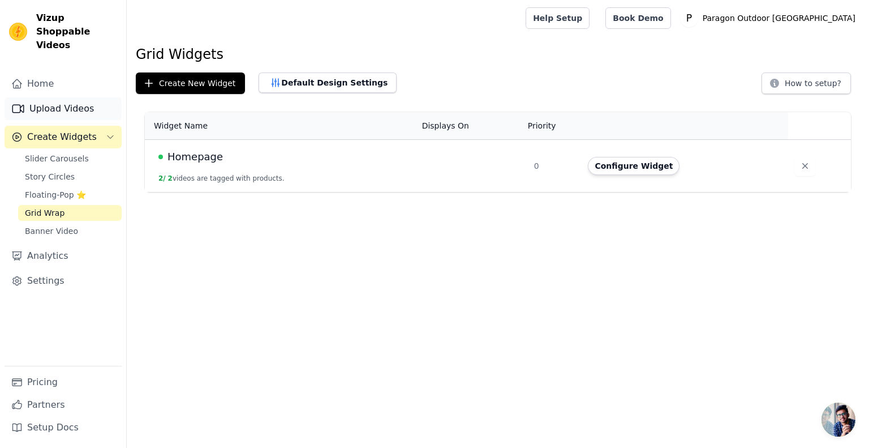
click at [62, 97] on link "Upload Videos" at bounding box center [63, 108] width 117 height 23
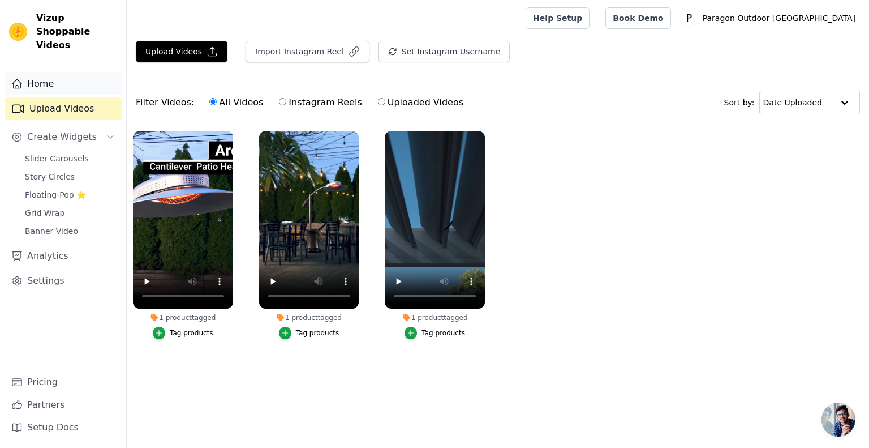
click at [27, 72] on link "Home" at bounding box center [63, 83] width 117 height 23
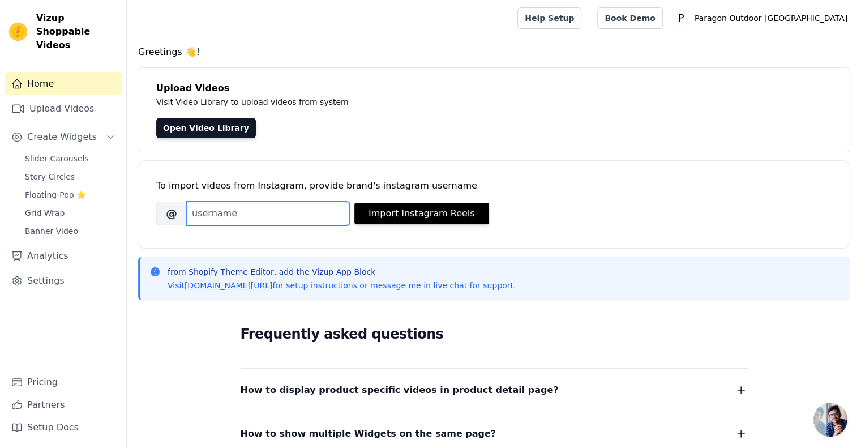
click at [265, 218] on input "Brand's Instagram Username" at bounding box center [268, 213] width 163 height 24
type input "paragonoutdoorcompany"
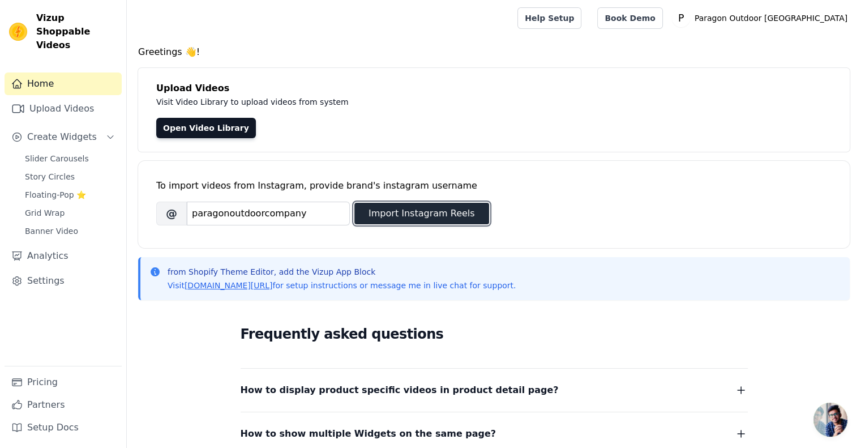
click at [400, 215] on button "Import Instagram Reels" at bounding box center [421, 214] width 135 height 22
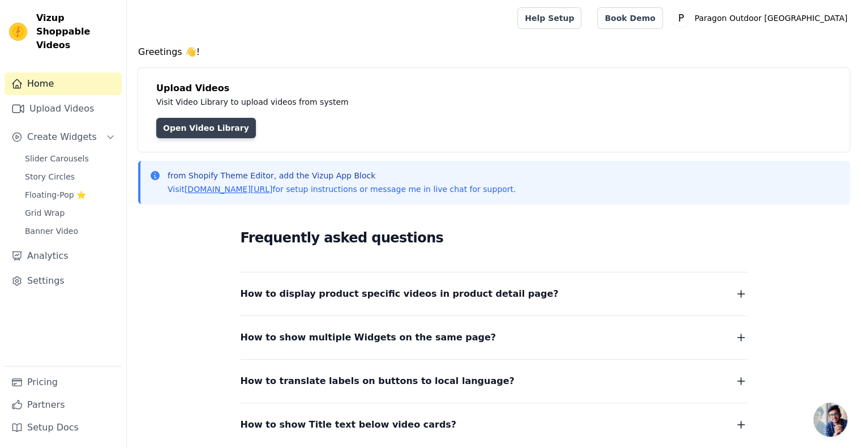
click at [225, 134] on link "Open Video Library" at bounding box center [206, 128] width 100 height 20
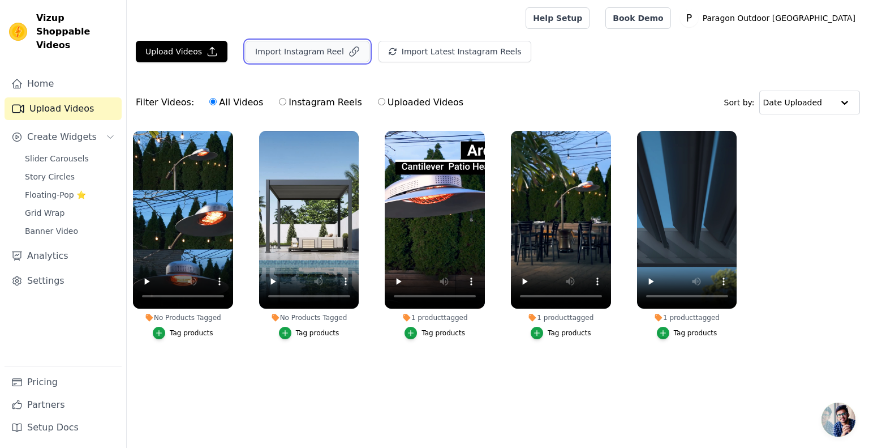
click at [319, 54] on button "Import Instagram Reel" at bounding box center [308, 52] width 124 height 22
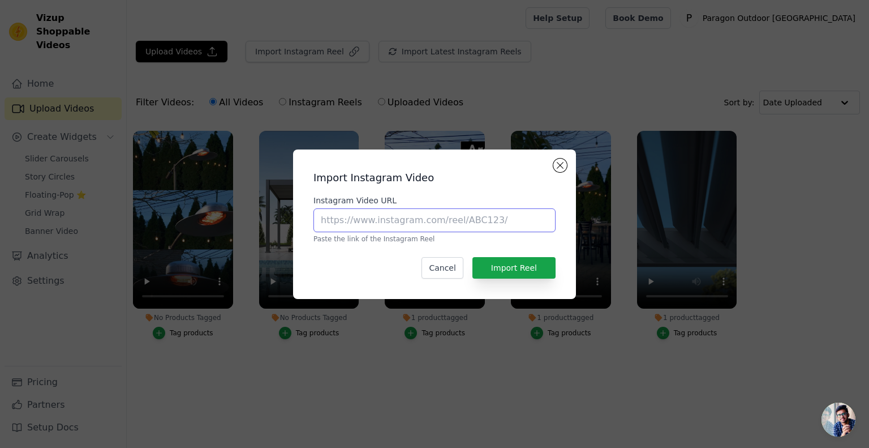
click at [401, 229] on input "Instagram Video URL" at bounding box center [434, 220] width 242 height 24
paste input "https://www.instagram.com/reel/DJHc0GLO0b-/"
type input "https://www.instagram.com/reel/DJHc0GLO0b-/"
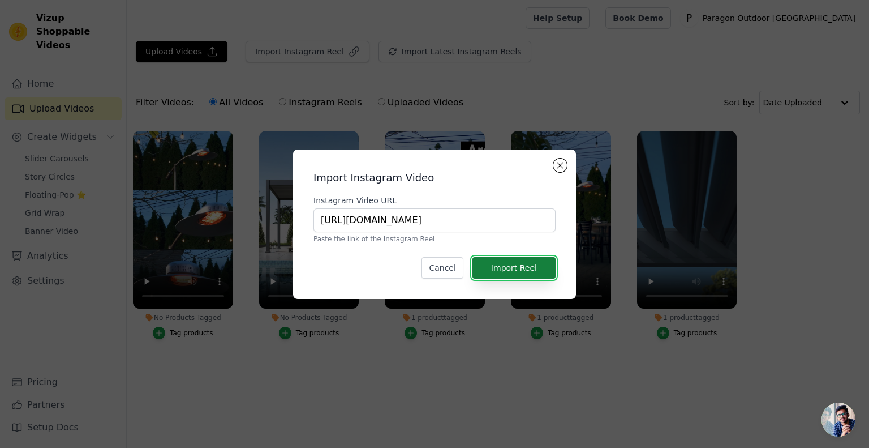
click at [523, 270] on button "Import Reel" at bounding box center [514, 268] width 83 height 22
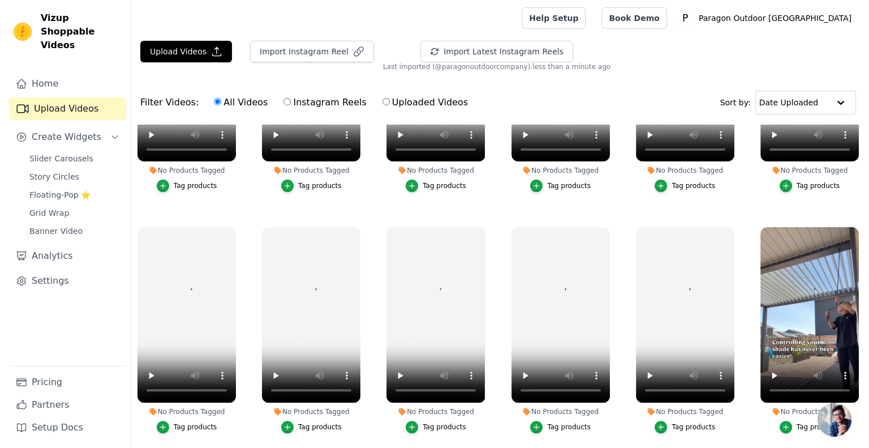
scroll to position [453, 0]
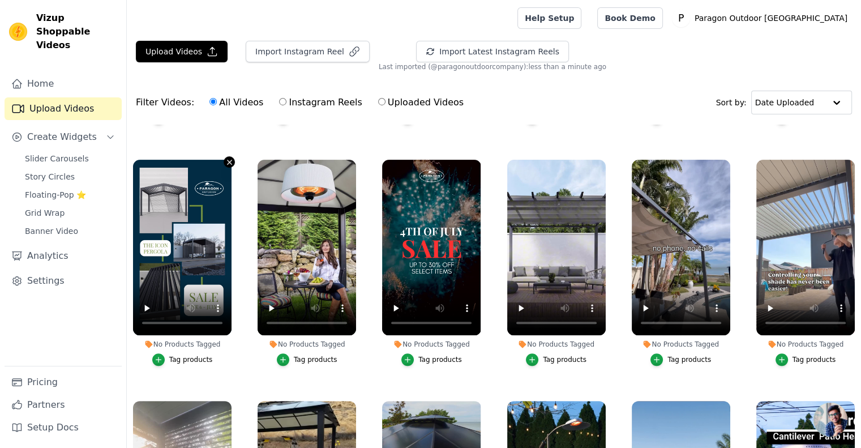
click at [228, 158] on icon "button" at bounding box center [229, 162] width 8 height 8
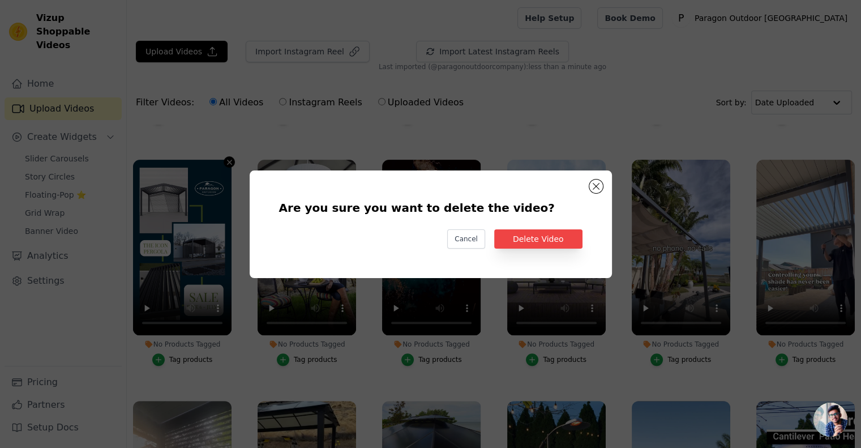
scroll to position [455, 0]
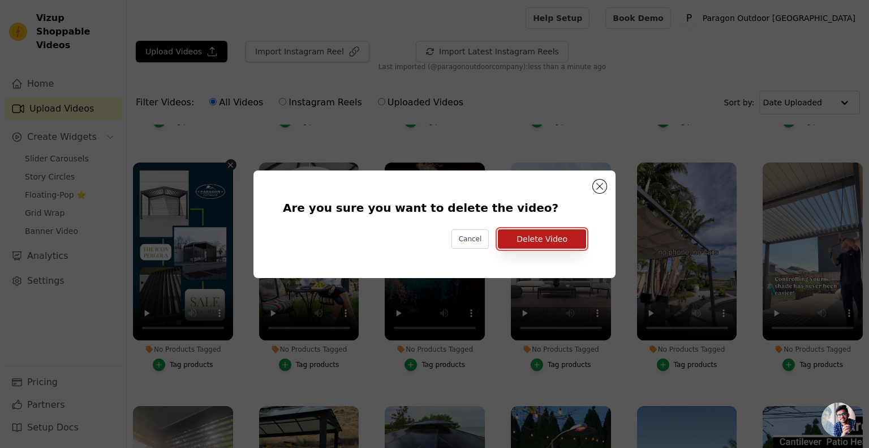
click at [551, 235] on button "Delete Video" at bounding box center [542, 238] width 88 height 19
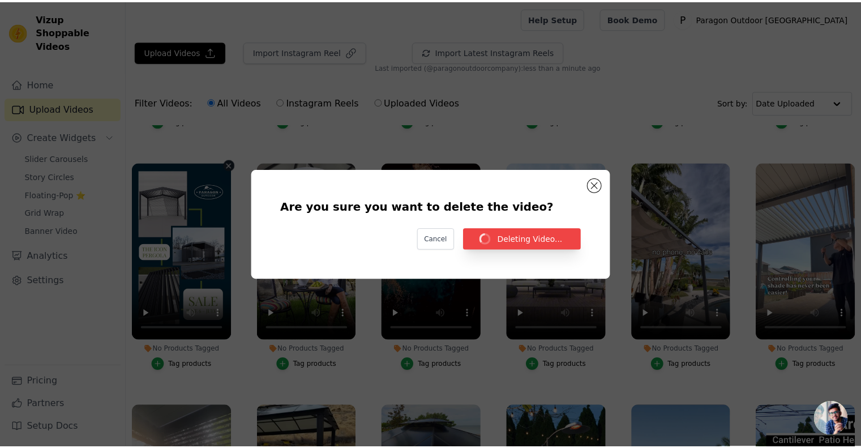
scroll to position [453, 0]
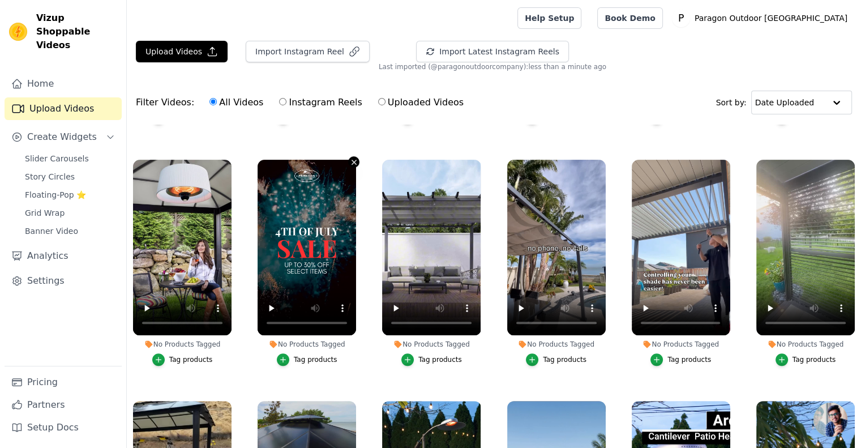
click at [350, 158] on icon "button" at bounding box center [354, 162] width 8 height 8
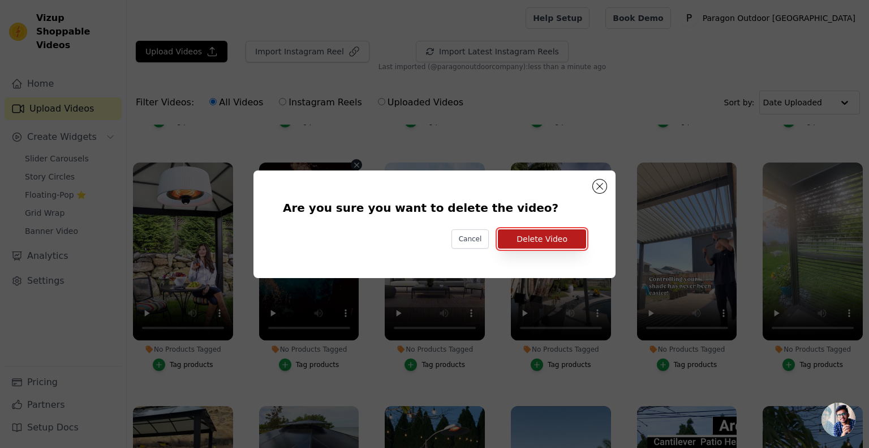
click at [545, 235] on button "Delete Video" at bounding box center [542, 238] width 88 height 19
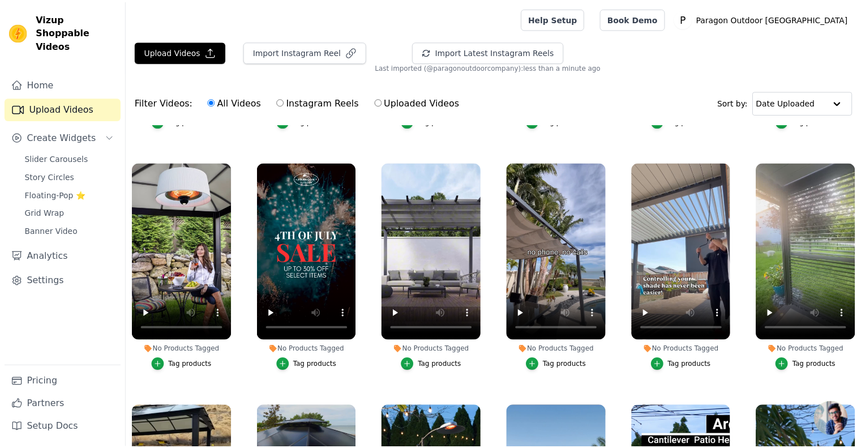
scroll to position [453, 0]
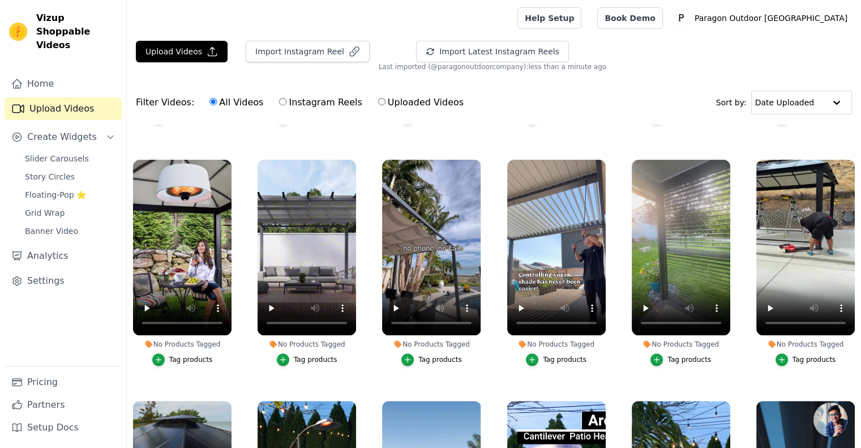
click at [555, 355] on div "Tag products" at bounding box center [565, 359] width 44 height 9
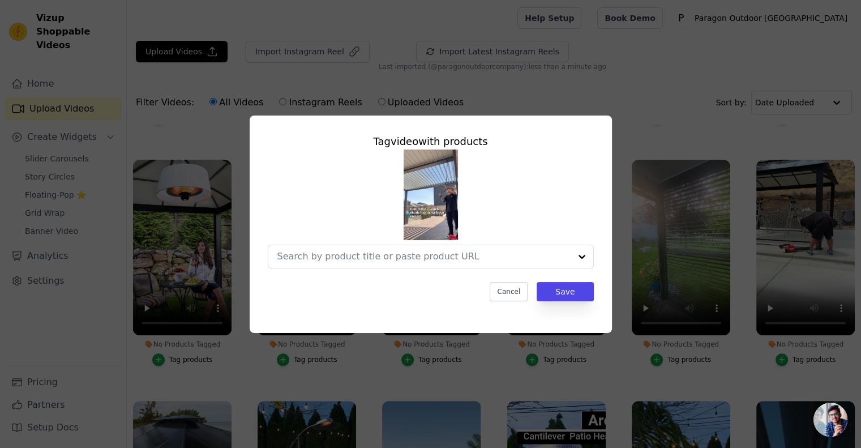
scroll to position [455, 0]
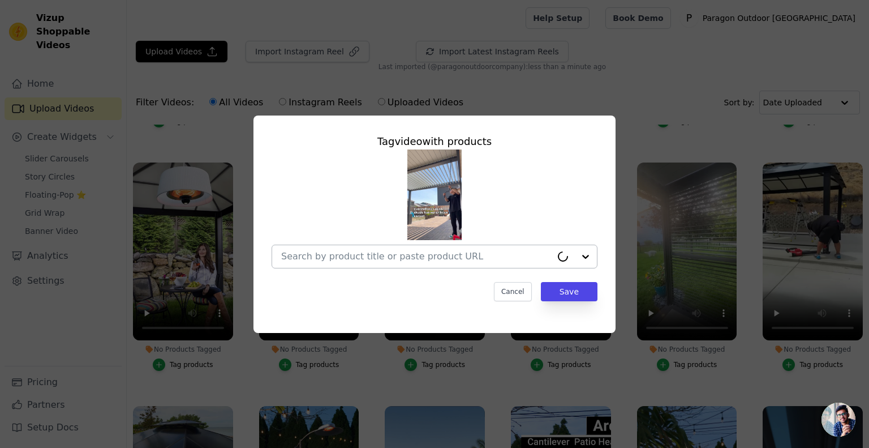
click at [429, 255] on input "No Products Tagged Tag video with products Cancel Save Tag products" at bounding box center [416, 256] width 270 height 11
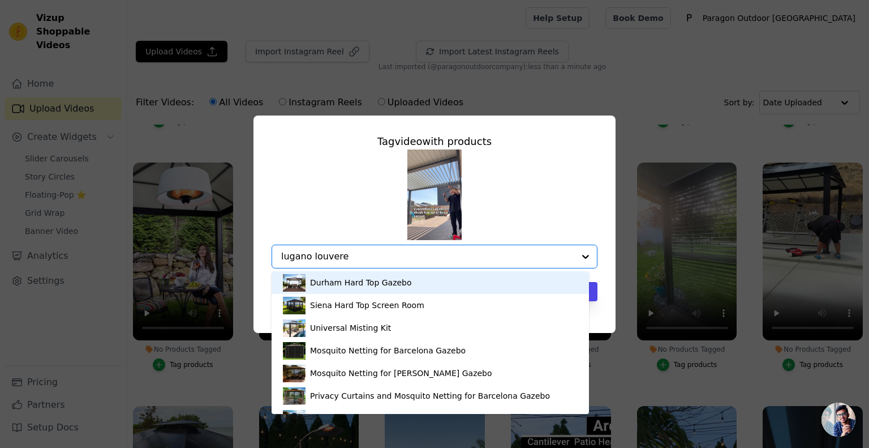
type input "lugano louvered"
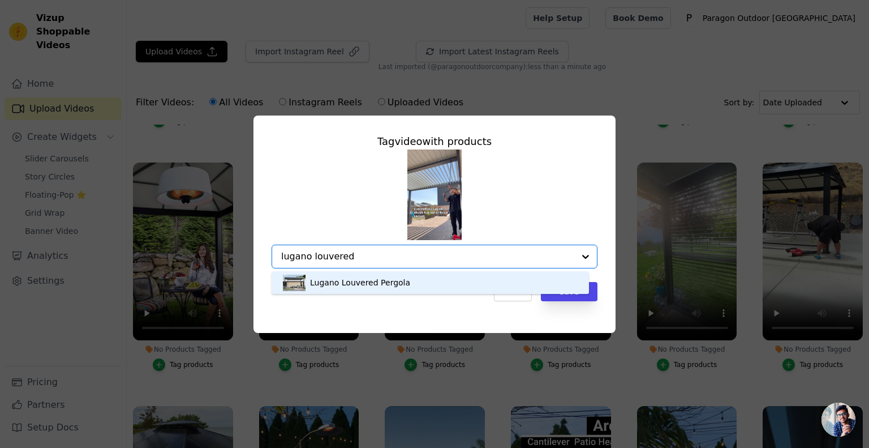
click at [429, 281] on div "Lugano Louvered Pergola" at bounding box center [430, 282] width 295 height 23
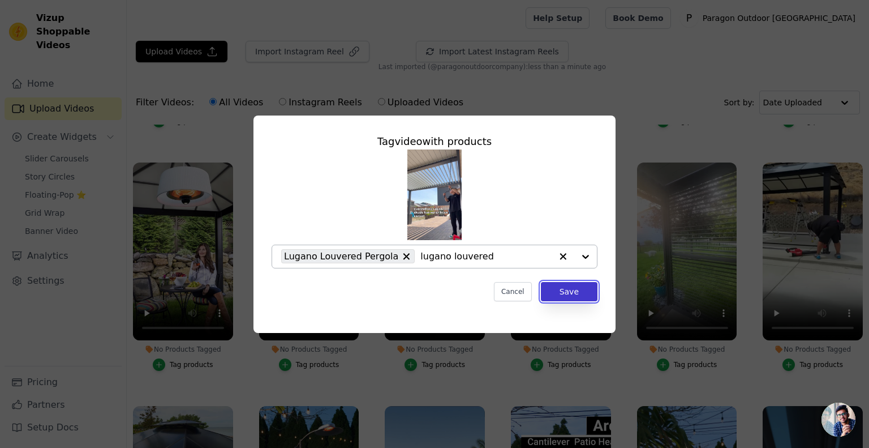
click at [566, 295] on button "Save" at bounding box center [569, 291] width 57 height 19
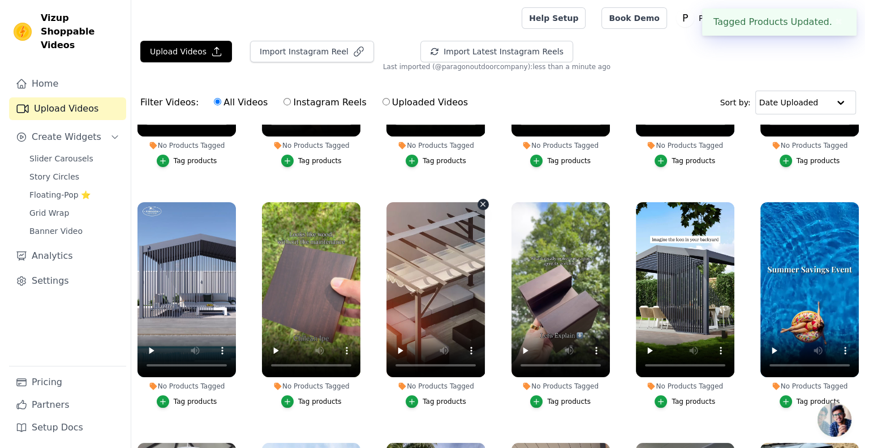
scroll to position [396, 0]
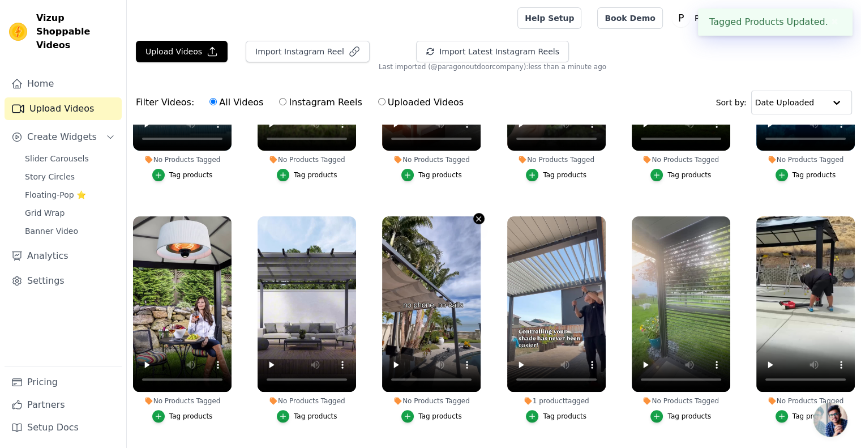
click at [478, 214] on icon "button" at bounding box center [478, 218] width 8 height 8
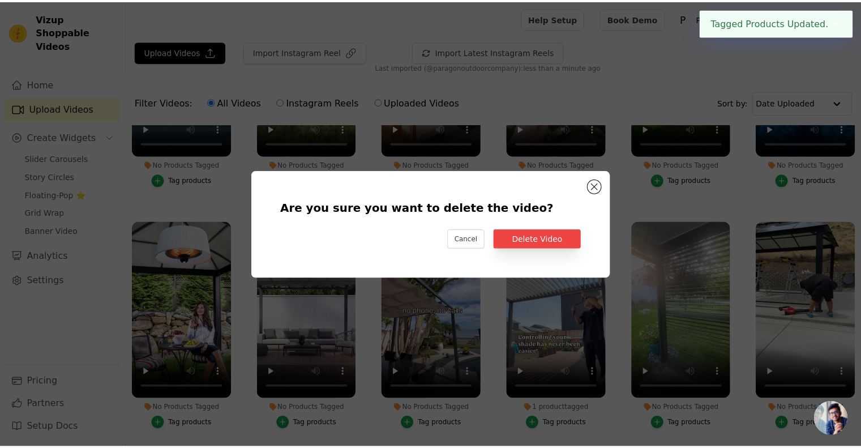
scroll to position [398, 0]
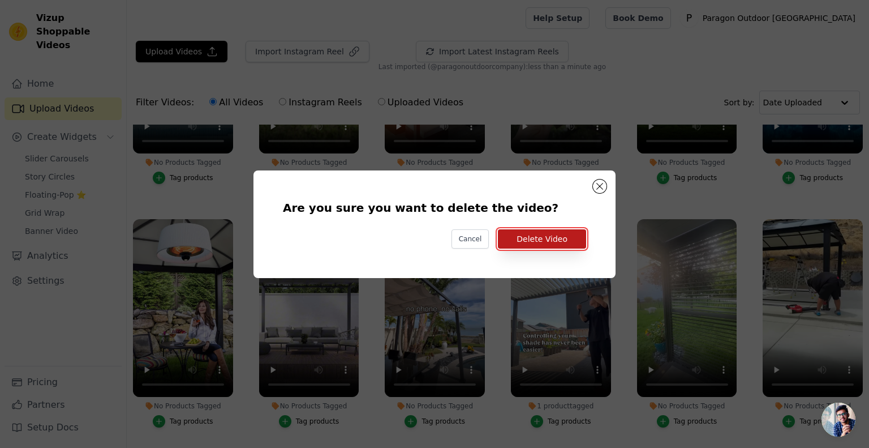
click at [569, 235] on button "Delete Video" at bounding box center [542, 238] width 88 height 19
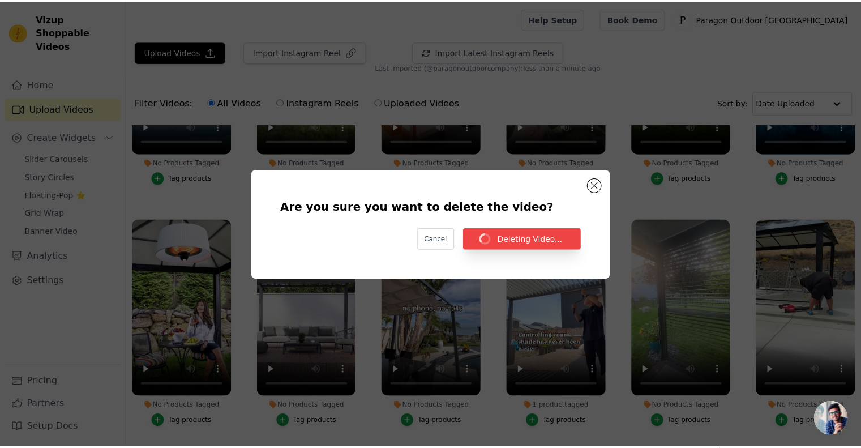
scroll to position [396, 0]
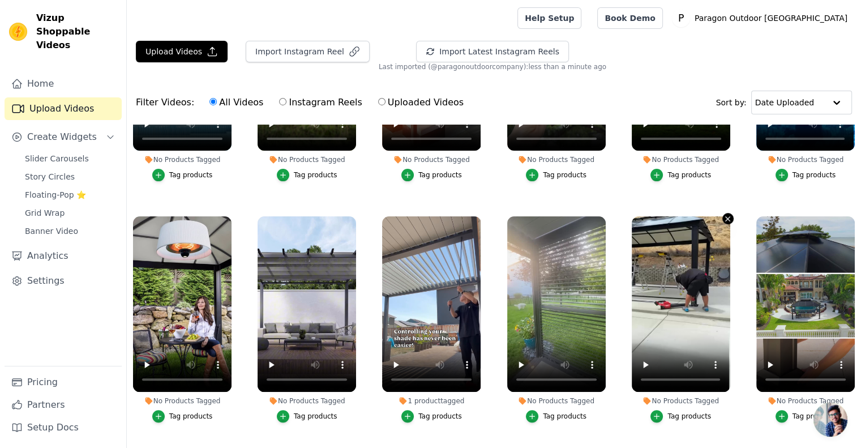
click at [723, 218] on icon "button" at bounding box center [727, 218] width 8 height 8
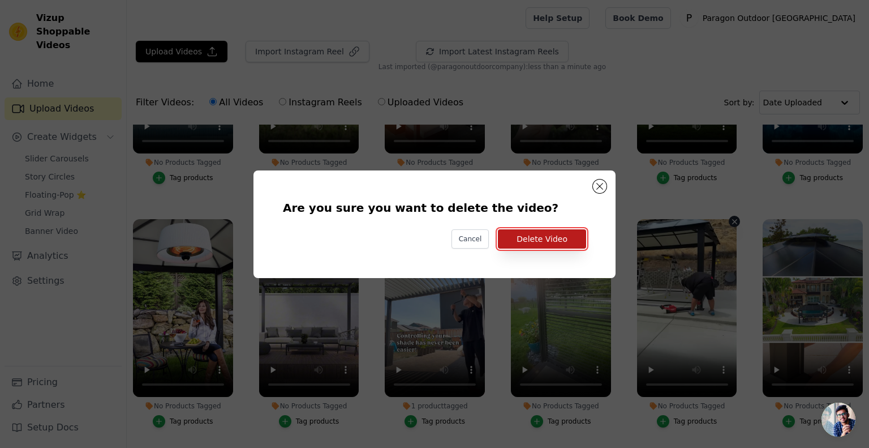
click at [566, 238] on button "Delete Video" at bounding box center [542, 238] width 88 height 19
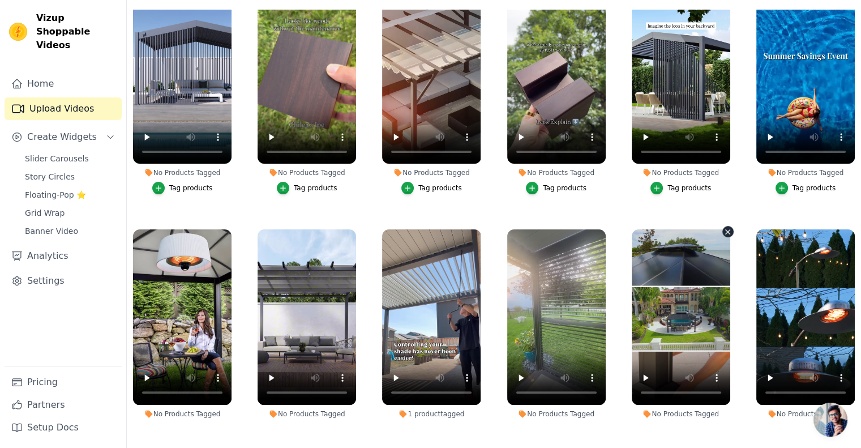
scroll to position [42, 0]
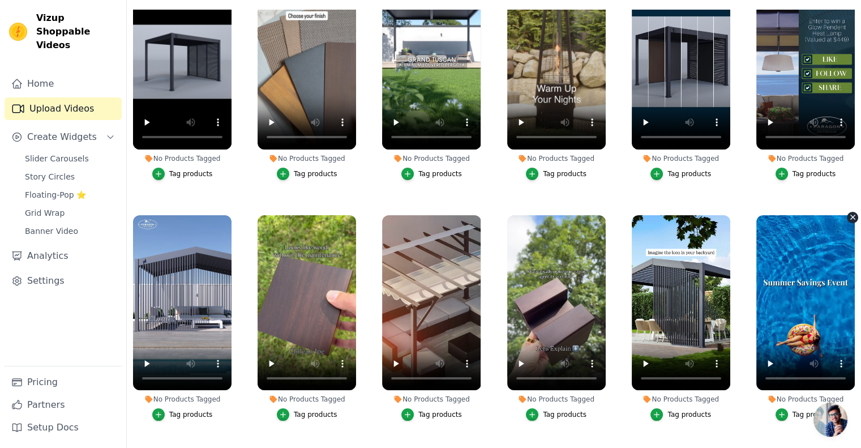
click at [848, 217] on icon "button" at bounding box center [852, 217] width 8 height 8
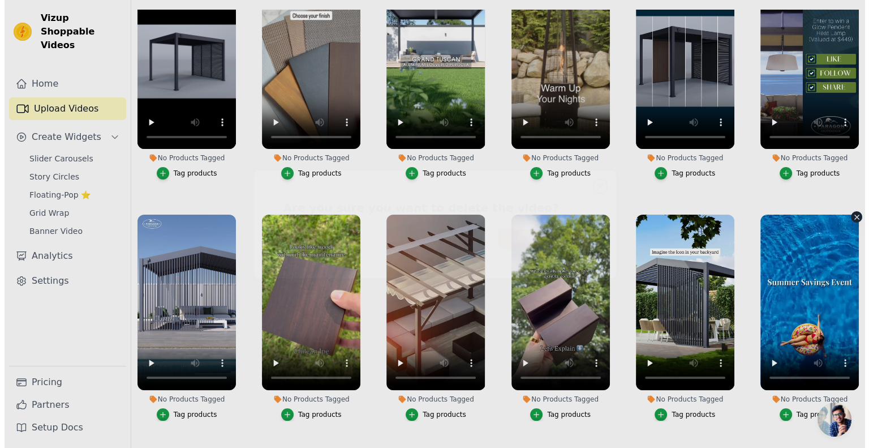
scroll to position [0, 0]
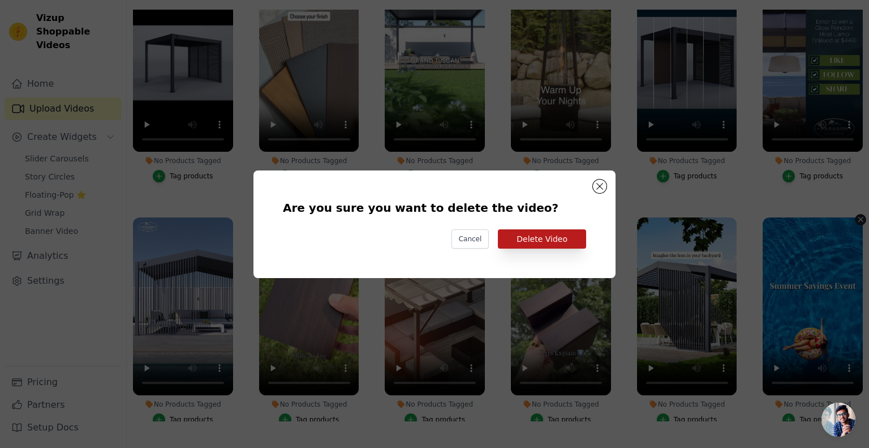
click at [561, 229] on div "Are you sure you want to delete the video? Cancel Delete Video" at bounding box center [435, 223] width 326 height 71
click at [557, 232] on button "Delete Video" at bounding box center [542, 238] width 88 height 19
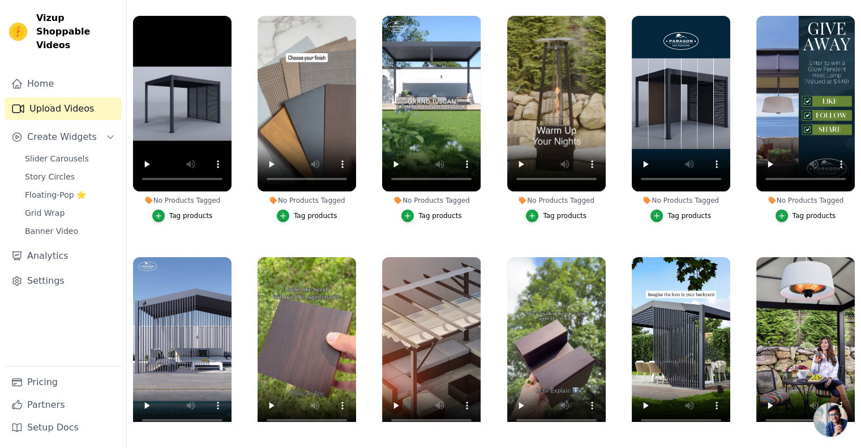
click at [302, 218] on button "Tag products" at bounding box center [307, 215] width 61 height 12
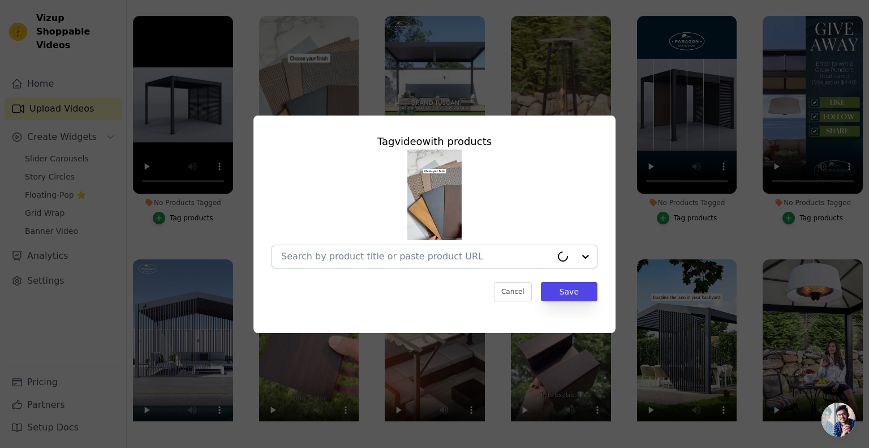
click at [412, 252] on input "No Products Tagged Tag video with products Cancel Save Tag products" at bounding box center [416, 256] width 270 height 11
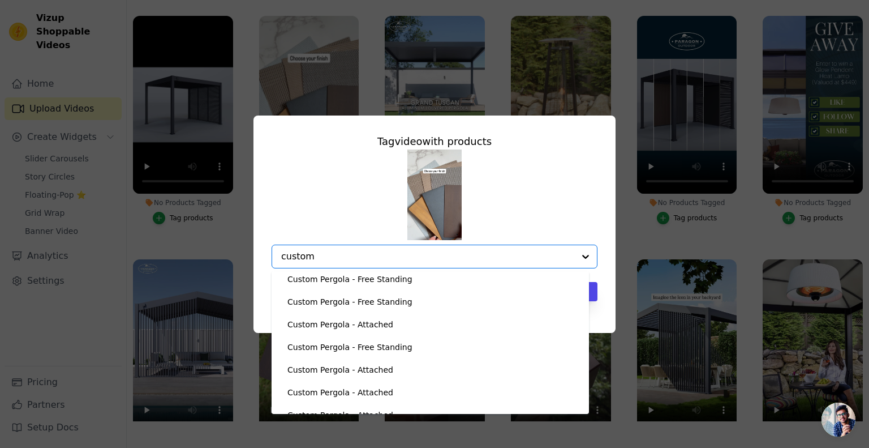
scroll to position [1358, 0]
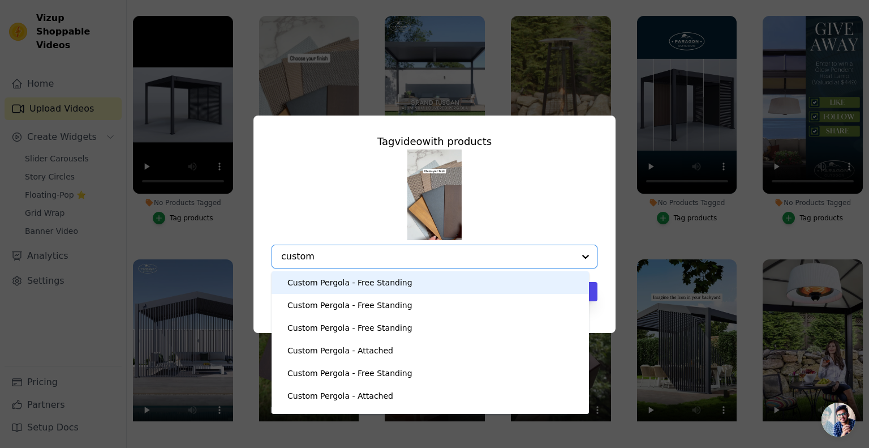
type input "custom"
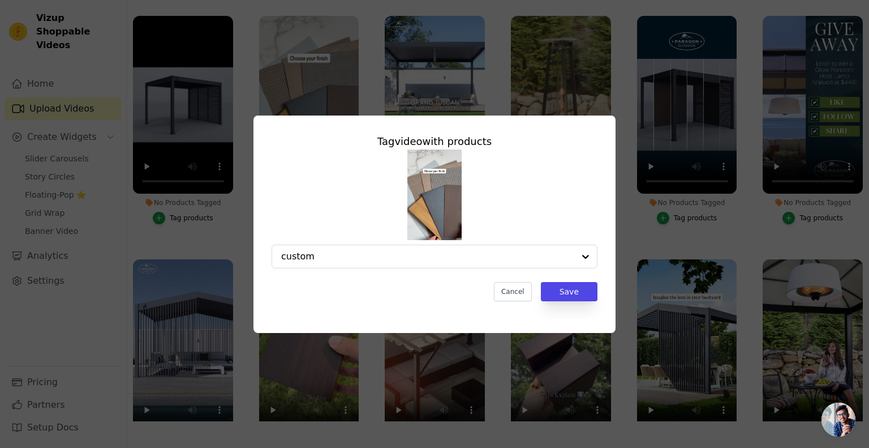
click at [564, 183] on div "custom" at bounding box center [435, 208] width 326 height 119
click at [529, 291] on button "Cancel" at bounding box center [513, 291] width 38 height 19
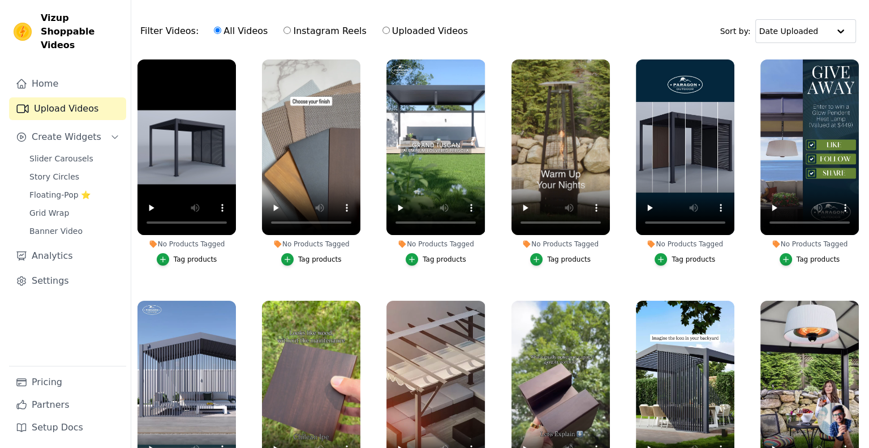
scroll to position [0, 0]
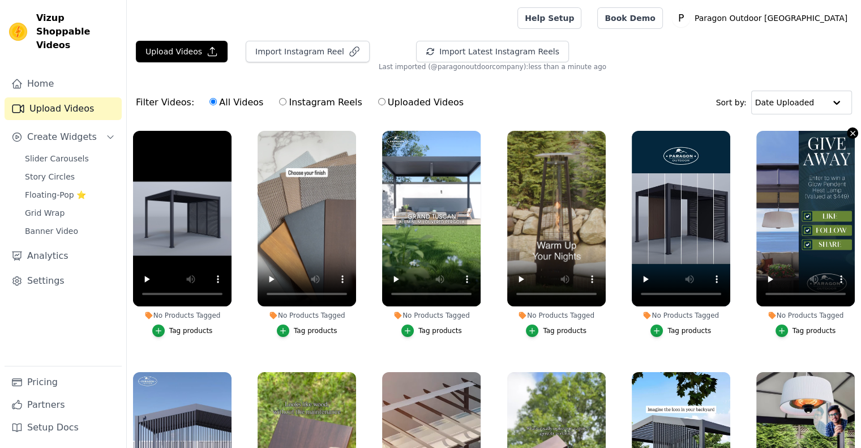
click at [848, 132] on icon "button" at bounding box center [852, 133] width 8 height 8
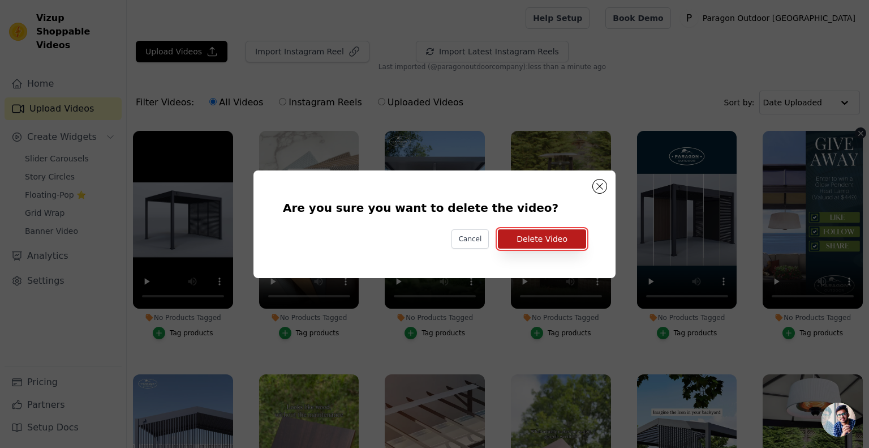
click at [539, 243] on button "Delete Video" at bounding box center [542, 238] width 88 height 19
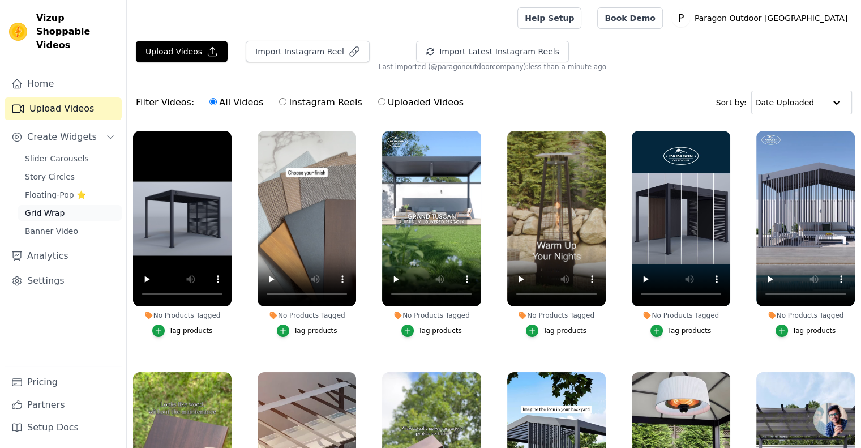
click at [50, 207] on span "Grid Wrap" at bounding box center [45, 212] width 40 height 11
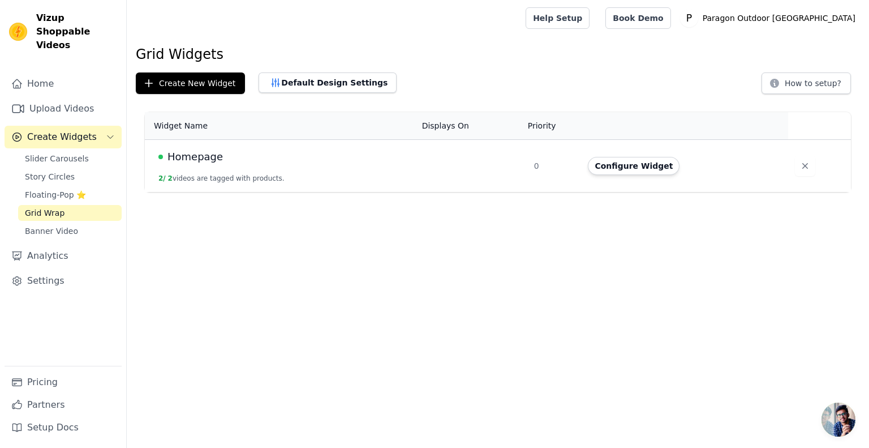
click at [187, 167] on td "Homepage 2 / 2 videos are tagged with products." at bounding box center [280, 166] width 270 height 53
click at [630, 164] on button "Configure Widget" at bounding box center [634, 166] width 92 height 18
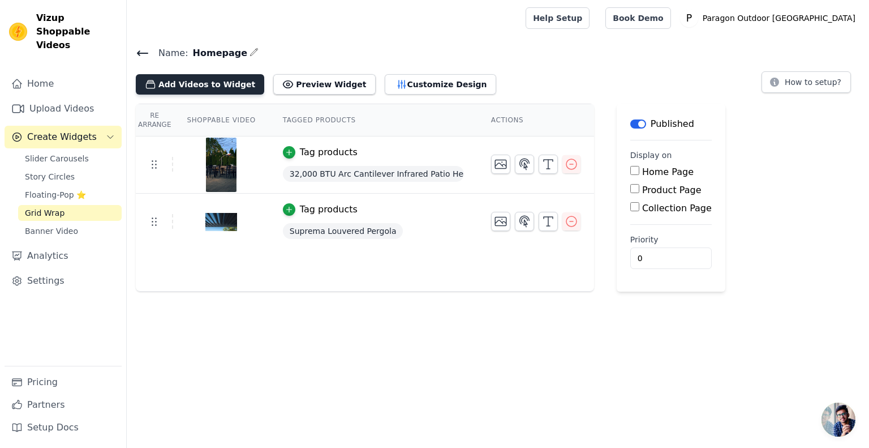
click at [221, 85] on button "Add Videos to Widget" at bounding box center [200, 84] width 128 height 20
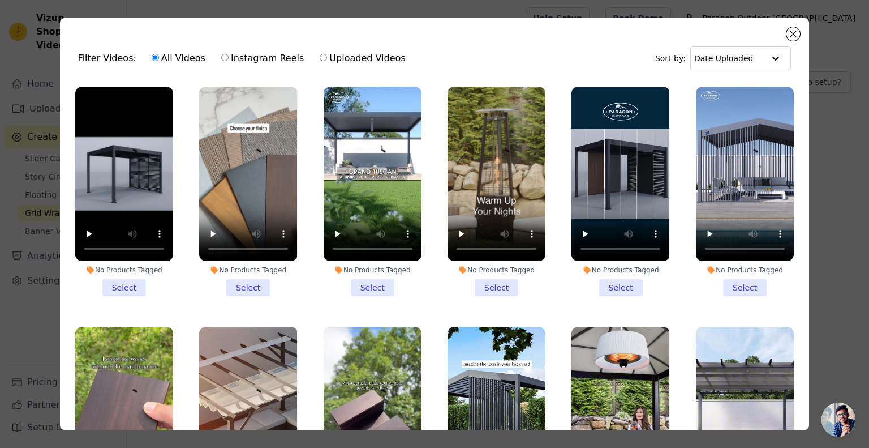
click at [249, 285] on li "No Products Tagged Select" at bounding box center [248, 191] width 98 height 209
click at [0, 0] on input "No Products Tagged Select" at bounding box center [0, 0] width 0 height 0
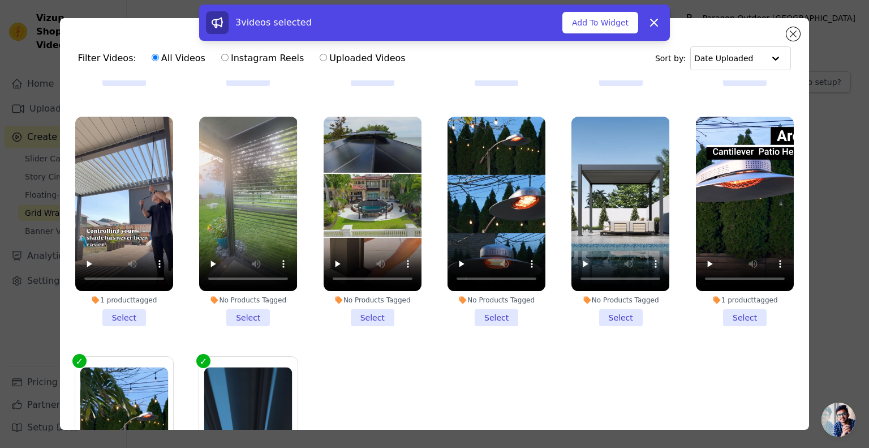
scroll to position [453, 0]
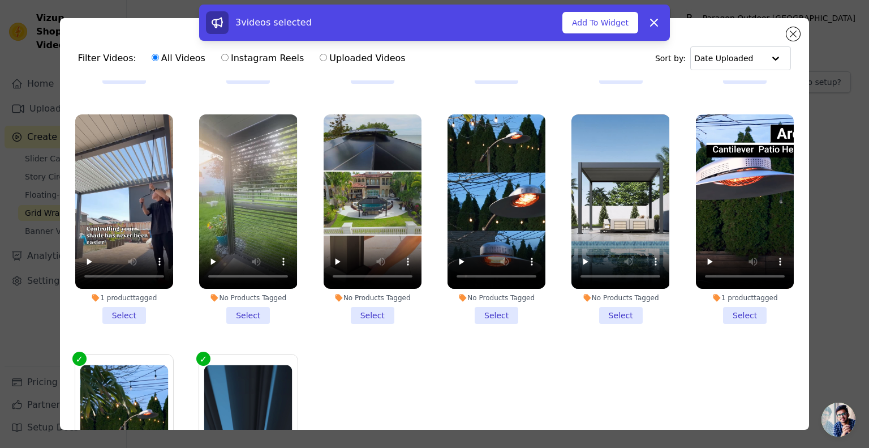
click at [122, 302] on li "1 product tagged Select" at bounding box center [124, 218] width 98 height 209
click at [0, 0] on input "1 product tagged Select" at bounding box center [0, 0] width 0 height 0
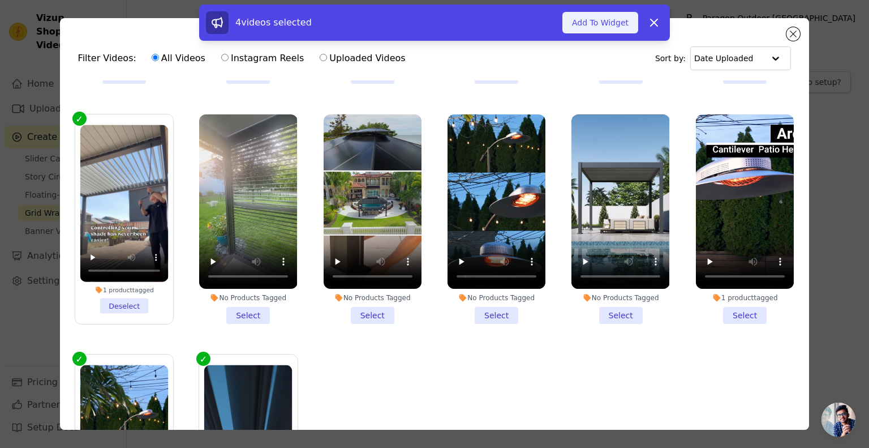
click at [600, 27] on button "Add To Widget" at bounding box center [600, 23] width 76 height 22
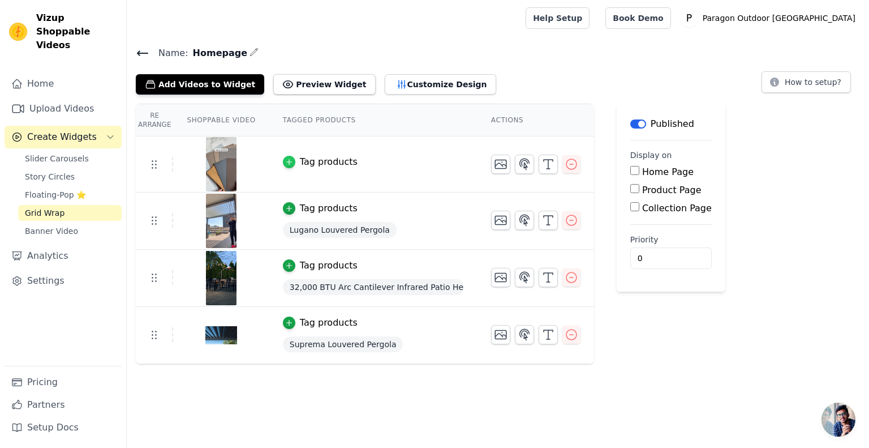
click at [286, 160] on icon "button" at bounding box center [288, 162] width 5 height 5
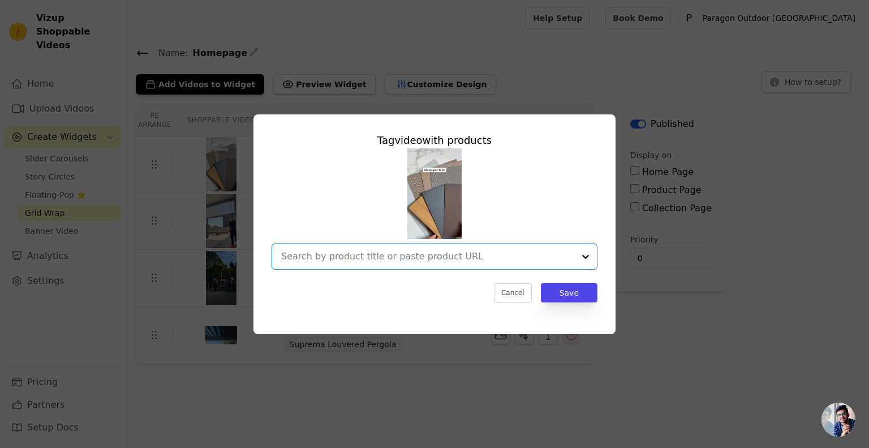
click at [316, 256] on input "text" at bounding box center [427, 257] width 293 height 14
paste input "https://paragon-outdoor.com/pages/custom-pergolas"
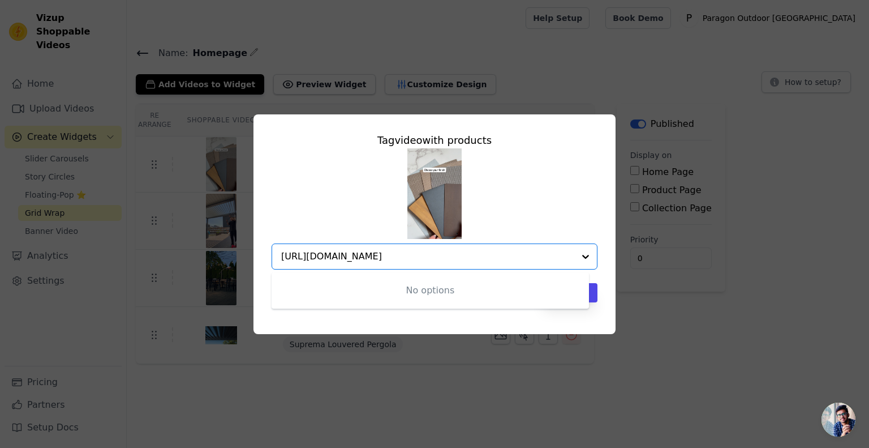
type input "https://paragon-outdoor.com/pages/custom-pergolas"
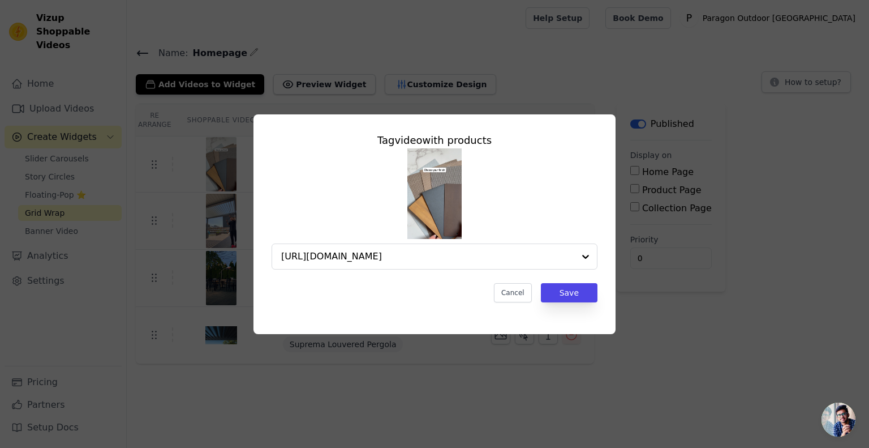
click at [550, 228] on div "https://paragon-outdoor.com/pages/custom-pergolas" at bounding box center [435, 208] width 326 height 121
click at [526, 287] on button "Cancel" at bounding box center [513, 292] width 38 height 19
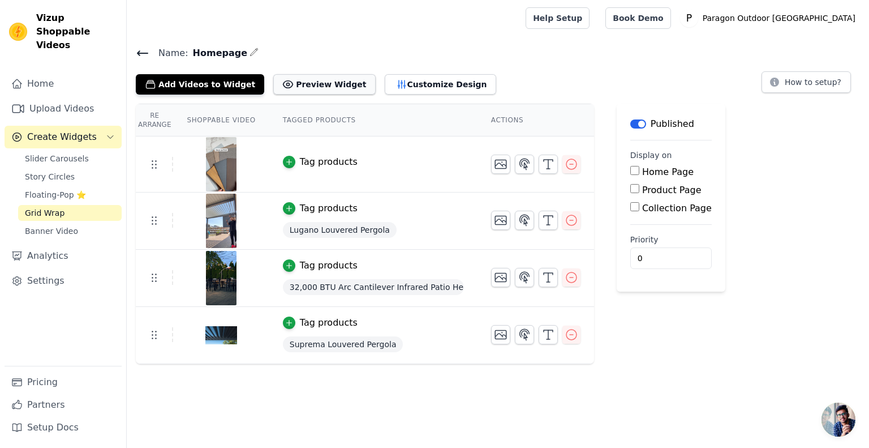
click at [300, 83] on button "Preview Widget" at bounding box center [324, 84] width 102 height 20
click at [659, 171] on label "Home Page" at bounding box center [667, 171] width 51 height 11
click at [639, 171] on input "Home Page" at bounding box center [634, 170] width 9 height 9
checkbox input "true"
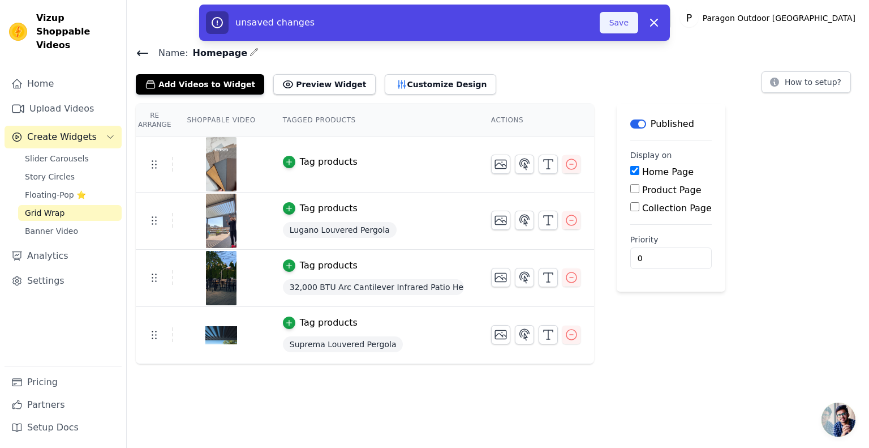
drag, startPoint x: 627, startPoint y: 29, endPoint x: 607, endPoint y: 23, distance: 20.6
click at [626, 28] on button "Save" at bounding box center [619, 23] width 38 height 22
click at [285, 81] on button "Preview Widget" at bounding box center [324, 84] width 102 height 20
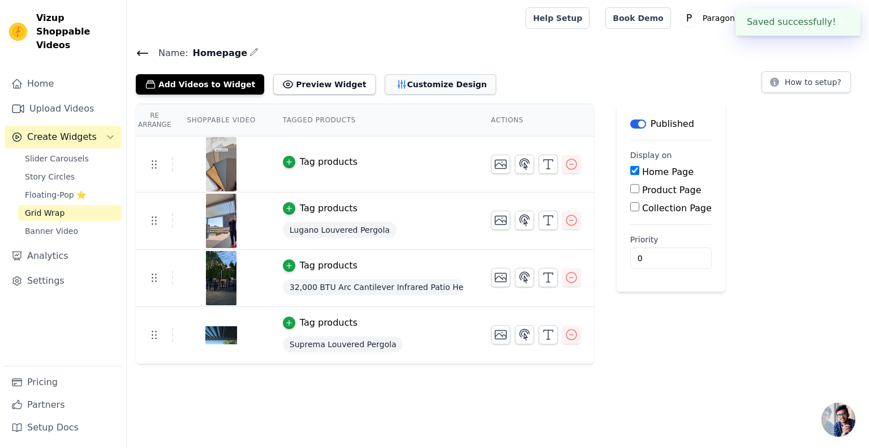
click at [419, 82] on button "Customize Design" at bounding box center [440, 84] width 111 height 20
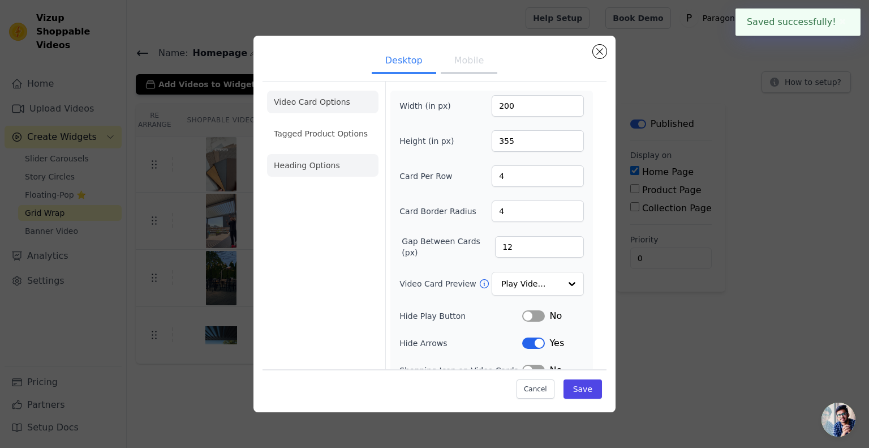
click at [327, 167] on li "Heading Options" at bounding box center [322, 165] width 111 height 23
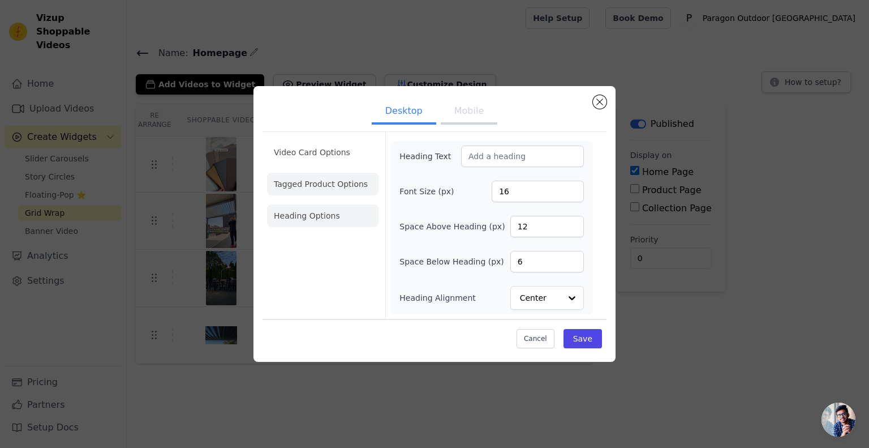
click at [330, 179] on li "Tagged Product Options" at bounding box center [322, 184] width 111 height 23
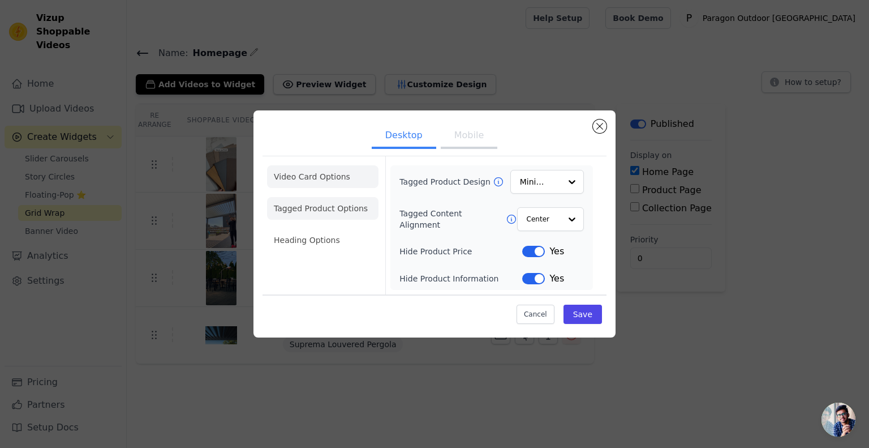
click at [324, 179] on li "Video Card Options" at bounding box center [322, 176] width 111 height 23
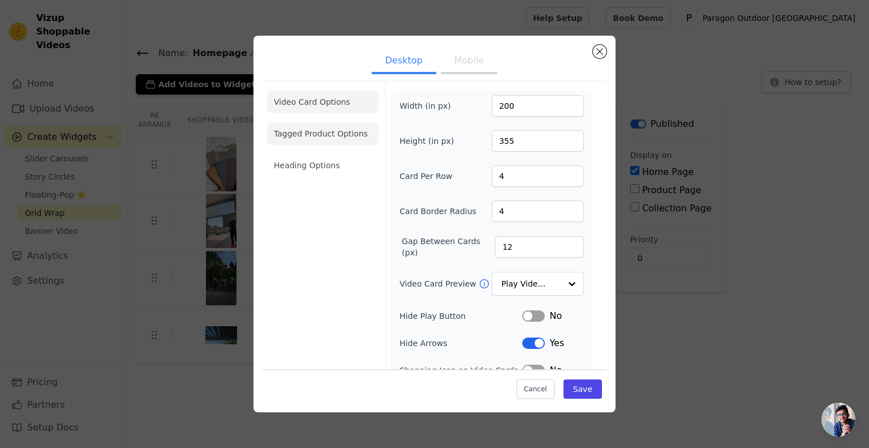
click at [330, 142] on li "Tagged Product Options" at bounding box center [322, 133] width 111 height 23
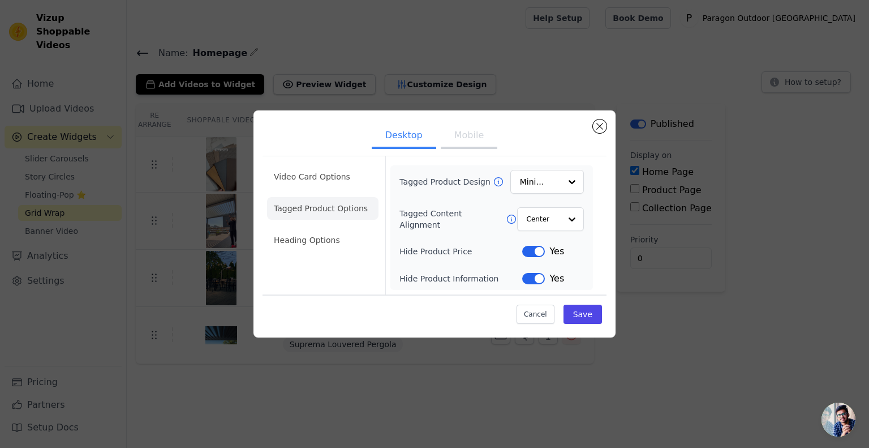
click at [542, 280] on button "Label" at bounding box center [533, 278] width 23 height 11
click at [591, 316] on button "Save" at bounding box center [583, 313] width 38 height 19
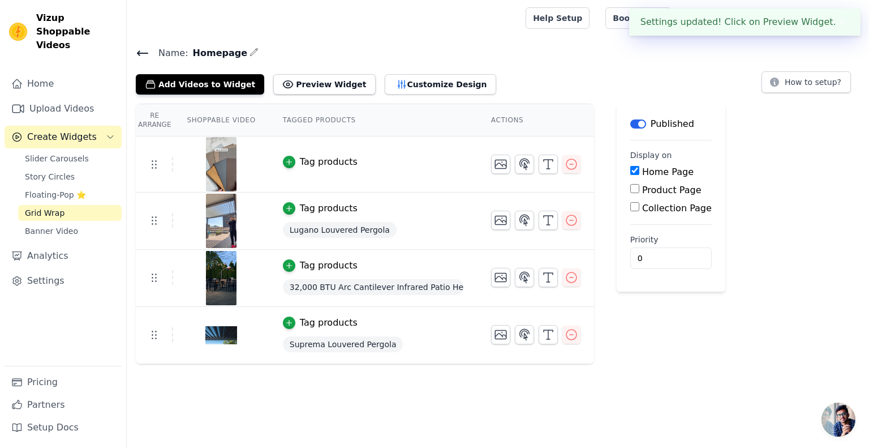
click at [309, 177] on td "Tag products" at bounding box center [373, 164] width 208 height 56
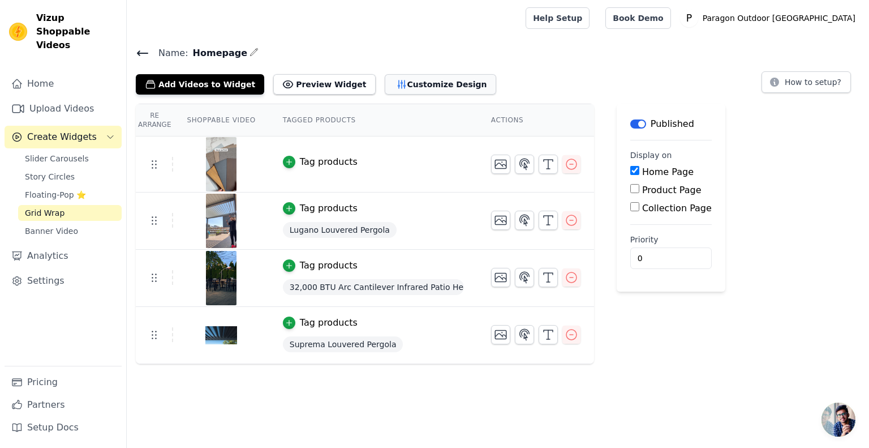
click at [405, 82] on button "Customize Design" at bounding box center [440, 84] width 111 height 20
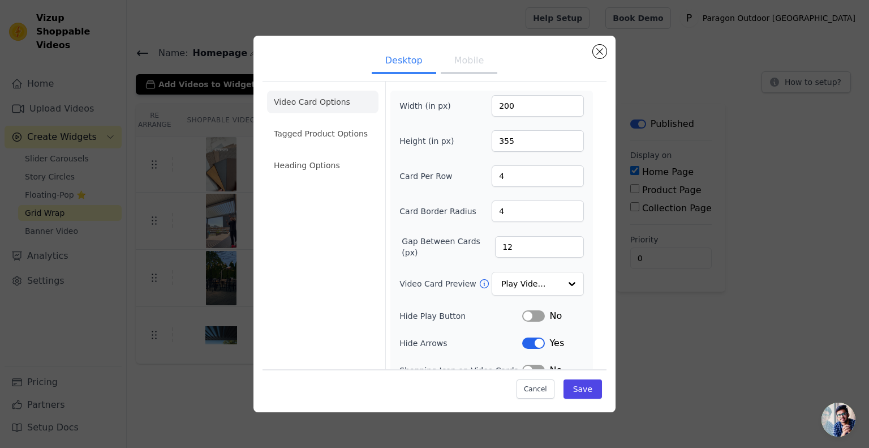
scroll to position [41, 0]
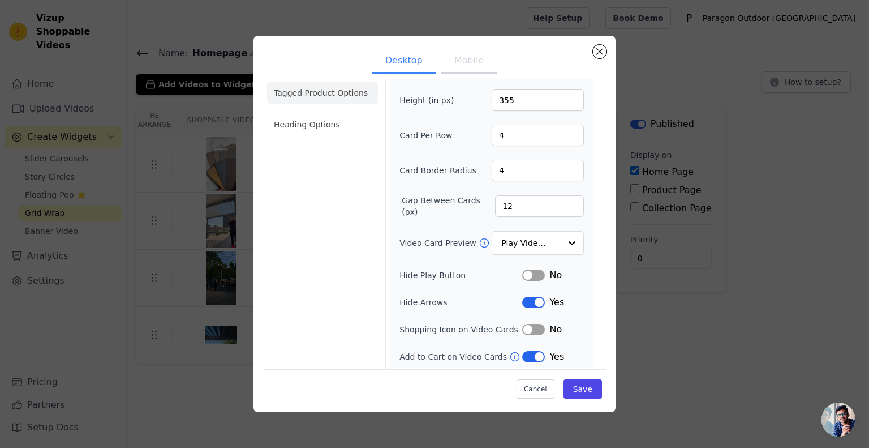
click at [322, 85] on li "Tagged Product Options" at bounding box center [322, 92] width 111 height 23
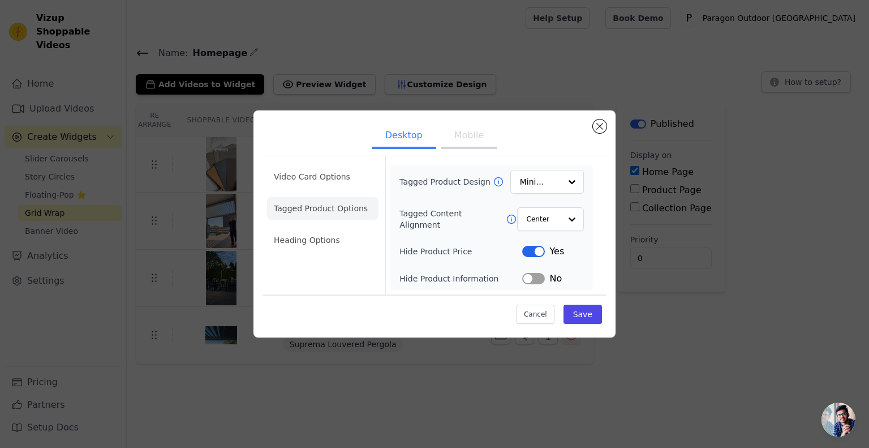
scroll to position [0, 0]
click at [539, 276] on button "Label" at bounding box center [533, 278] width 23 height 11
click at [581, 313] on button "Save" at bounding box center [583, 313] width 38 height 19
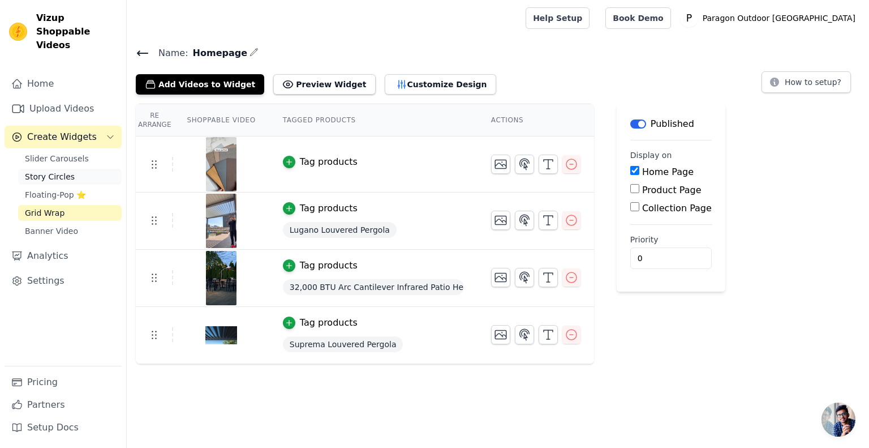
click at [46, 171] on span "Story Circles" at bounding box center [50, 176] width 50 height 11
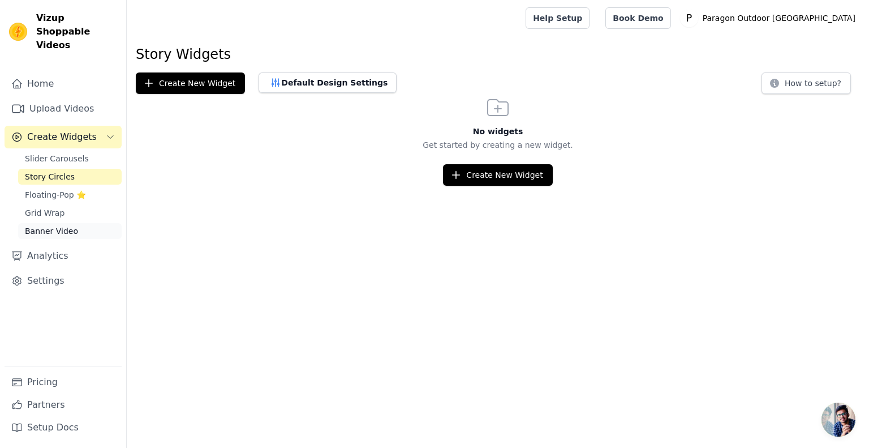
click at [66, 225] on span "Banner Video" at bounding box center [51, 230] width 53 height 11
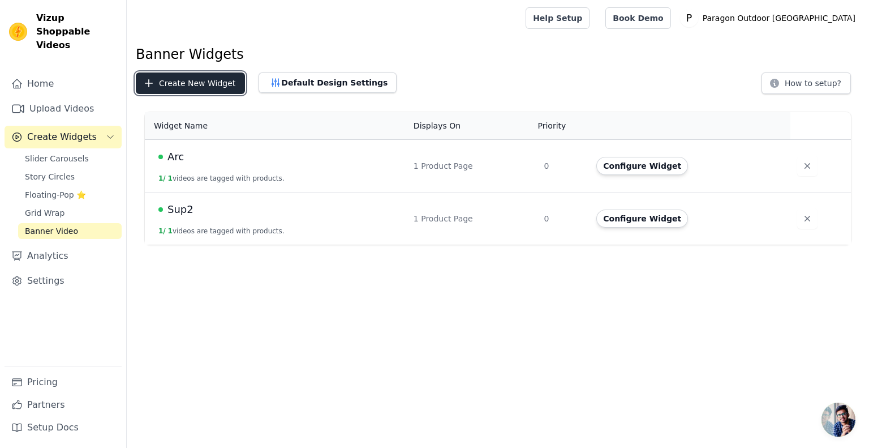
click at [182, 89] on button "Create New Widget" at bounding box center [190, 83] width 109 height 22
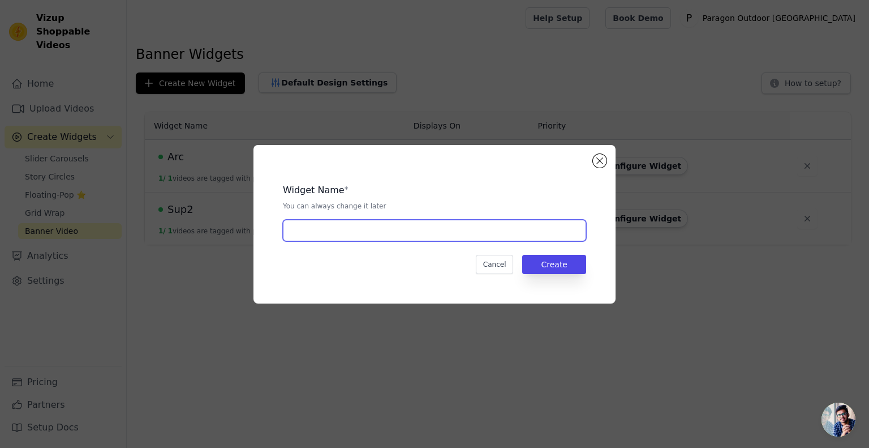
drag, startPoint x: 374, startPoint y: 224, endPoint x: 376, endPoint y: 217, distance: 7.7
click at [374, 224] on input "text" at bounding box center [434, 231] width 303 height 22
type input "Adjustable Panel"
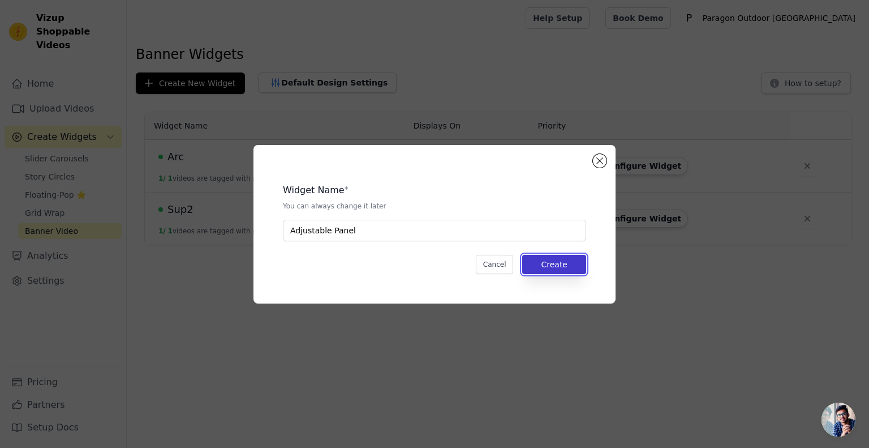
click at [552, 271] on button "Create" at bounding box center [554, 264] width 64 height 19
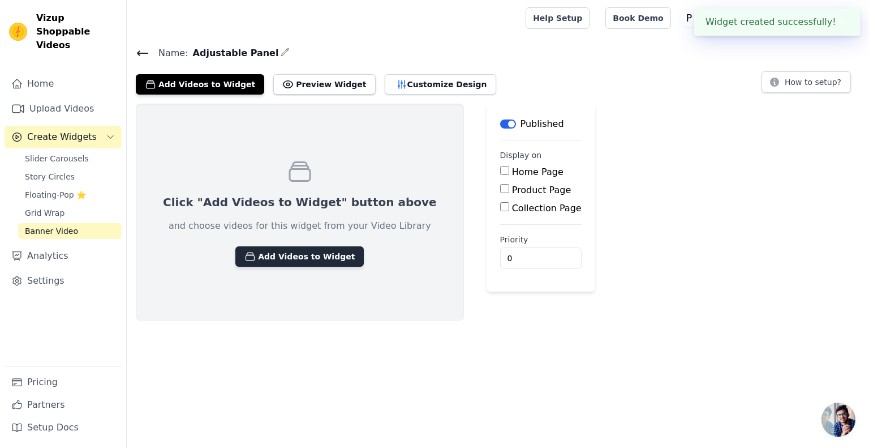
click at [289, 256] on button "Add Videos to Widget" at bounding box center [299, 256] width 128 height 20
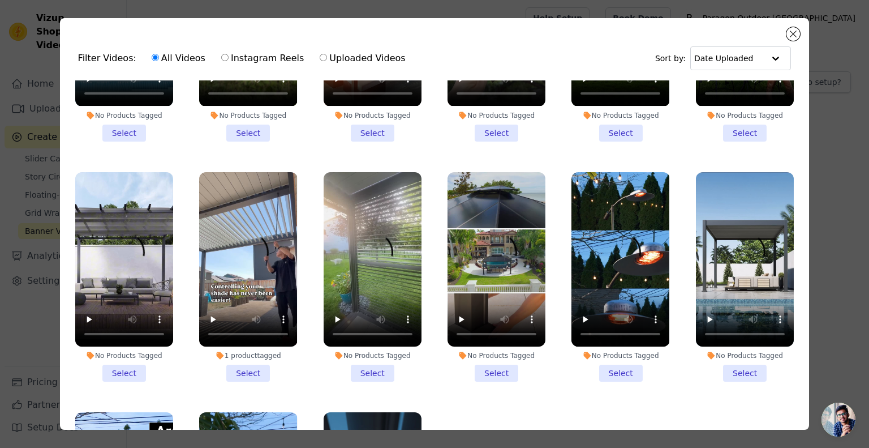
scroll to position [396, 0]
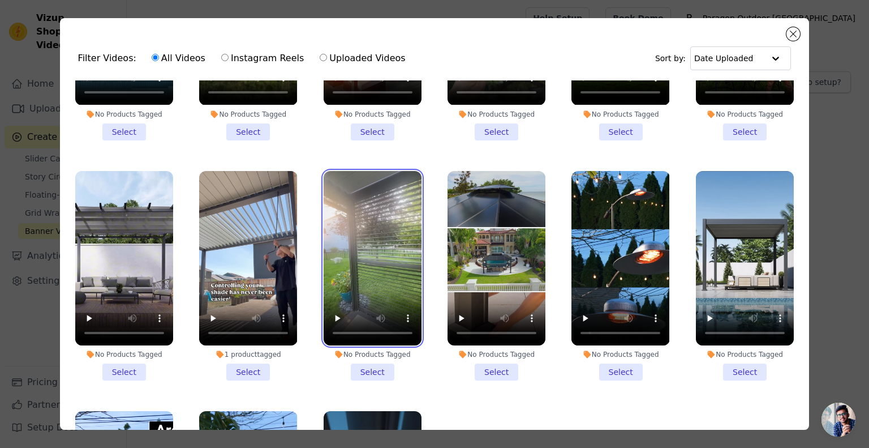
click at [362, 217] on video at bounding box center [373, 258] width 98 height 174
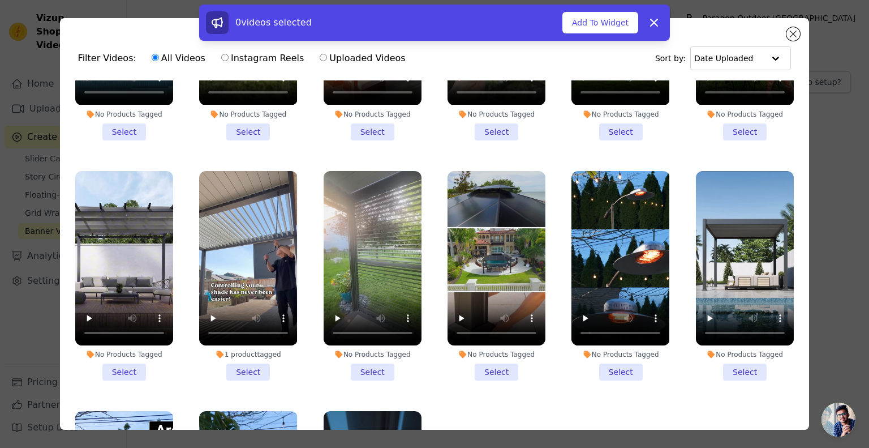
drag, startPoint x: 367, startPoint y: 357, endPoint x: 381, endPoint y: 345, distance: 18.0
click at [367, 356] on li "No Products Tagged Select" at bounding box center [373, 275] width 98 height 209
click at [0, 0] on input "No Products Tagged Select" at bounding box center [0, 0] width 0 height 0
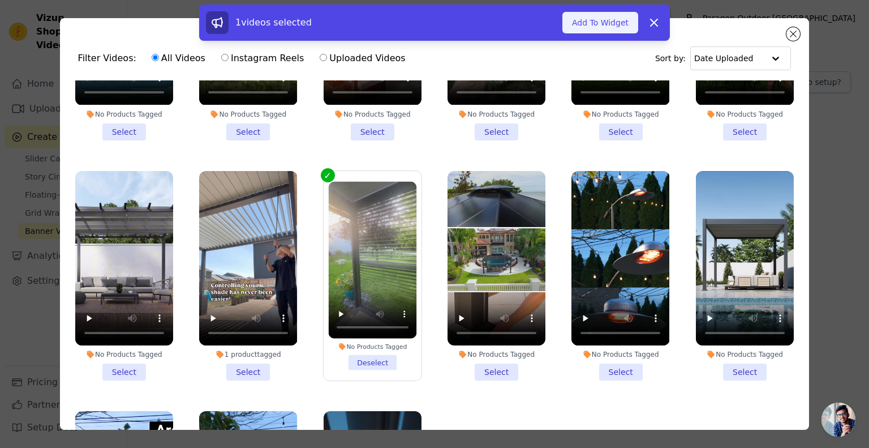
click at [602, 27] on button "Add To Widget" at bounding box center [600, 23] width 76 height 22
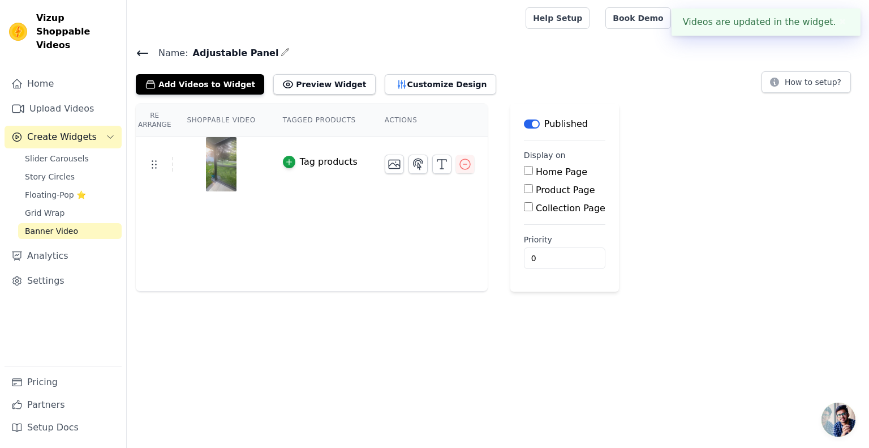
click at [300, 162] on div "Tag products" at bounding box center [329, 162] width 58 height 14
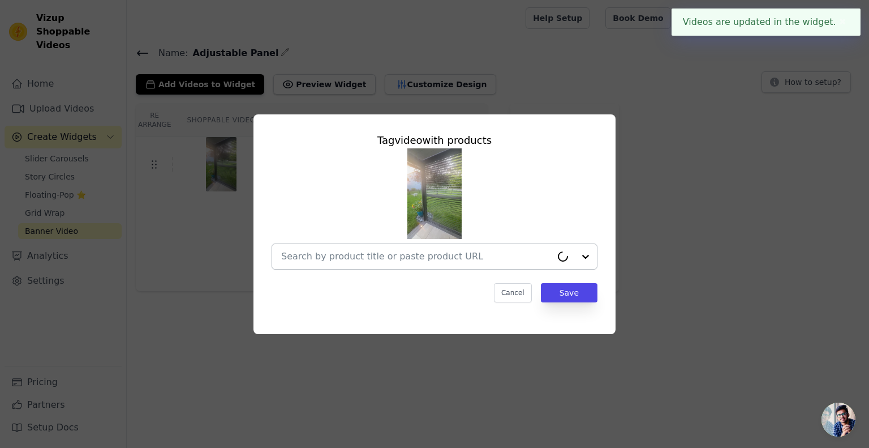
click at [377, 259] on input "text" at bounding box center [416, 257] width 270 height 14
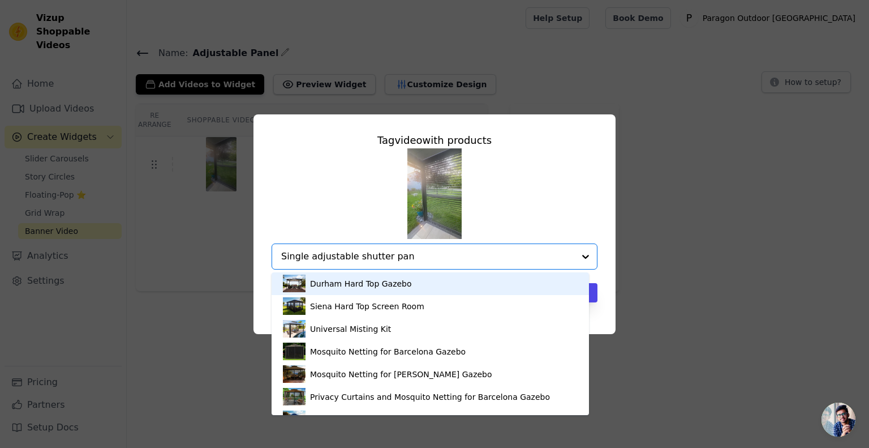
type input "Single adjustable shutter pane"
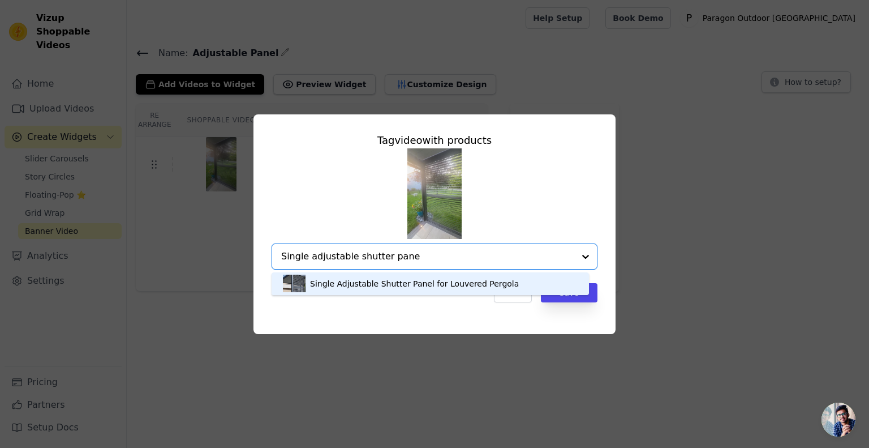
click at [390, 289] on div "Single Adjustable Shutter Panel for Louvered Pergola" at bounding box center [430, 283] width 295 height 23
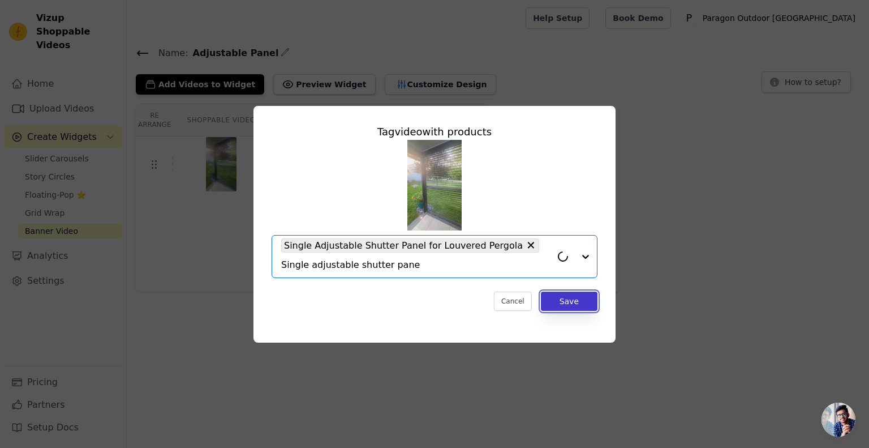
click at [570, 293] on button "Save" at bounding box center [569, 300] width 57 height 19
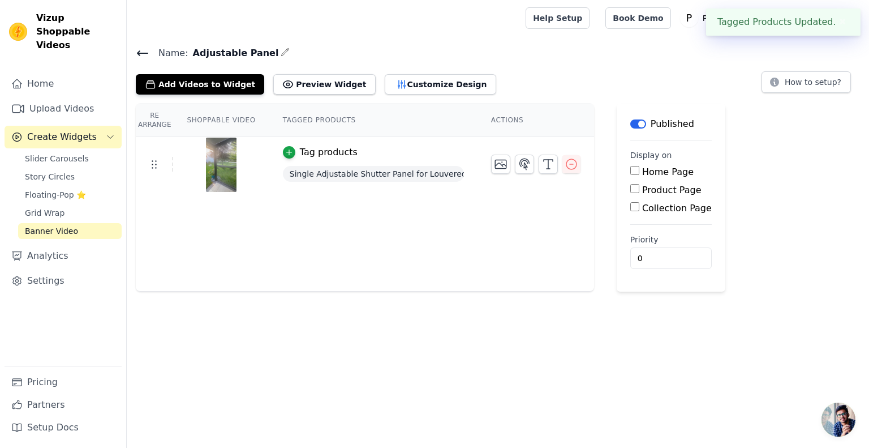
click at [663, 190] on label "Product Page" at bounding box center [671, 189] width 59 height 11
click at [639, 190] on input "Product Page" at bounding box center [634, 188] width 9 height 9
checkbox input "true"
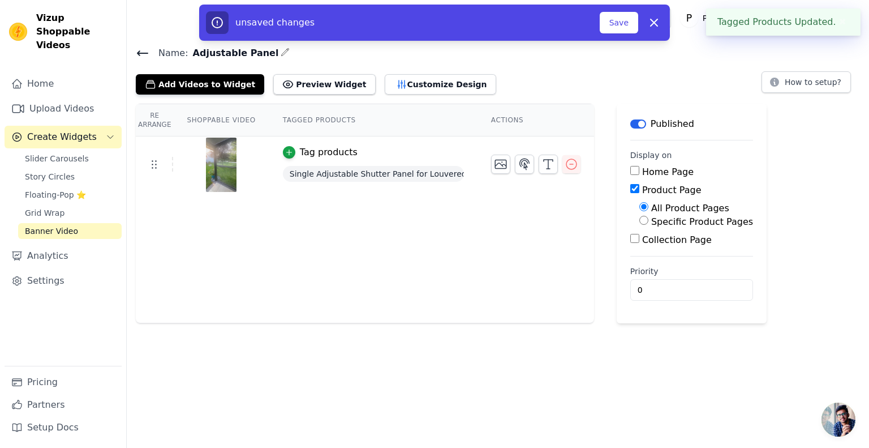
click at [677, 223] on label "Specific Product Pages" at bounding box center [702, 221] width 102 height 11
click at [648, 223] on input "Specific Product Pages" at bounding box center [643, 220] width 9 height 9
radio input "true"
click at [677, 248] on button "Select Products" at bounding box center [677, 247] width 76 height 19
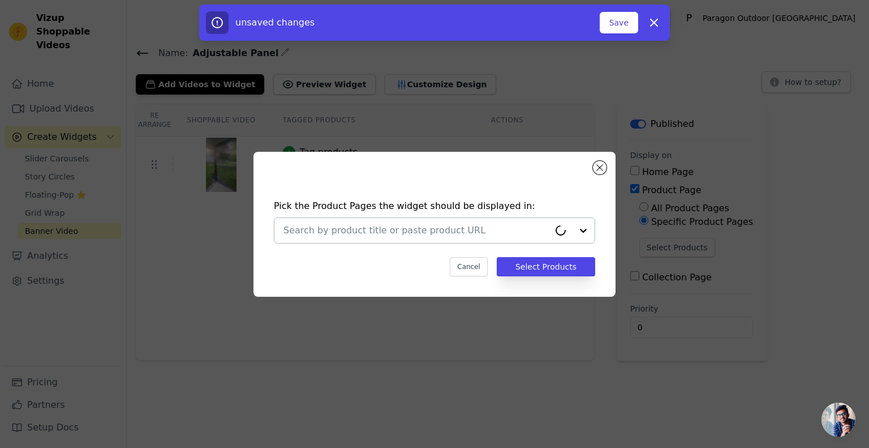
click at [405, 235] on input "text" at bounding box center [417, 231] width 266 height 14
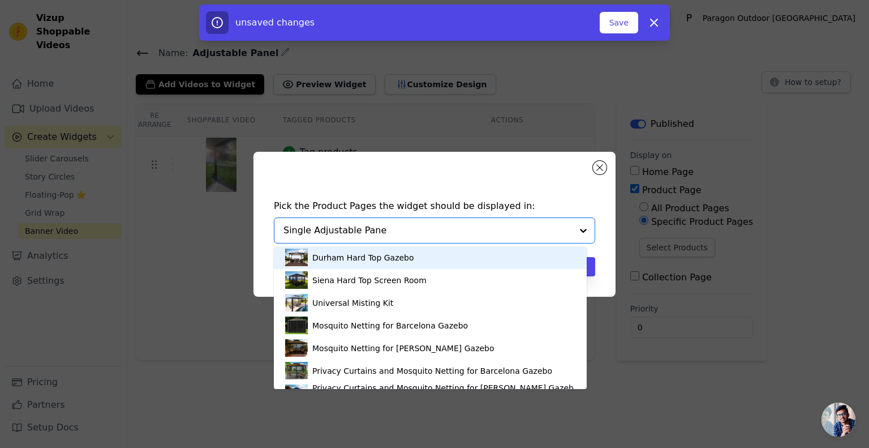
type input "Single Adjustable Panel"
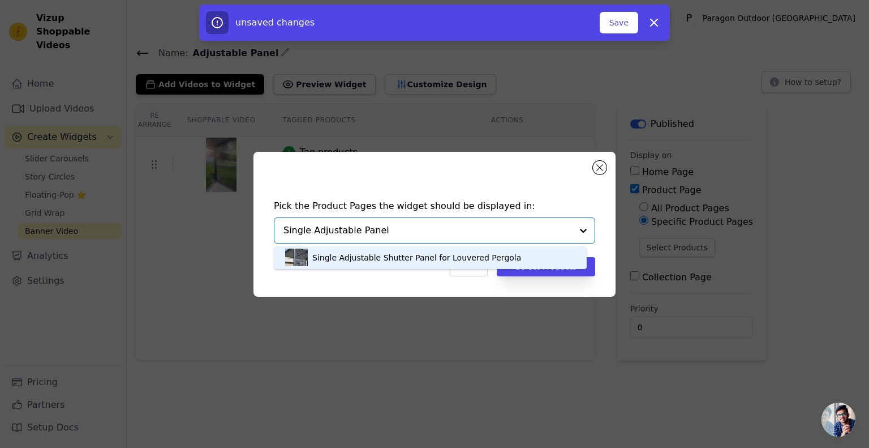
click at [404, 253] on div "Single Adjustable Shutter Panel for Louvered Pergola" at bounding box center [416, 257] width 209 height 11
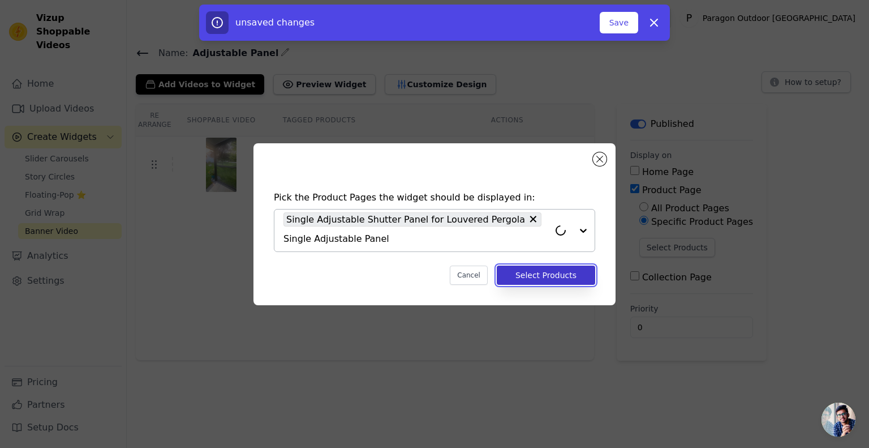
click at [554, 265] on button "Select Products" at bounding box center [546, 274] width 98 height 19
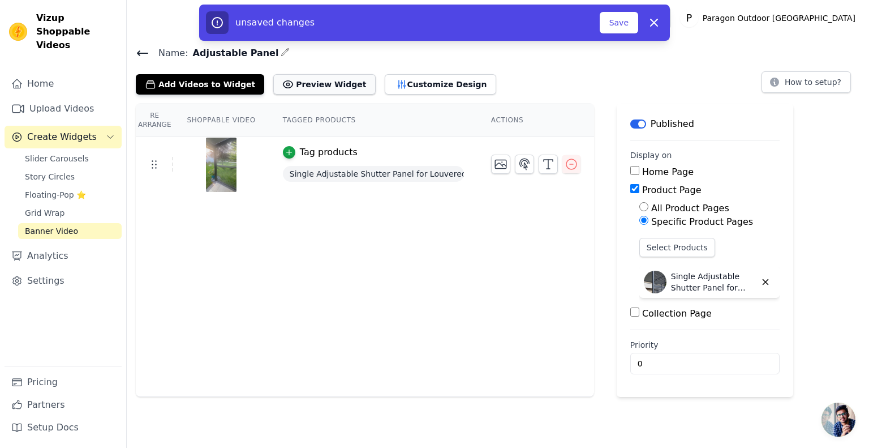
click at [303, 87] on button "Preview Widget" at bounding box center [324, 84] width 102 height 20
click at [61, 205] on link "Grid Wrap" at bounding box center [70, 213] width 104 height 16
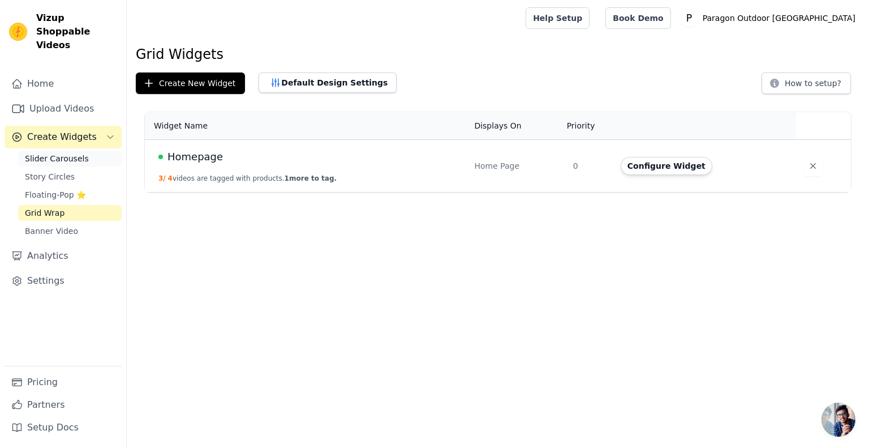
click at [59, 153] on span "Slider Carousels" at bounding box center [57, 158] width 64 height 11
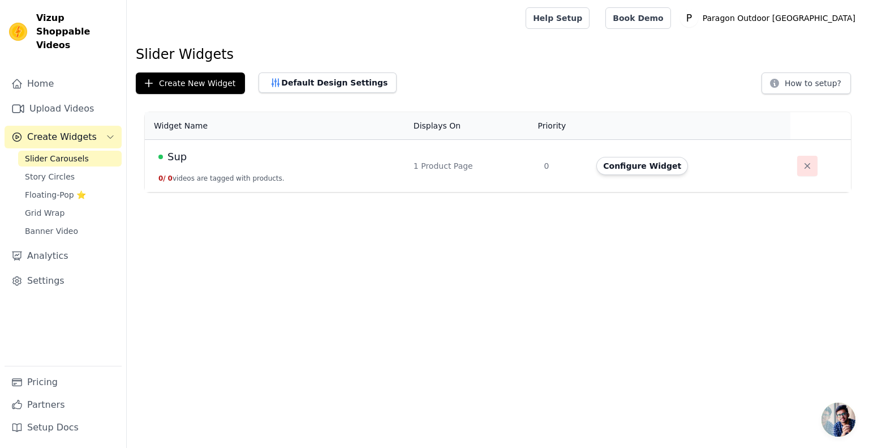
click at [802, 169] on icon "button" at bounding box center [807, 165] width 11 height 11
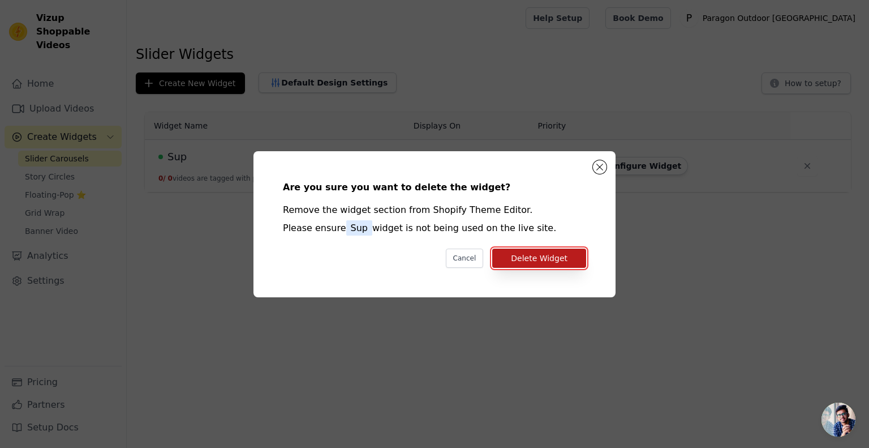
click at [530, 250] on button "Delete Widget" at bounding box center [539, 257] width 94 height 19
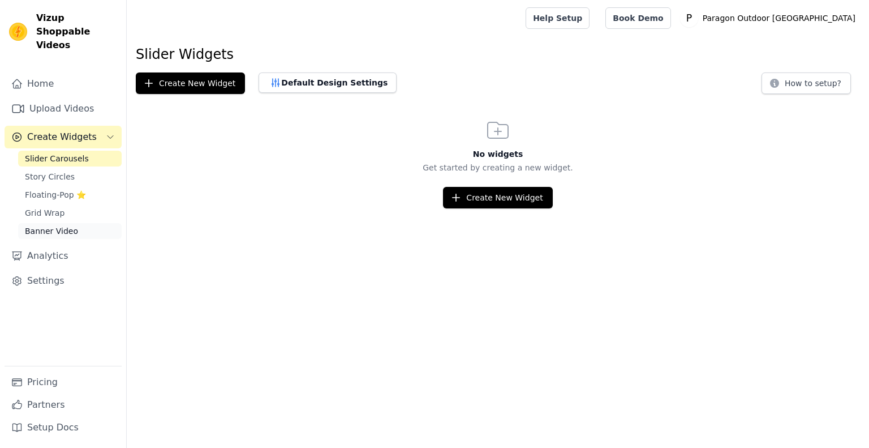
click at [63, 225] on span "Banner Video" at bounding box center [51, 230] width 53 height 11
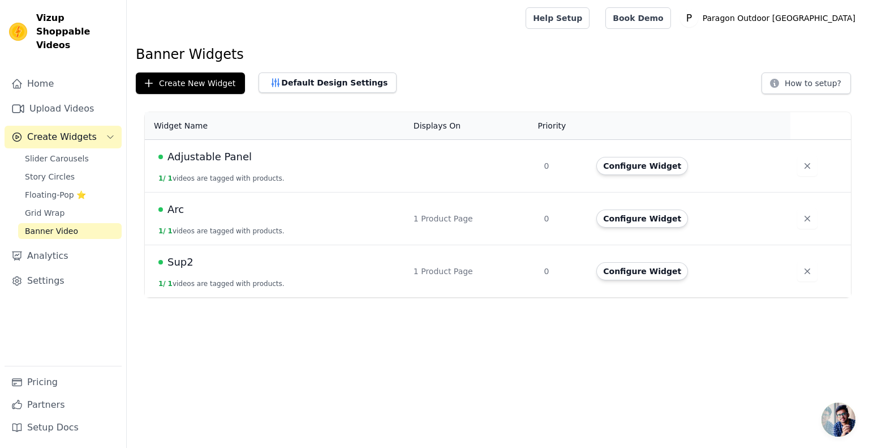
click at [213, 156] on span "Adjustable Panel" at bounding box center [209, 157] width 84 height 16
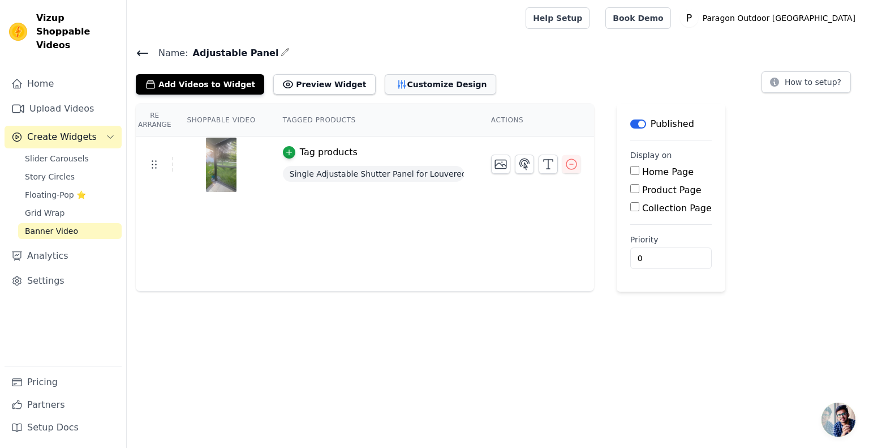
click at [414, 83] on button "Customize Design" at bounding box center [440, 84] width 111 height 20
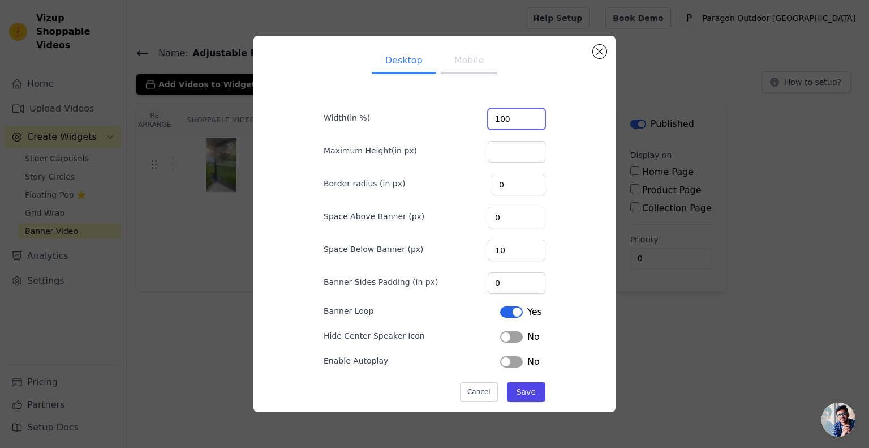
drag, startPoint x: 511, startPoint y: 119, endPoint x: 479, endPoint y: 120, distance: 31.7
click at [479, 120] on div "Width(in %) 100" at bounding box center [435, 118] width 222 height 24
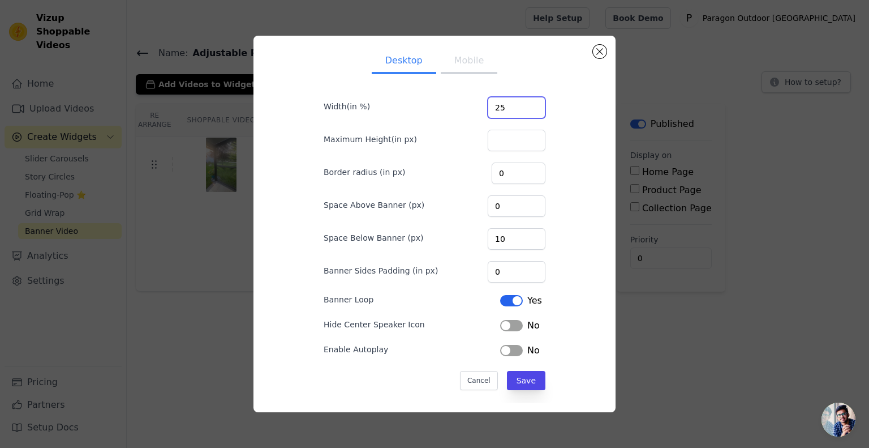
scroll to position [15, 0]
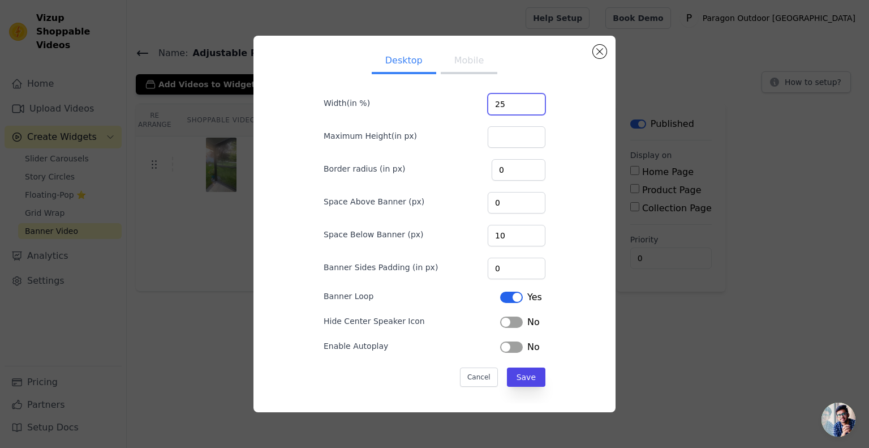
type input "25"
click at [527, 319] on span "No" at bounding box center [533, 322] width 12 height 14
click at [513, 321] on button "Label" at bounding box center [511, 321] width 23 height 11
click at [529, 373] on button "Save" at bounding box center [526, 376] width 38 height 19
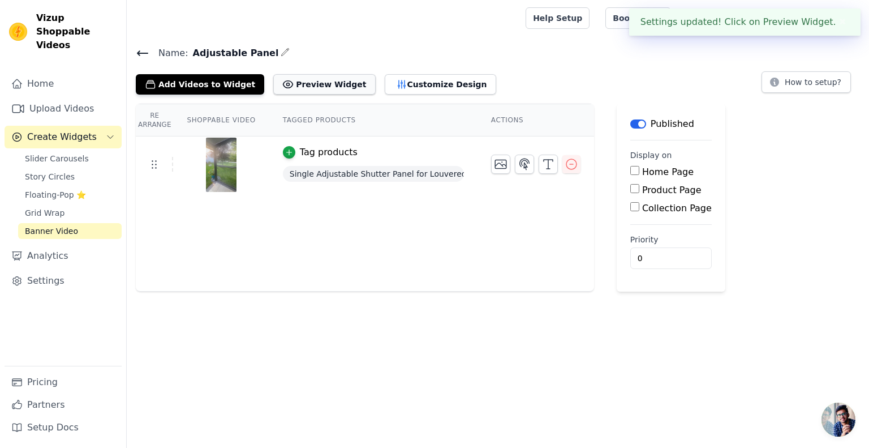
click at [321, 89] on button "Preview Widget" at bounding box center [324, 84] width 102 height 20
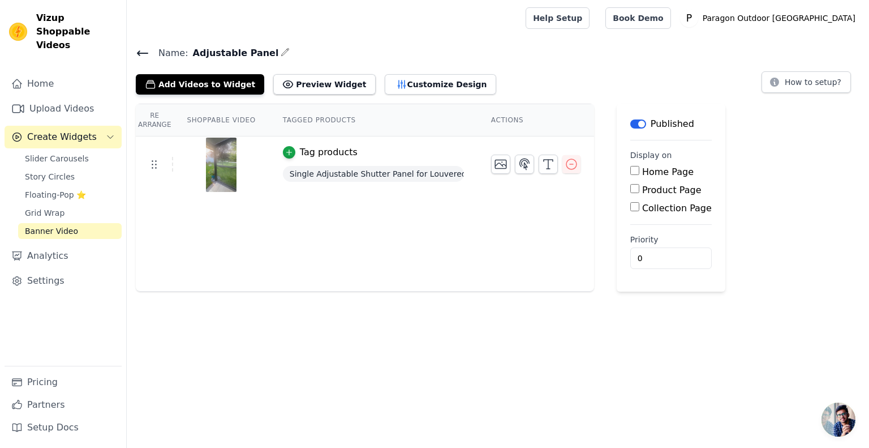
click at [635, 124] on button "Label" at bounding box center [638, 123] width 16 height 9
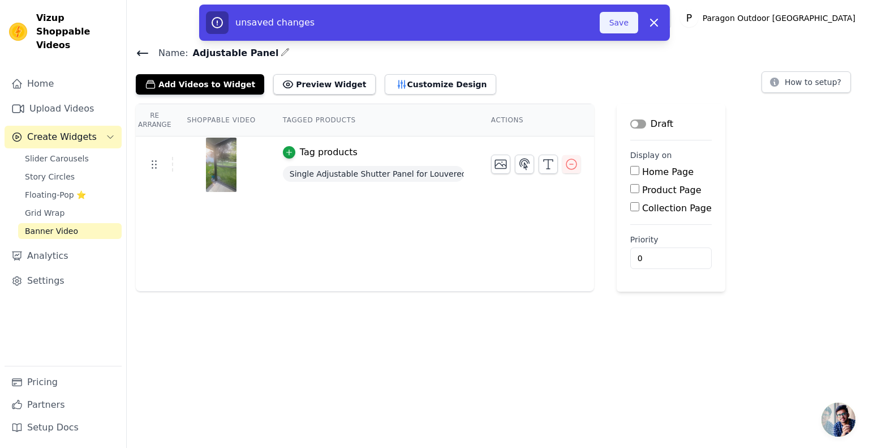
click at [624, 20] on button "Save" at bounding box center [619, 23] width 38 height 22
click at [629, 20] on button "Save" at bounding box center [619, 23] width 38 height 22
click at [616, 29] on button "Save" at bounding box center [619, 23] width 38 height 22
